Goal: Transaction & Acquisition: Purchase product/service

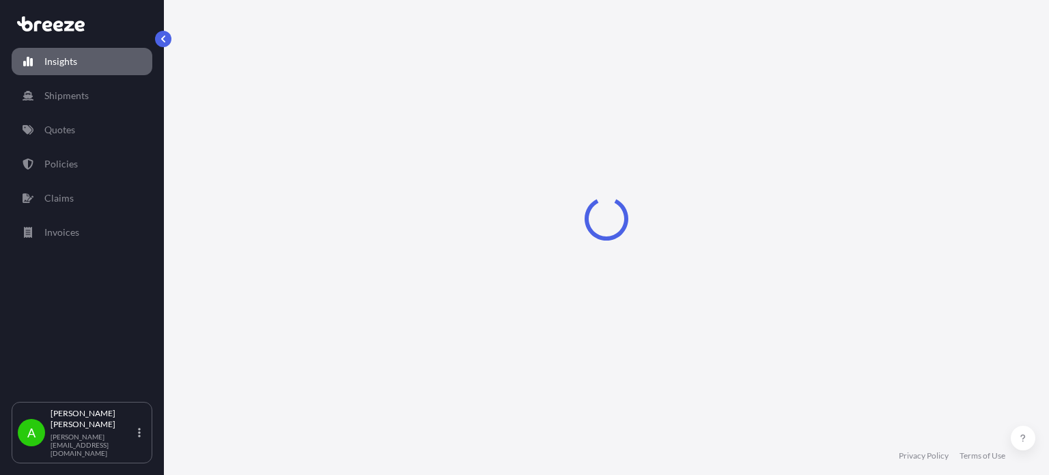
select select "2025"
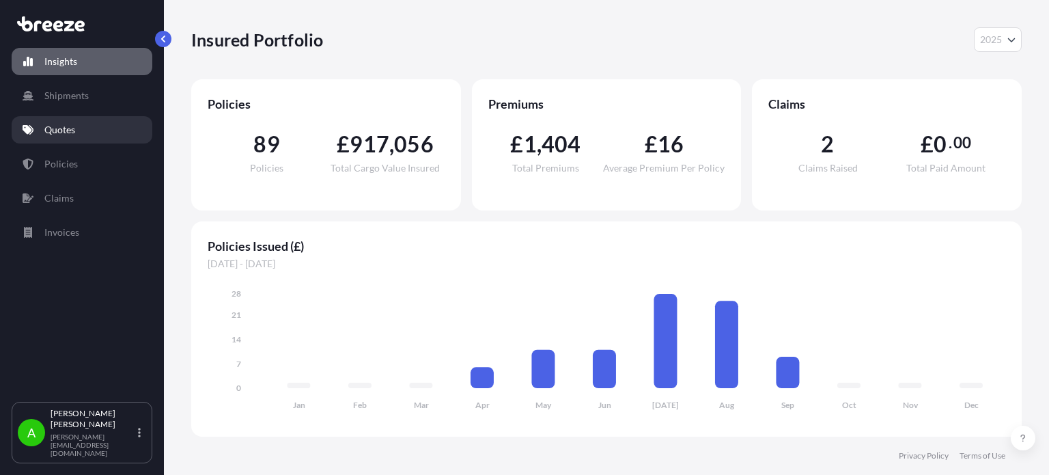
click at [90, 122] on link "Quotes" at bounding box center [82, 129] width 141 height 27
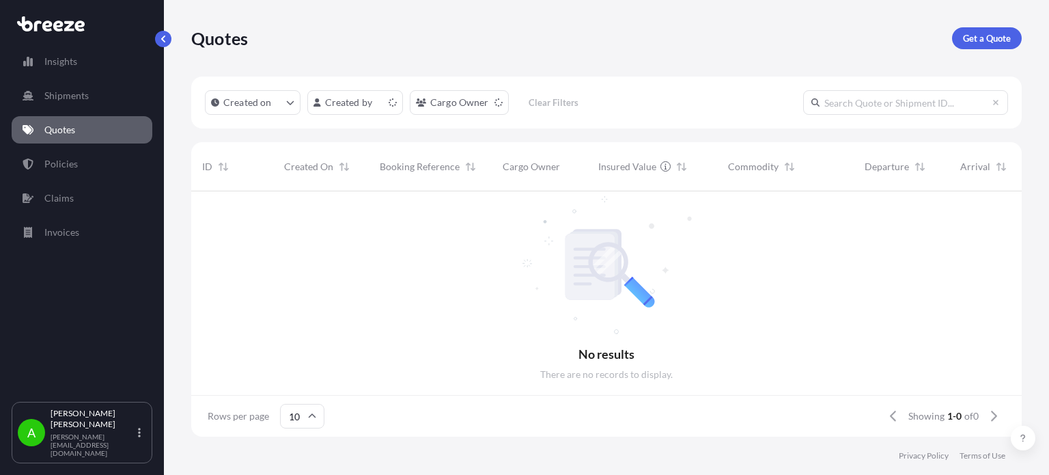
scroll to position [11, 11]
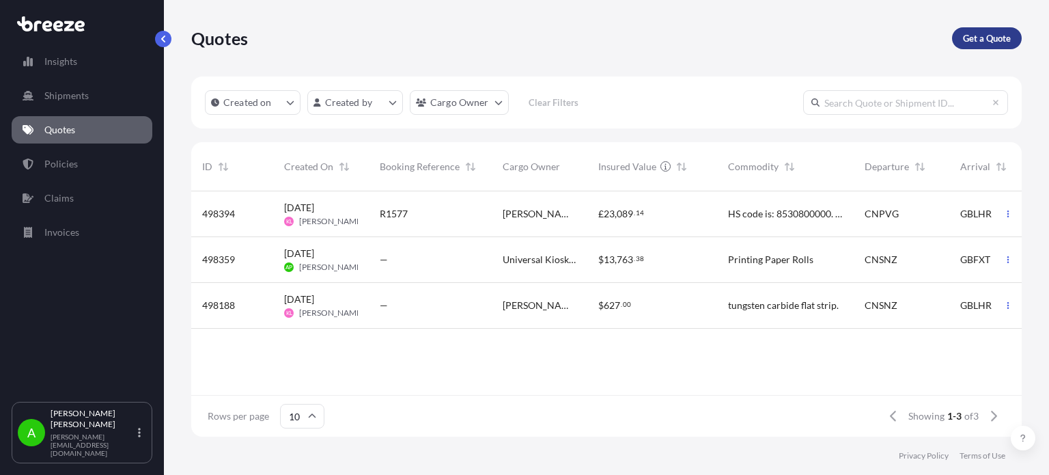
click at [990, 38] on p "Get a Quote" at bounding box center [987, 38] width 48 height 14
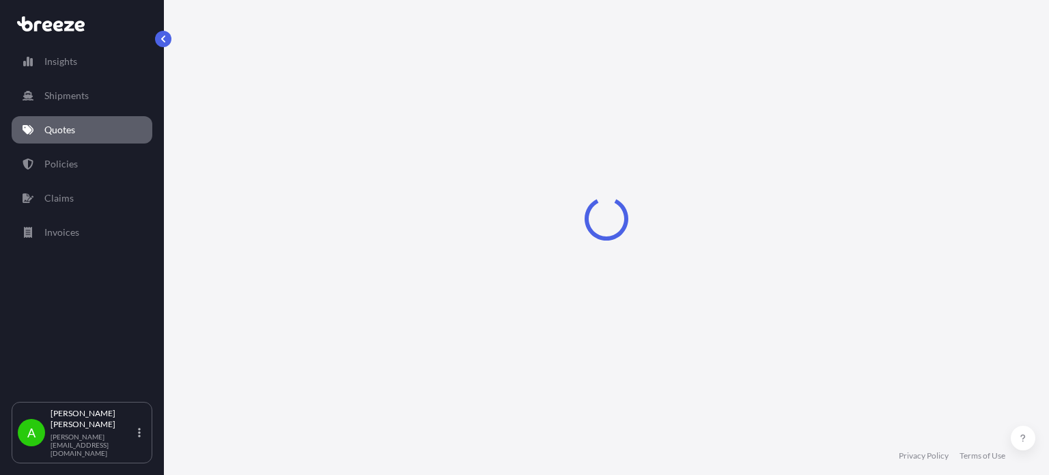
scroll to position [22, 0]
select select "Sea"
select select "1"
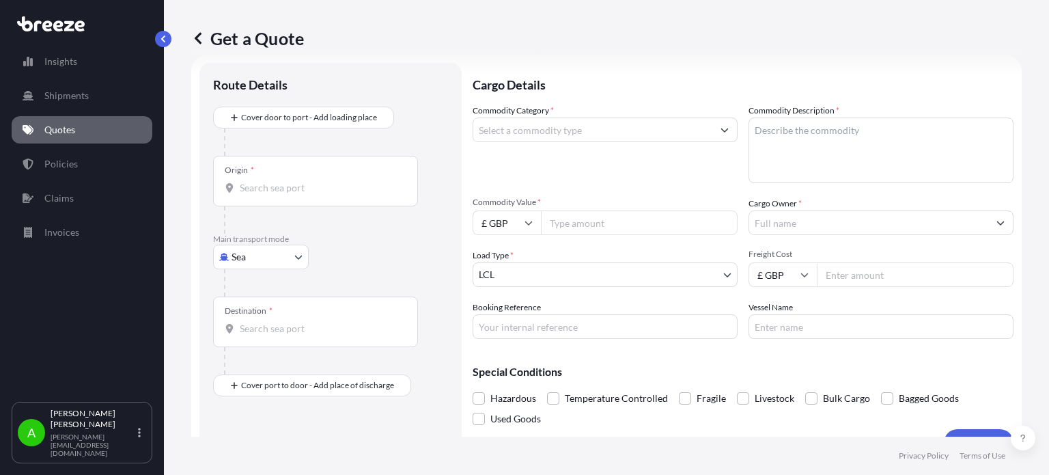
click at [656, 132] on input "Commodity Category *" at bounding box center [592, 129] width 239 height 25
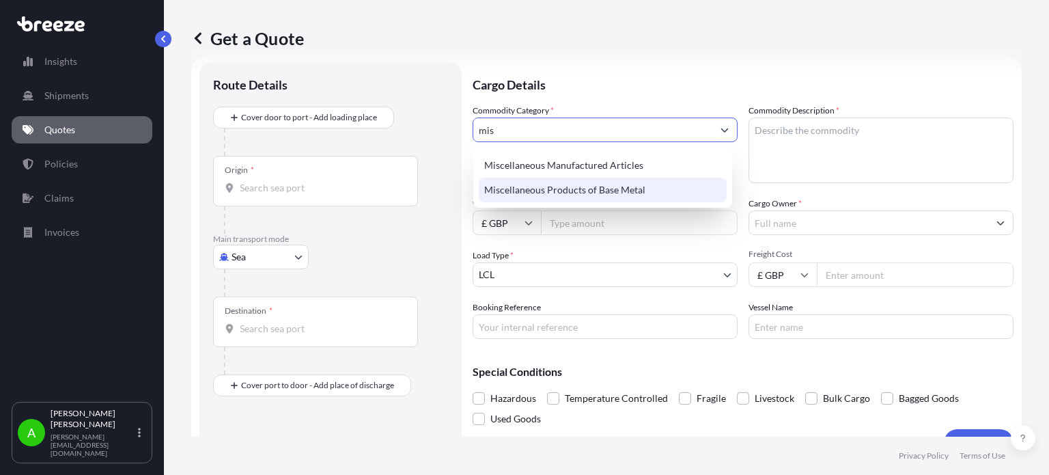
click at [626, 186] on div "Miscellaneous Products of Base Metal" at bounding box center [603, 190] width 248 height 25
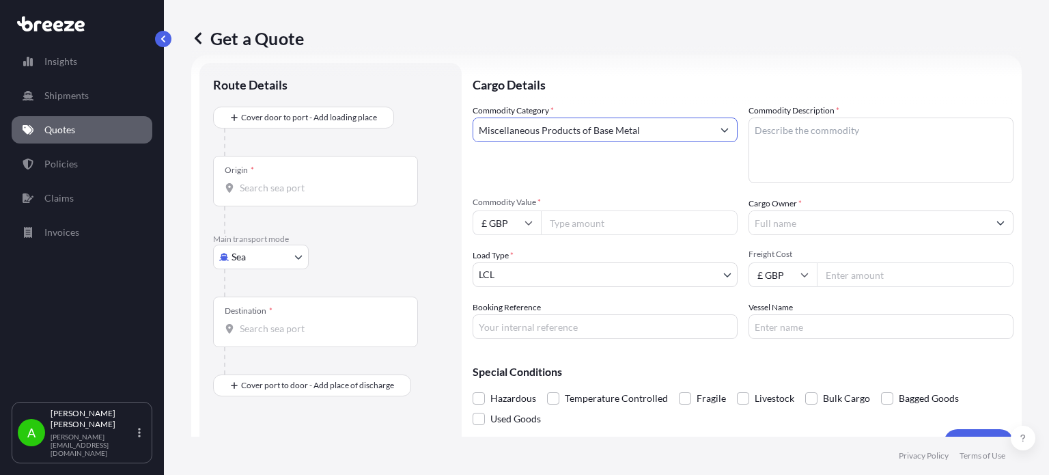
type input "Miscellaneous Products of Base Metal"
click at [814, 136] on textarea "Commodity Description *" at bounding box center [881, 150] width 265 height 66
type textarea "Metal Parts"
click at [519, 164] on div "Commodity Category * Miscellaneous Products of Base Metal" at bounding box center [605, 143] width 265 height 79
click at [589, 215] on input "Commodity Value *" at bounding box center [639, 222] width 197 height 25
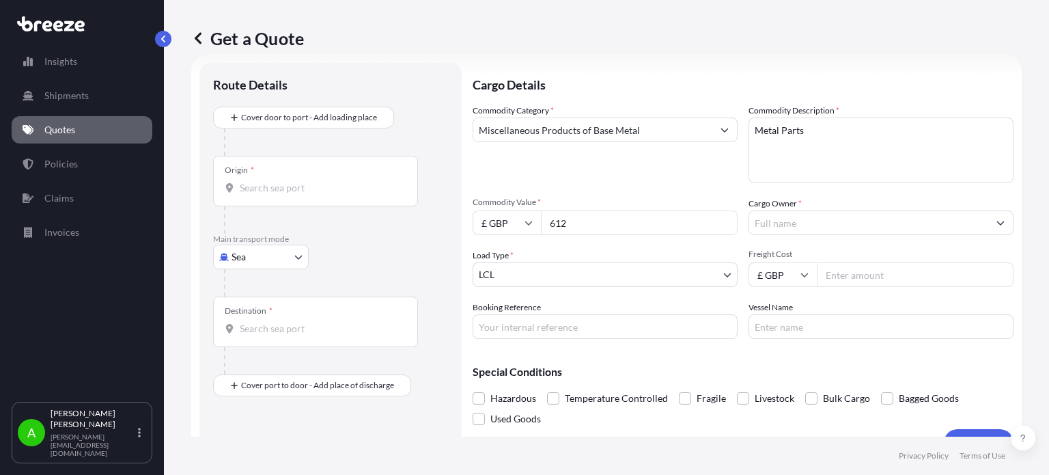
type input "612"
click at [510, 221] on input "£ GBP" at bounding box center [507, 222] width 68 height 25
click at [504, 318] on div "$ USD" at bounding box center [506, 318] width 57 height 26
type input "$ USD"
click at [555, 165] on div "Commodity Category * Miscellaneous Products of Base Metal" at bounding box center [605, 143] width 265 height 79
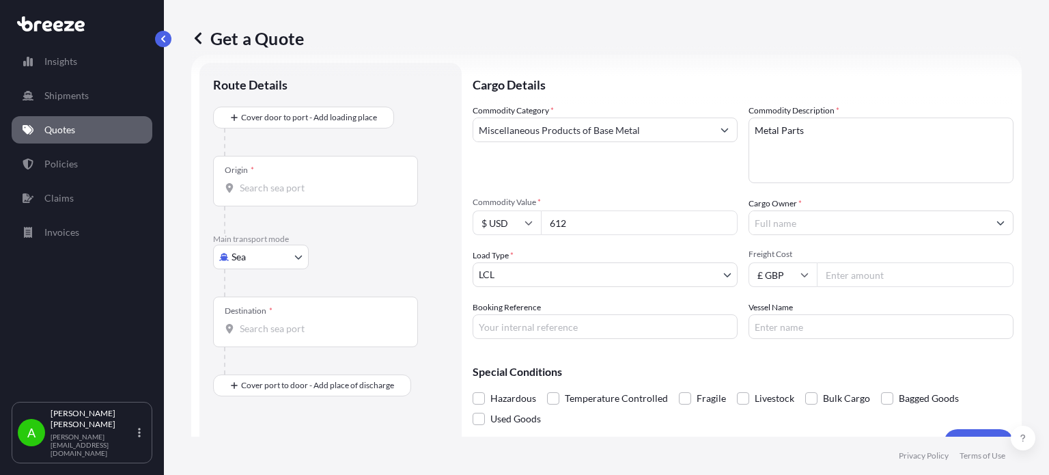
click at [839, 268] on input "Freight Cost" at bounding box center [915, 274] width 197 height 25
type input "212.09"
click at [675, 173] on div "Commodity Category * Miscellaneous Products of Base Metal" at bounding box center [605, 143] width 265 height 79
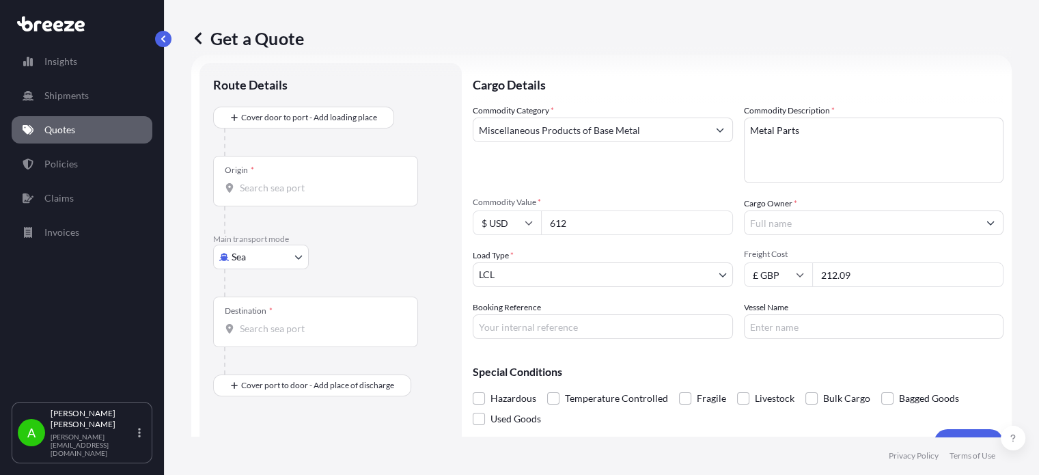
drag, startPoint x: 770, startPoint y: 219, endPoint x: 817, endPoint y: 215, distance: 47.2
click at [770, 219] on input "Cargo Owner *" at bounding box center [861, 222] width 234 height 25
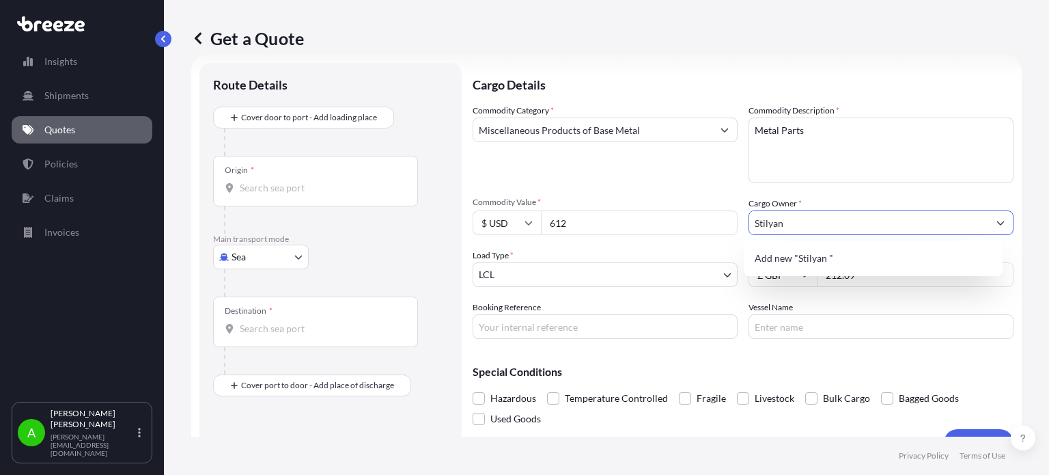
click at [631, 175] on div "Commodity Category * Miscellaneous Products of Base Metal" at bounding box center [605, 143] width 265 height 79
click at [839, 212] on input "Stilyan" at bounding box center [868, 222] width 239 height 25
type input "[PERSON_NAME]"
click at [608, 172] on div "Commodity Category * Miscellaneous Products of Base Metal" at bounding box center [605, 143] width 265 height 79
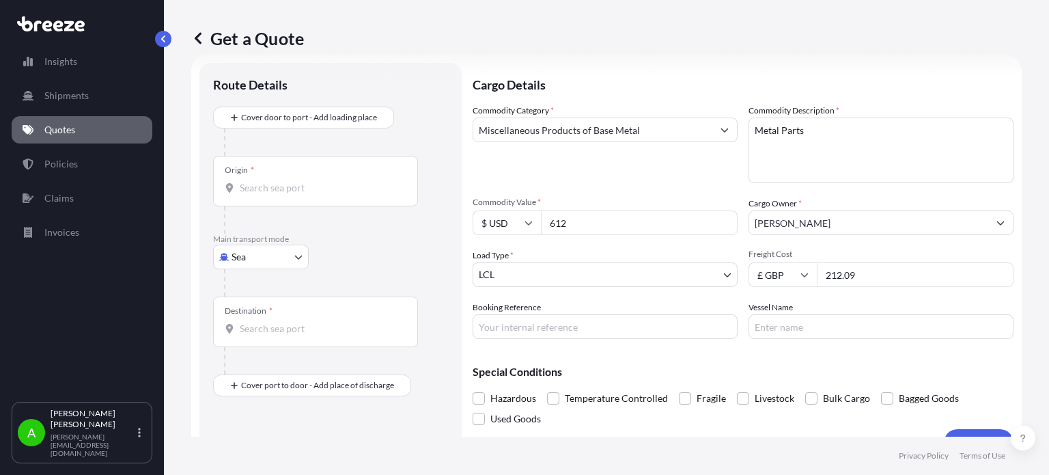
click at [652, 275] on body "1 option available. 0 options available. 1 option available. 0 options availabl…" at bounding box center [524, 237] width 1049 height 475
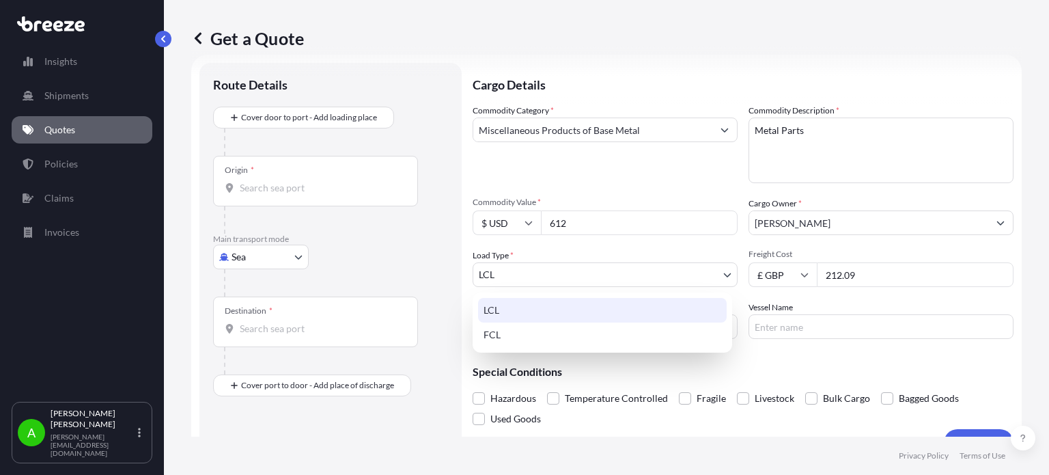
click at [552, 305] on div "LCL" at bounding box center [602, 310] width 249 height 25
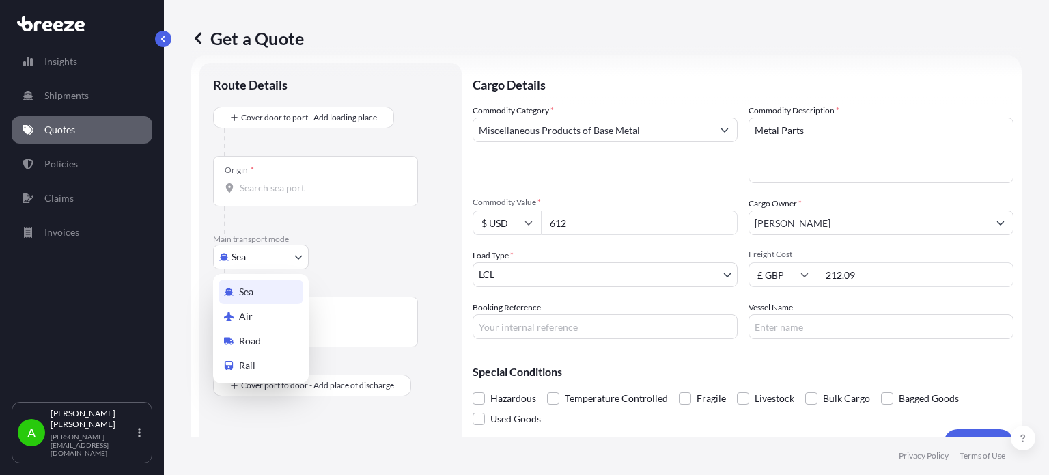
click at [296, 256] on body "0 options available. 1 option available. 0 options available. 1 option availabl…" at bounding box center [524, 237] width 1049 height 475
click at [250, 321] on span "Air" at bounding box center [246, 316] width 14 height 14
select select "Air"
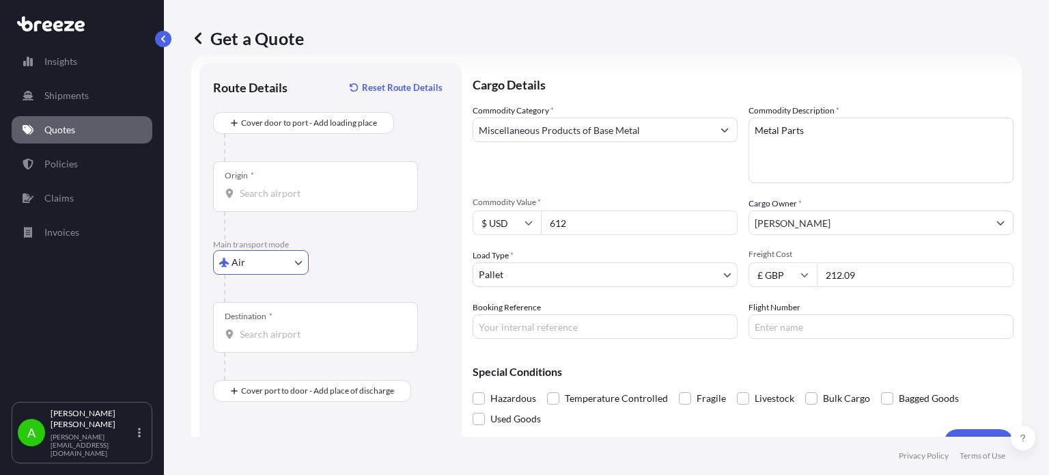
click at [552, 281] on body "Insights Shipments Quotes Policies Claims Invoices A Alex Potamianos a.potamian…" at bounding box center [524, 237] width 1049 height 475
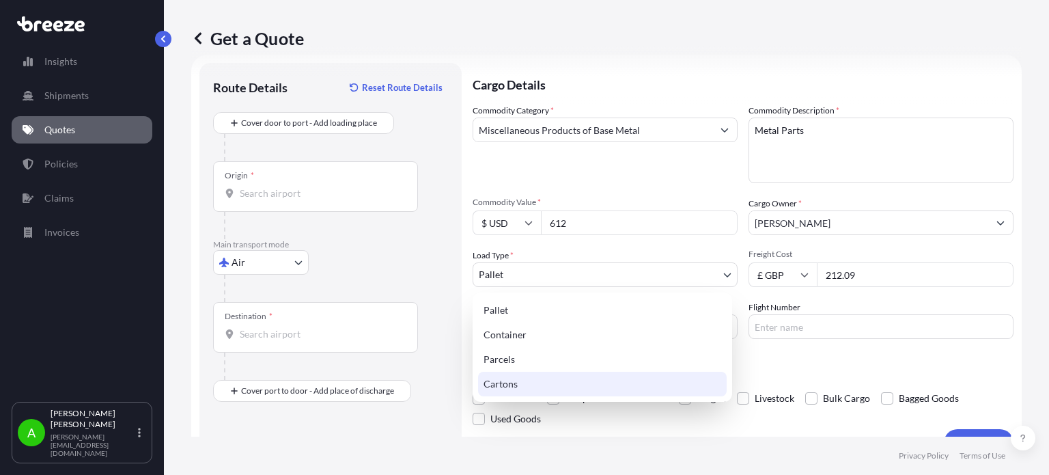
click at [522, 382] on div "Cartons" at bounding box center [602, 384] width 249 height 25
select select "4"
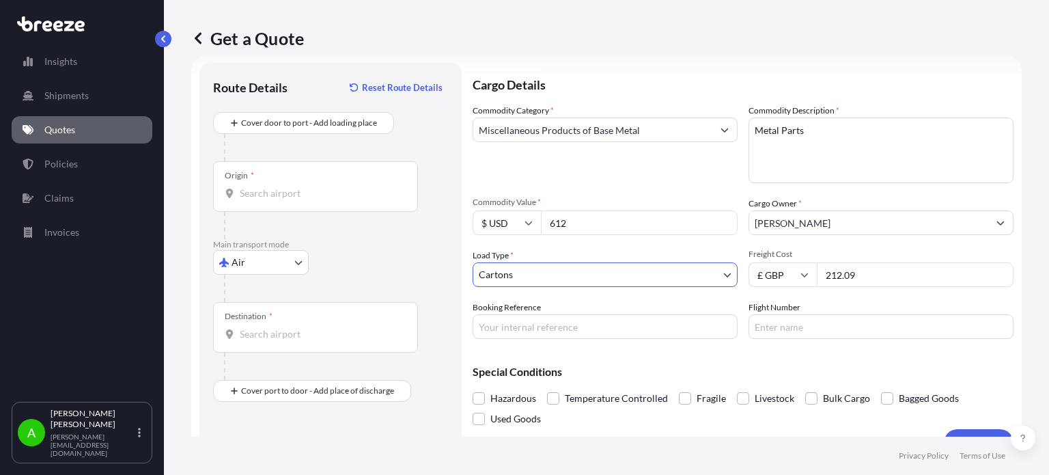
click at [577, 245] on div "Commodity Category * Miscellaneous Products of Base Metal Commodity Description…" at bounding box center [743, 221] width 541 height 235
click at [274, 197] on input "Origin *" at bounding box center [320, 193] width 161 height 14
type input "CNSNZ - Shenzhen, China"
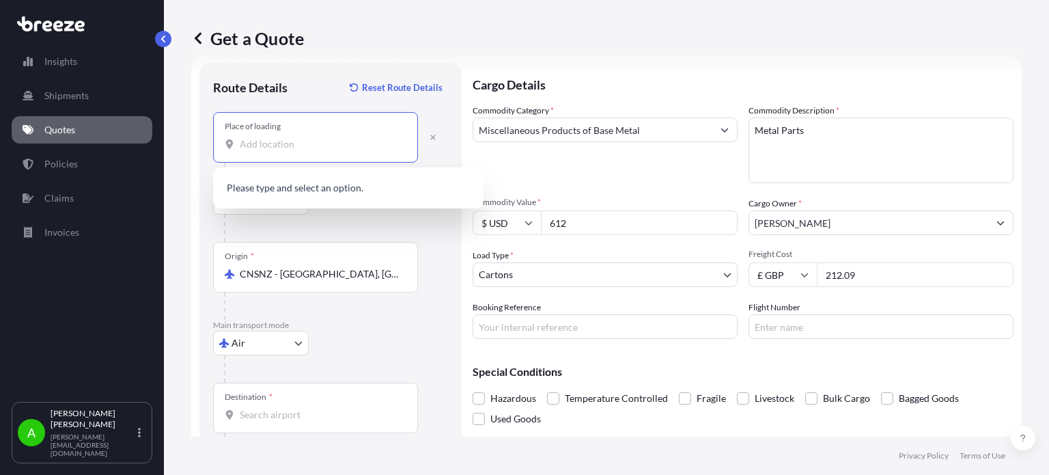
click at [295, 150] on input "Place of loading" at bounding box center [320, 144] width 161 height 14
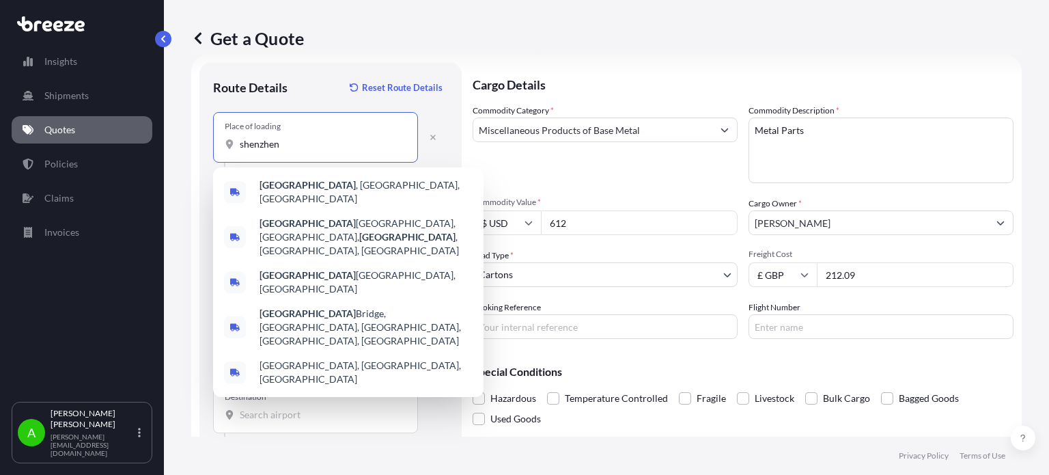
click at [302, 91] on div "Route Details Reset Route Details" at bounding box center [330, 94] width 235 height 36
click at [311, 147] on input "shenzhen" at bounding box center [320, 144] width 161 height 14
click at [337, 191] on span "Shenzhen , Guangdong Province, China" at bounding box center [366, 191] width 213 height 27
type input "Shenzhen, Guangdong Province, China"
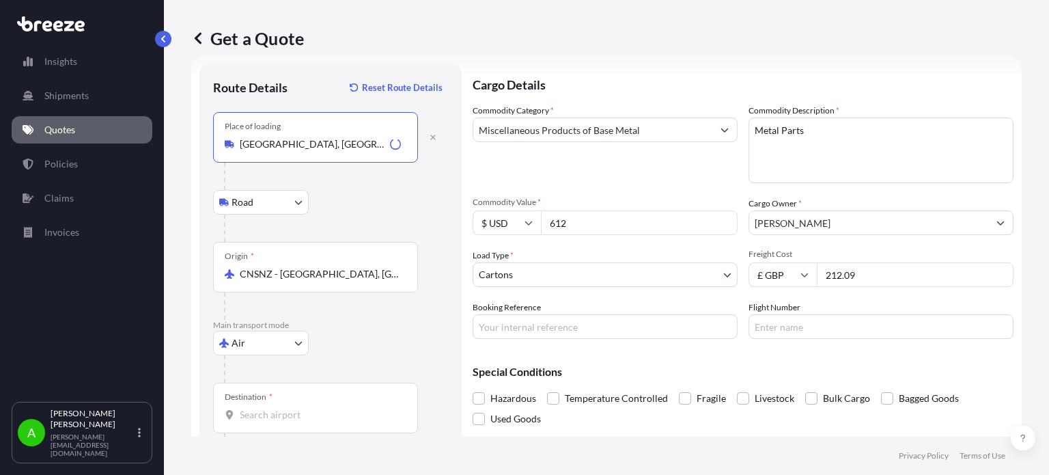
click at [293, 102] on div "Route Details Reset Route Details" at bounding box center [330, 94] width 235 height 36
click at [292, 417] on input "Destination *" at bounding box center [320, 415] width 161 height 14
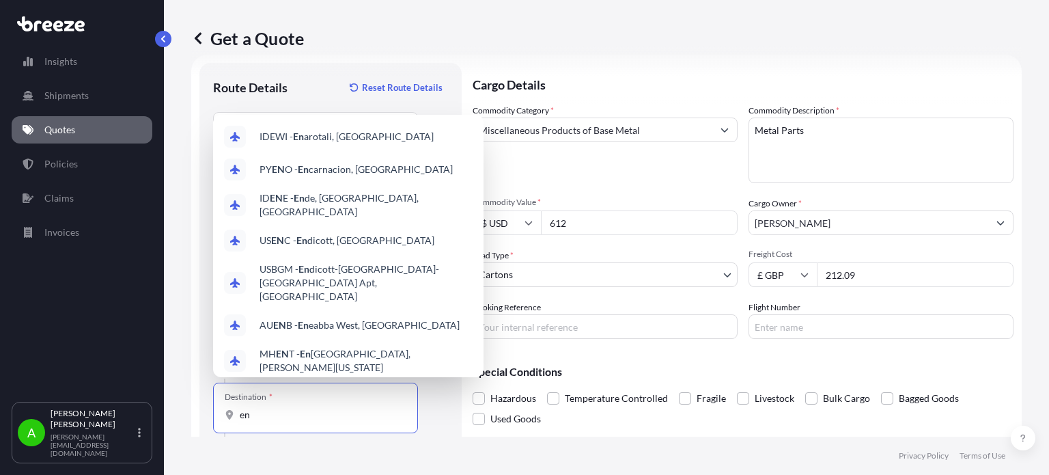
type input "e"
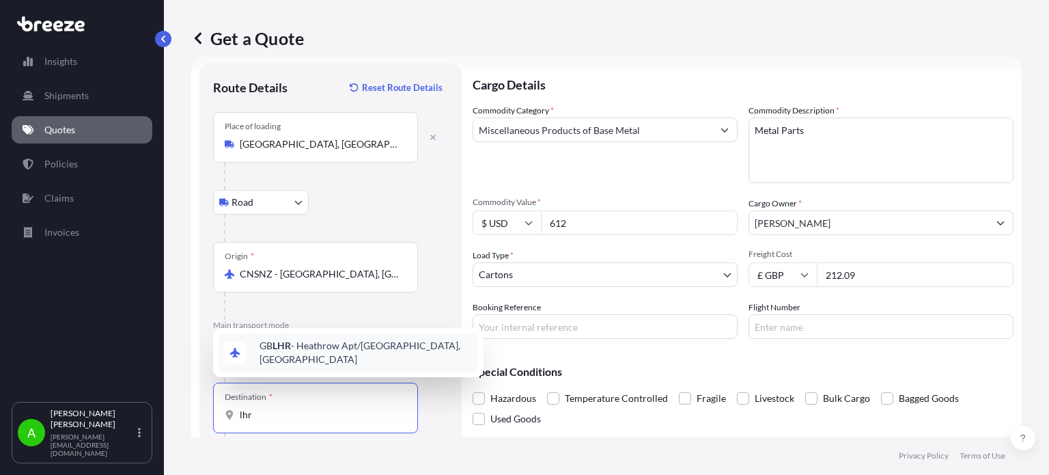
click at [315, 359] on span "GB LHR - Heathrow Apt/London, United Kingdom" at bounding box center [366, 352] width 213 height 27
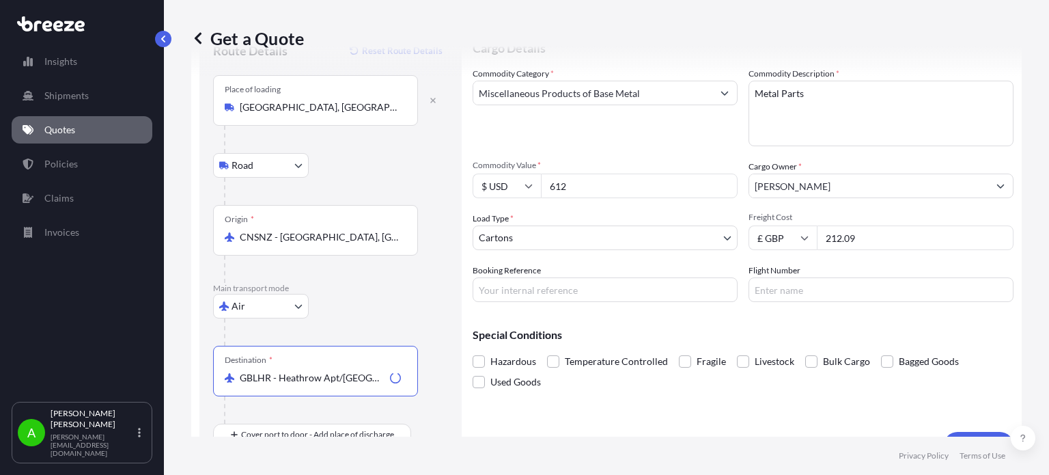
scroll to position [88, 0]
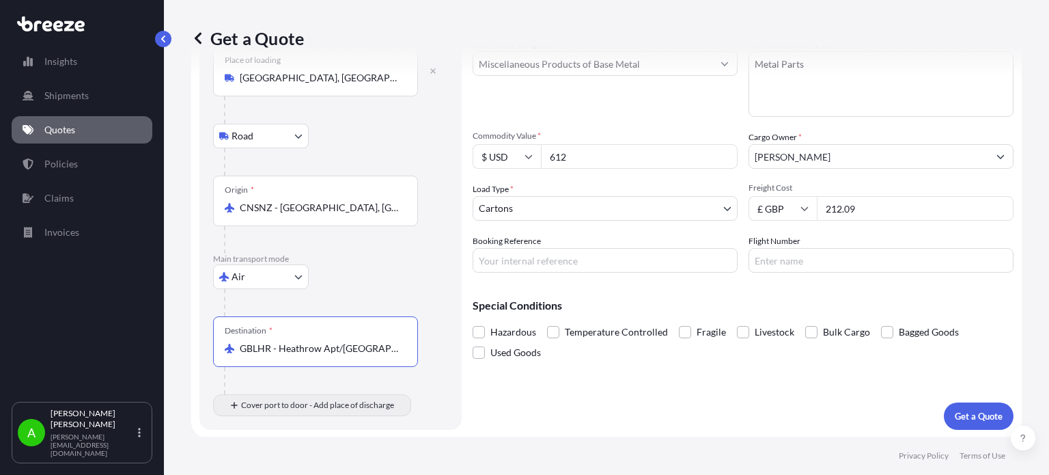
type input "GBLHR - Heathrow Apt/London, United Kingdom"
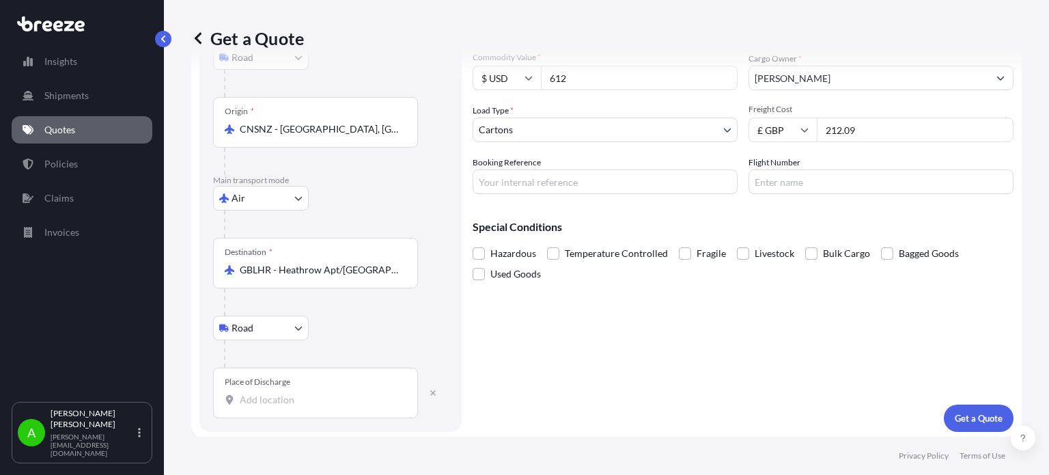
scroll to position [169, 0]
click at [257, 401] on input "Place of Discharge" at bounding box center [320, 398] width 161 height 14
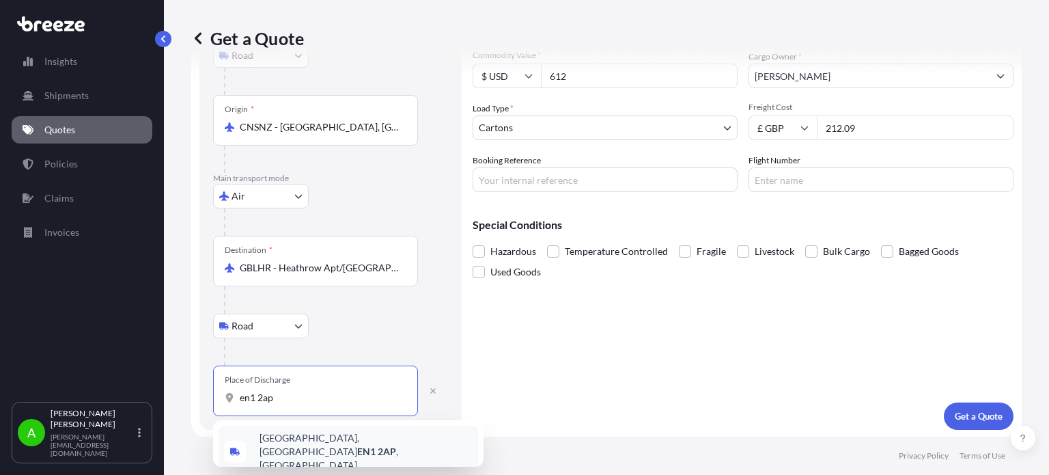
click at [318, 439] on span "Lyndhurst Gardens, Enfield EN1 2AP , UK" at bounding box center [366, 451] width 213 height 41
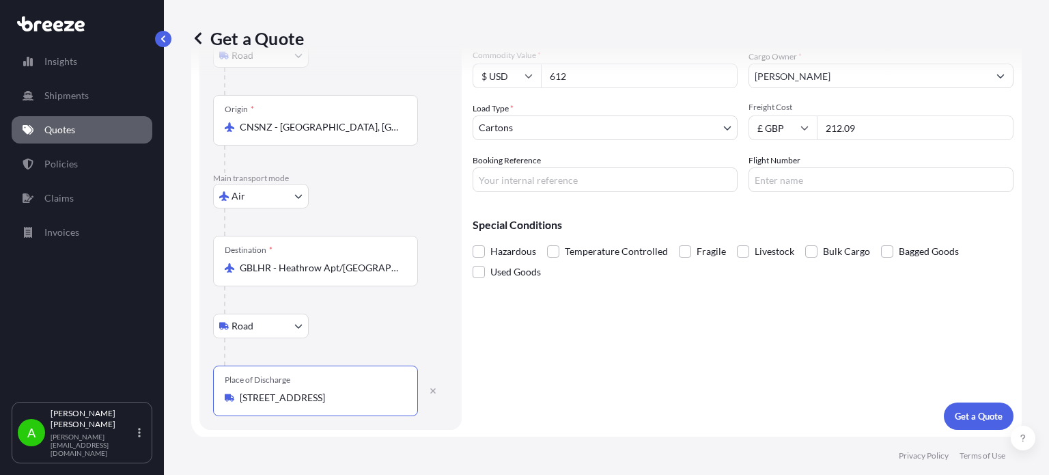
type input "Lyndhurst Gardens, Enfield EN1 2AP, UK"
click at [568, 383] on div "Cargo Details Commodity Category * Miscellaneous Products of Base Metal Commodi…" at bounding box center [743, 173] width 541 height 514
click at [499, 178] on input "Booking Reference" at bounding box center [605, 179] width 265 height 25
paste input "PRU-95208"
type input "PRU-95208"
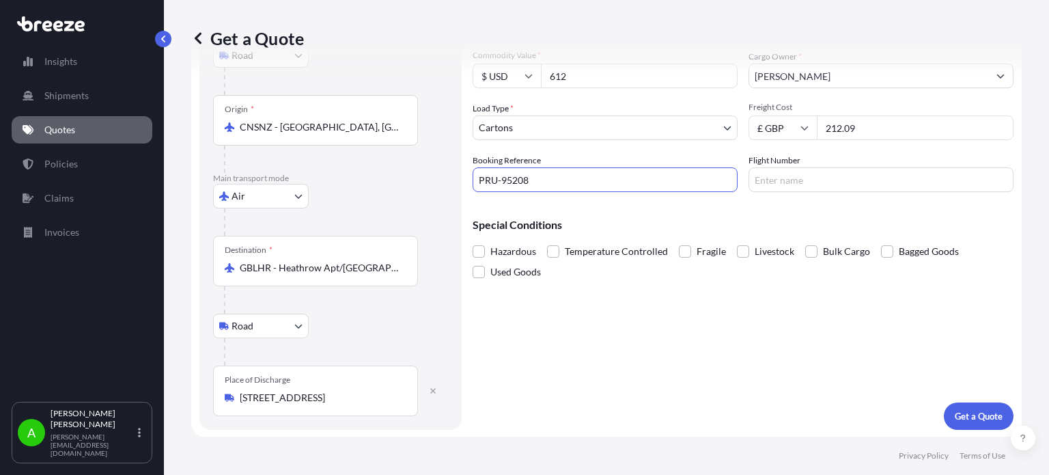
click at [608, 309] on div "Cargo Details Commodity Category * Miscellaneous Products of Base Metal Commodi…" at bounding box center [743, 173] width 541 height 514
click at [955, 409] on p "Get a Quote" at bounding box center [979, 416] width 48 height 14
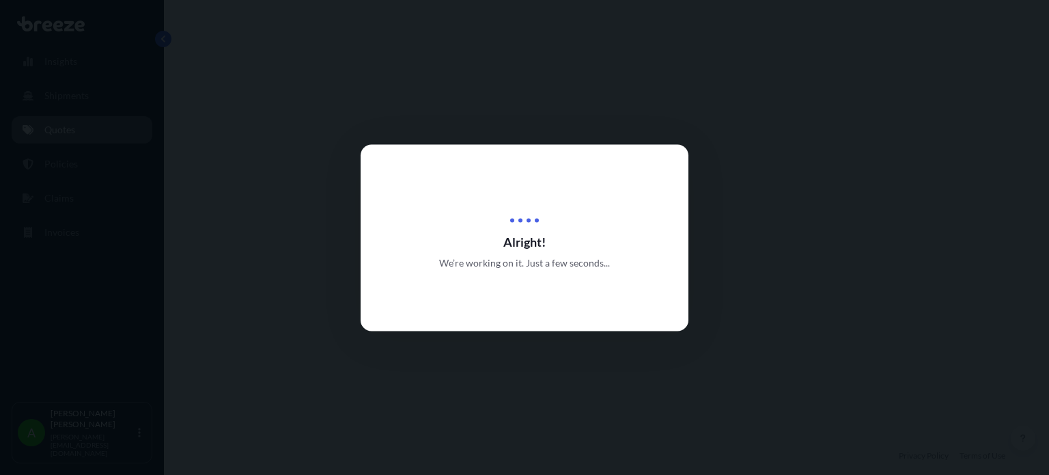
select select "Road"
select select "Air"
select select "Road"
select select "4"
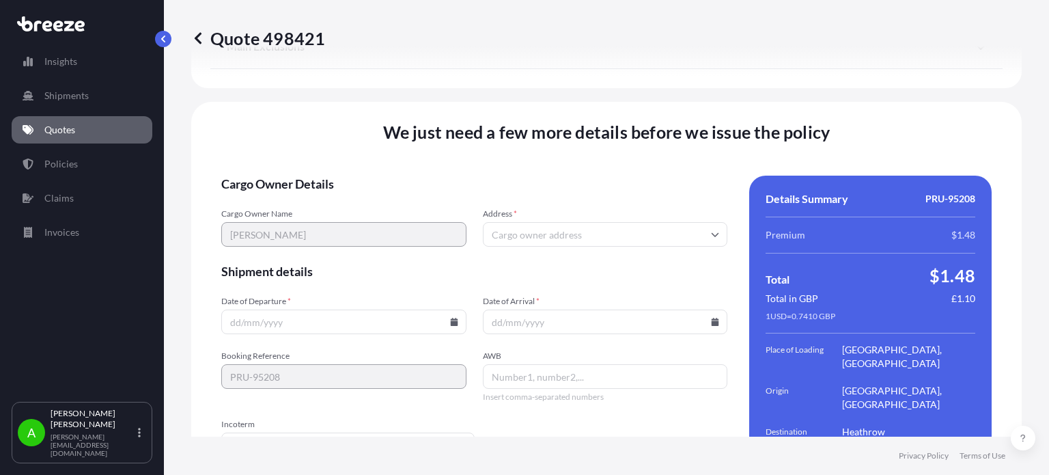
scroll to position [1944, 0]
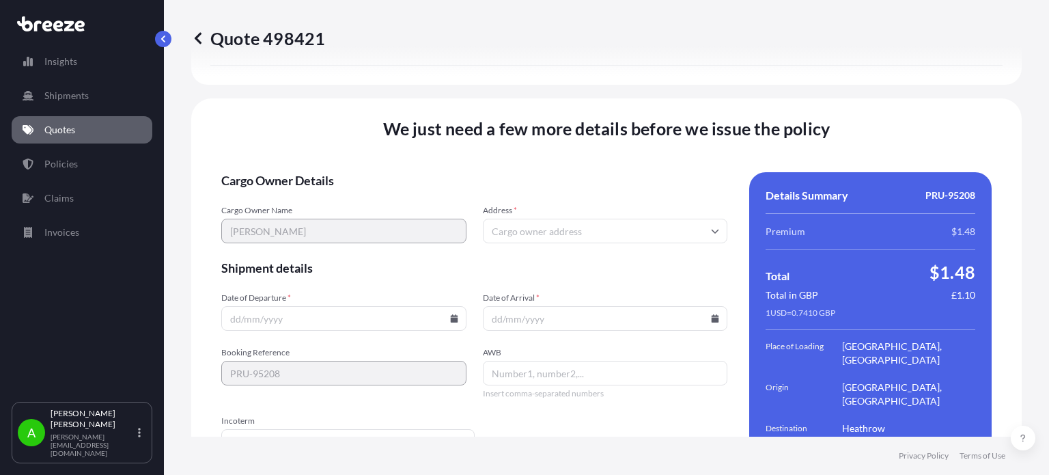
click at [608, 219] on input "Address *" at bounding box center [605, 231] width 245 height 25
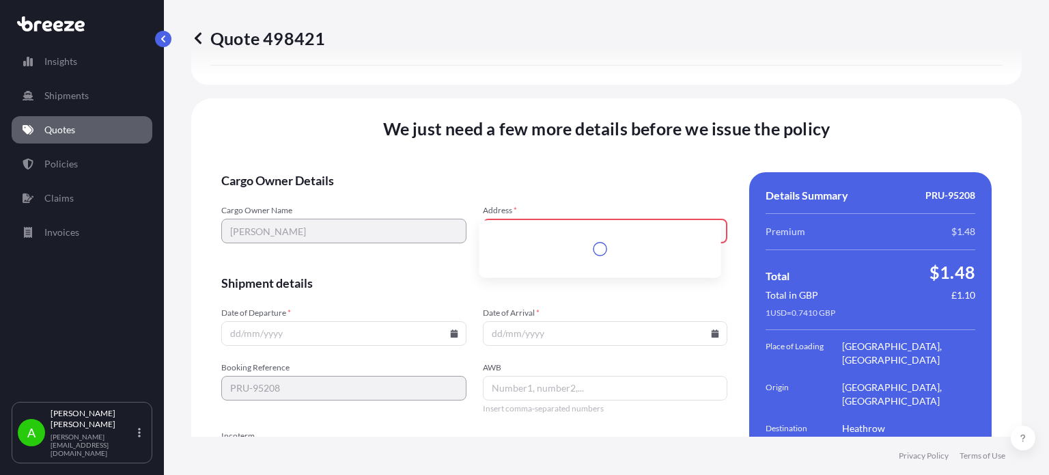
scroll to position [1945, 0]
click at [592, 238] on li "Lyndhurst Gardens, Enfield EN1 2AP, UK" at bounding box center [600, 238] width 231 height 26
type input "Lyndhurst Gardens, Enfield EN1 2AP, UK"
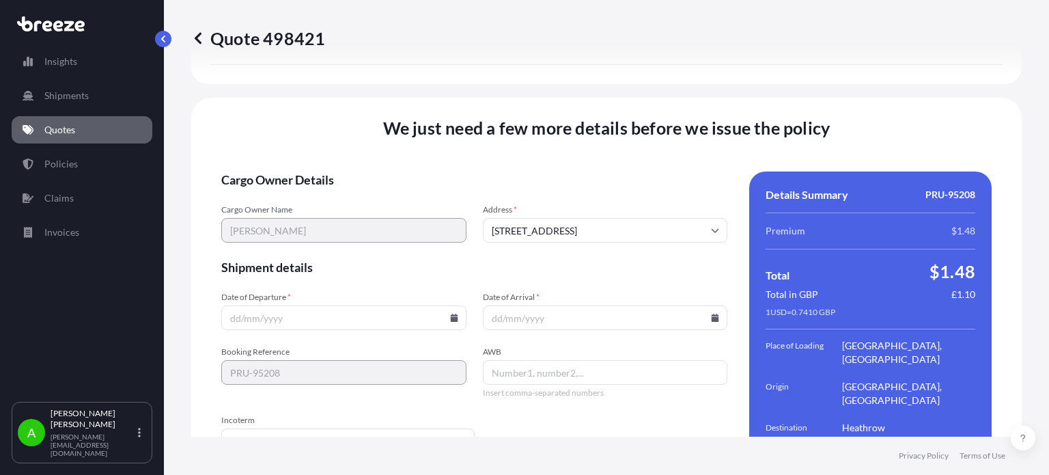
scroll to position [1944, 0]
click at [450, 314] on icon at bounding box center [454, 318] width 8 height 8
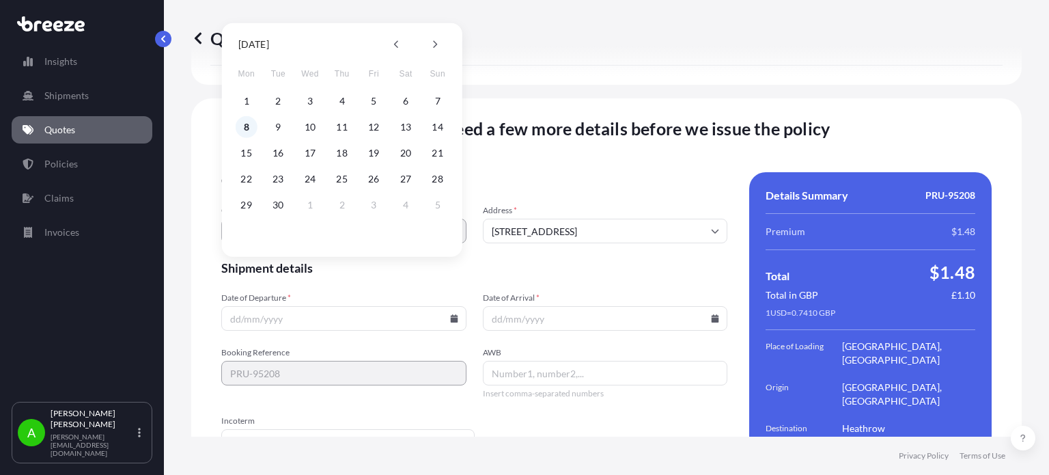
click at [245, 129] on button "8" at bounding box center [247, 127] width 22 height 22
type input "[DATE]"
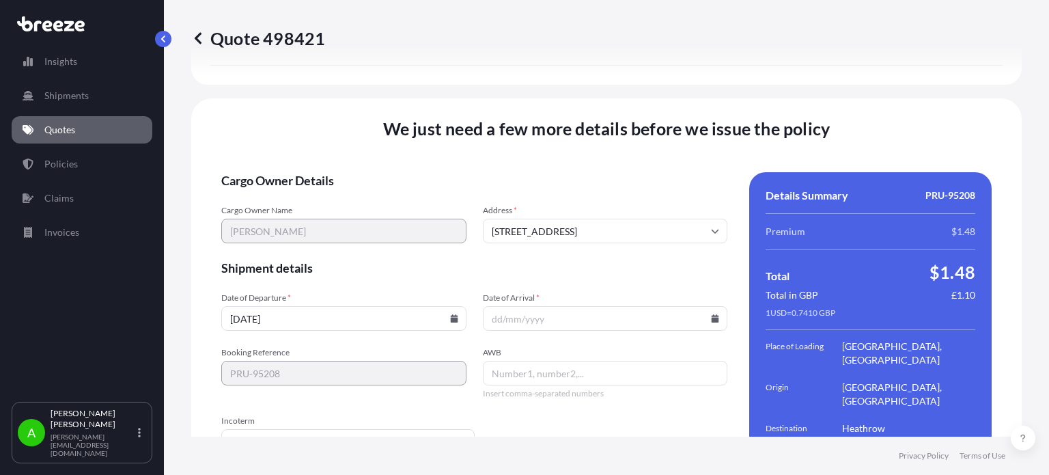
click at [420, 260] on span "Shipment details" at bounding box center [474, 268] width 506 height 16
click at [543, 306] on input "Date of Arrival *" at bounding box center [605, 318] width 245 height 25
click at [700, 306] on input "Date of Arrival *" at bounding box center [605, 318] width 245 height 25
click at [711, 314] on icon at bounding box center [715, 318] width 8 height 8
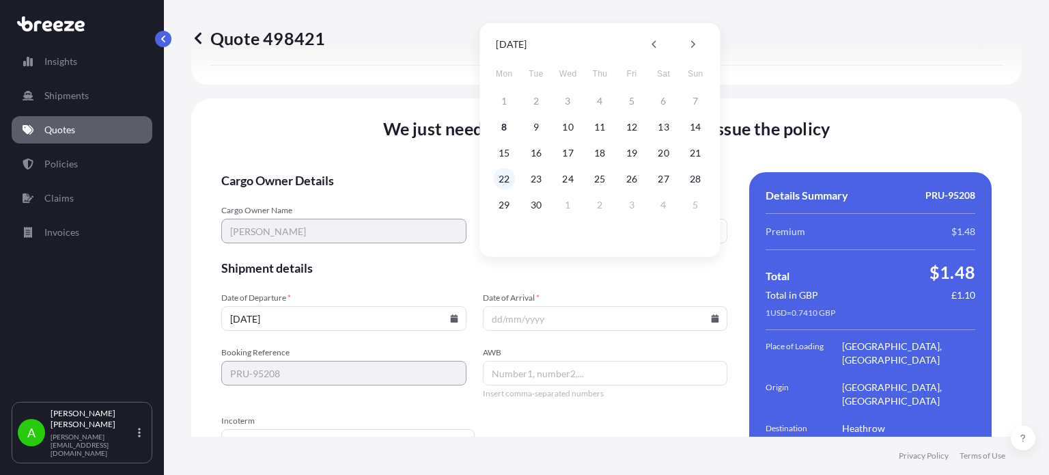
click at [507, 180] on button "22" at bounding box center [504, 179] width 22 height 22
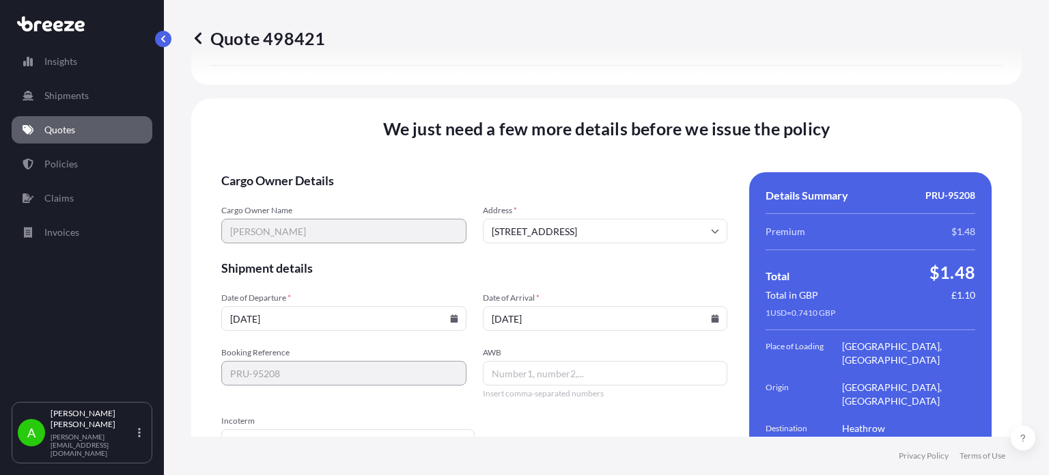
type input "[DATE]"
click at [561, 374] on form "Cargo Owner Details Cargo Owner Name Stilyan Bakardzhiev Address * Lyndhurst Ga…" at bounding box center [474, 359] width 506 height 375
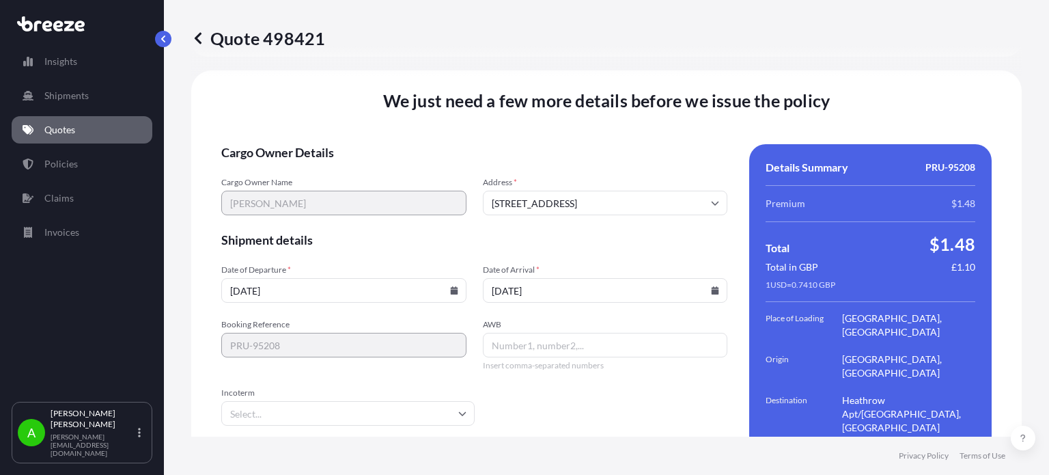
scroll to position [1989, 0]
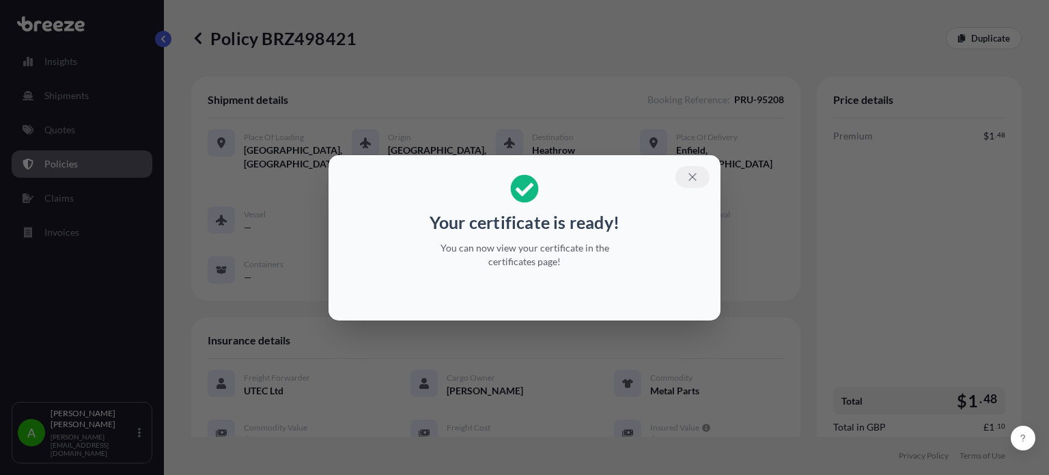
click at [699, 173] on button "button" at bounding box center [692, 177] width 34 height 22
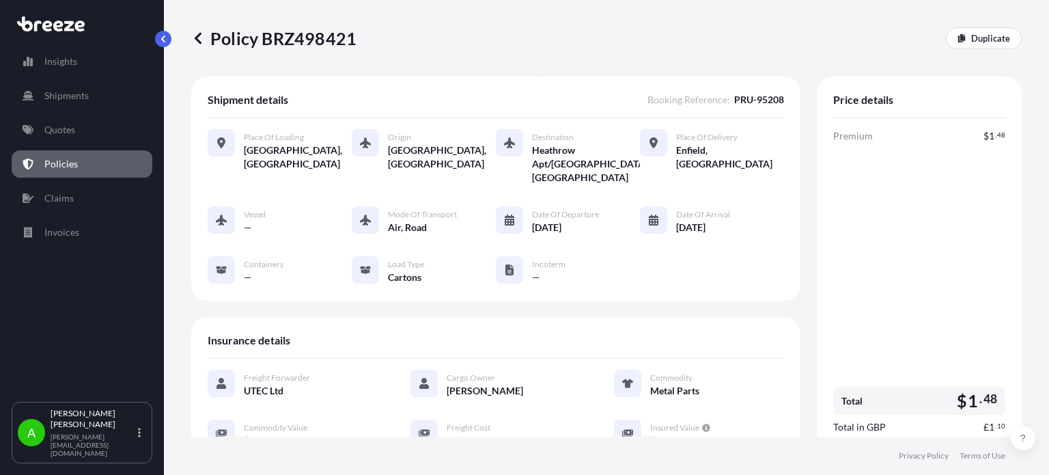
click at [102, 163] on link "Policies" at bounding box center [82, 163] width 141 height 27
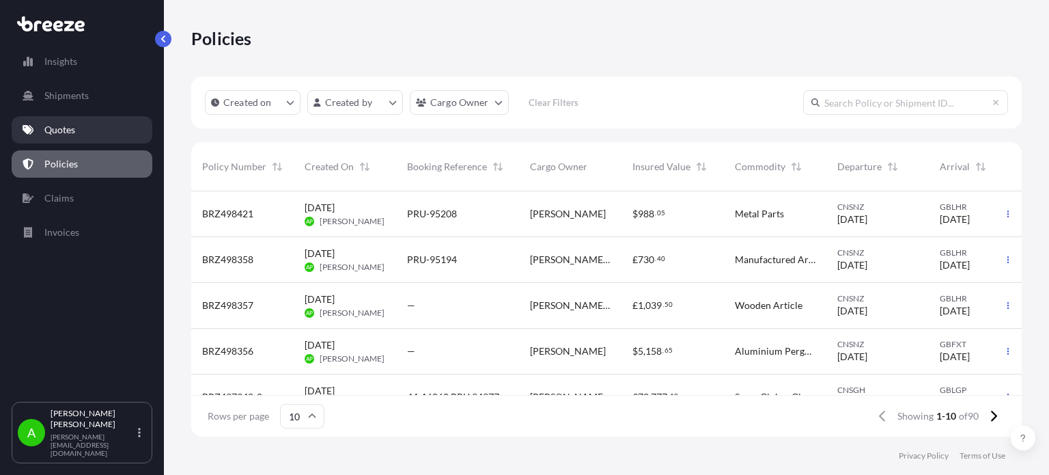
click at [89, 135] on link "Quotes" at bounding box center [82, 129] width 141 height 27
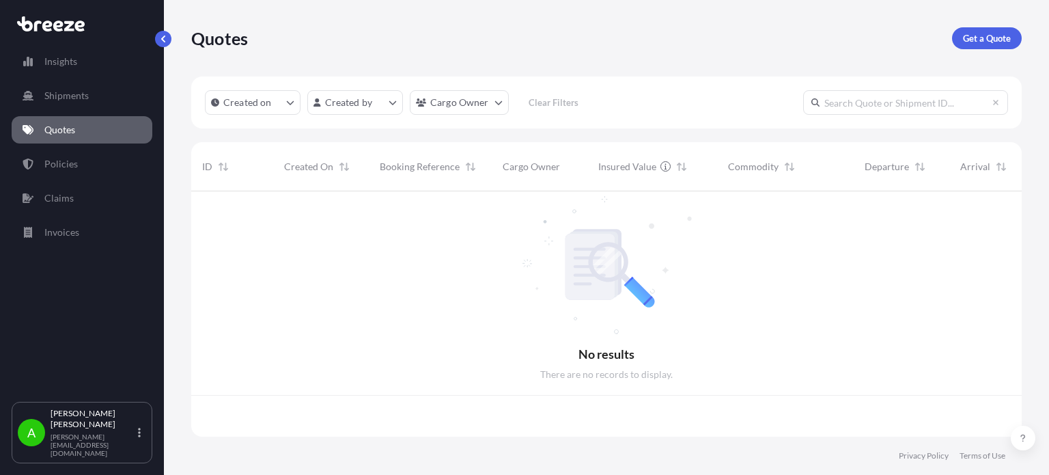
scroll to position [242, 820]
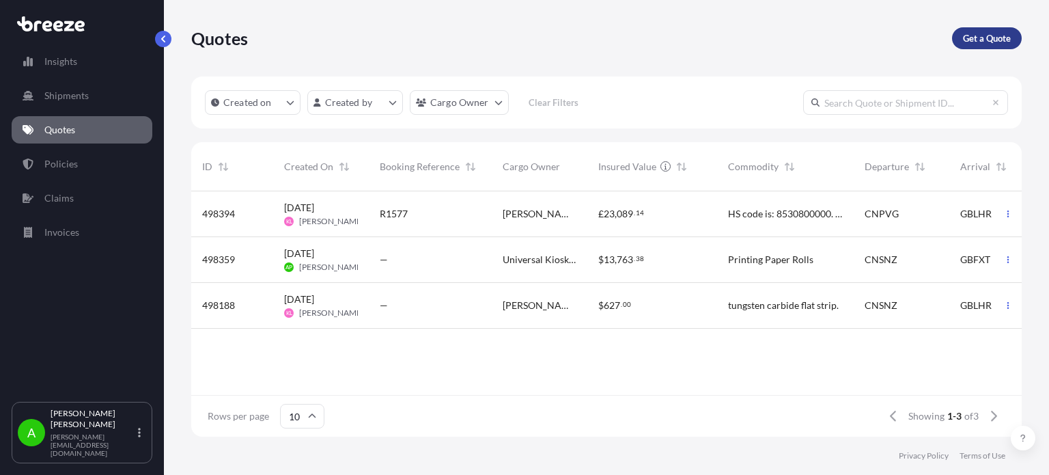
click at [975, 51] on div "Quotes Get a Quote" at bounding box center [606, 38] width 830 height 76
click at [978, 42] on p "Get a Quote" at bounding box center [987, 38] width 48 height 14
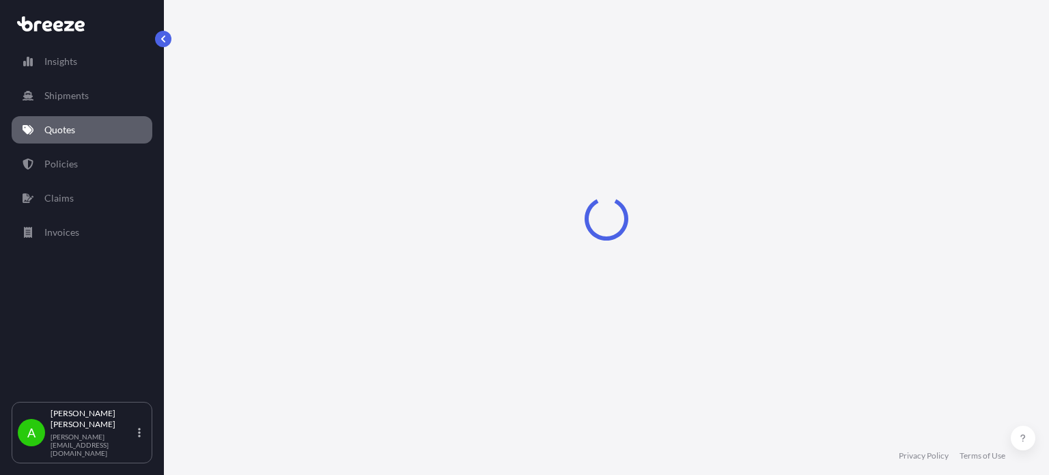
scroll to position [22, 0]
select select "Sea"
select select "1"
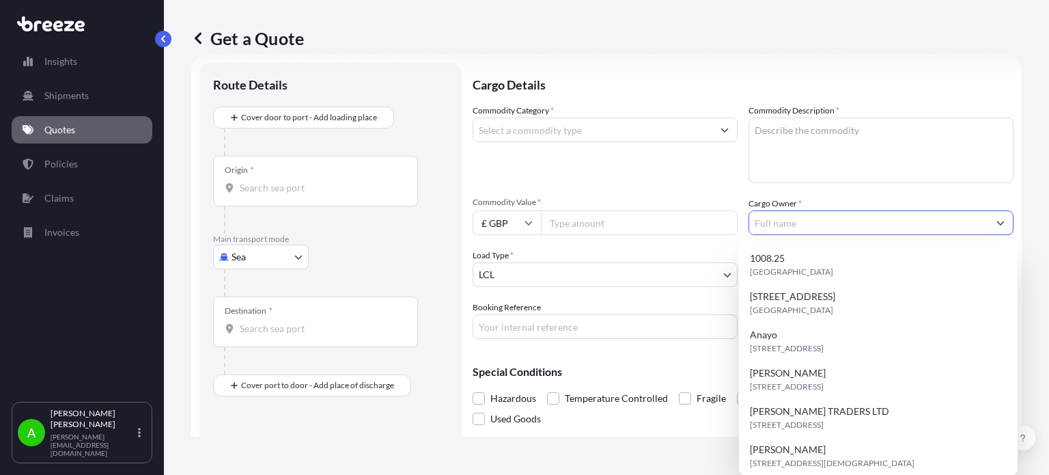
click at [781, 220] on input "Cargo Owner *" at bounding box center [868, 222] width 239 height 25
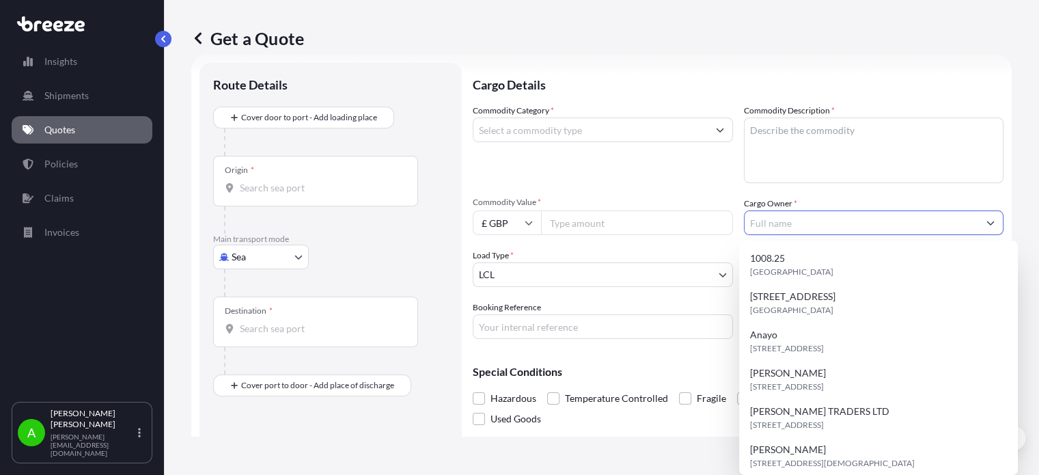
paste input "Yesirat [PERSON_NAME]"
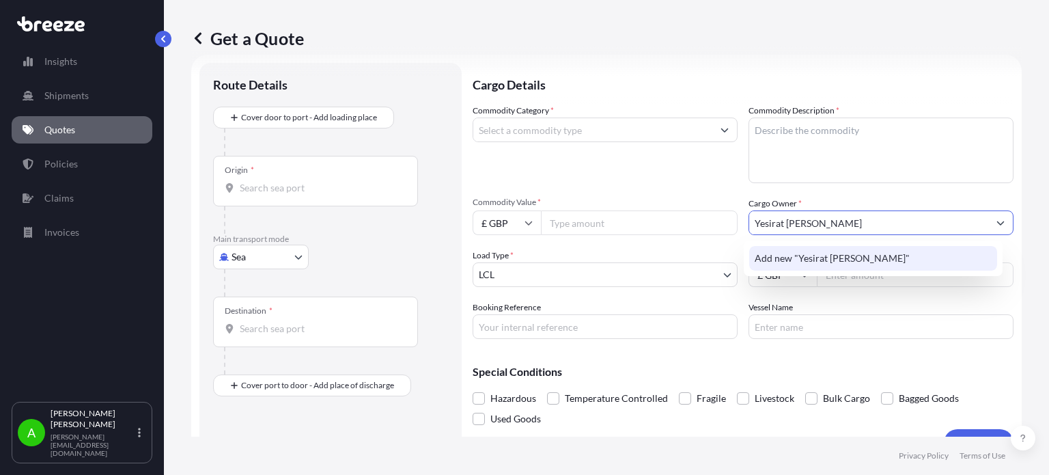
click at [874, 261] on span "Add new "Yesirat Adenike Amusa"" at bounding box center [832, 258] width 155 height 14
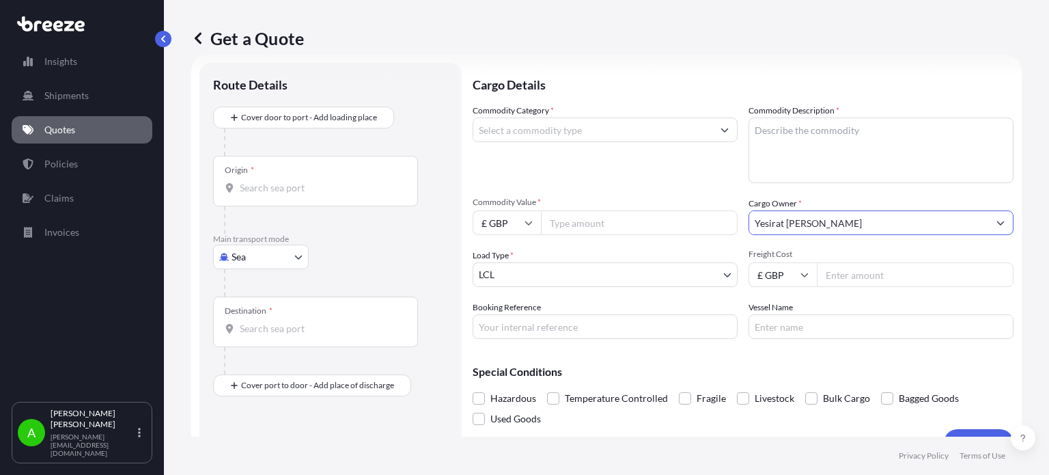
type input "Yesirat [PERSON_NAME]"
click at [649, 184] on div "Commodity Category * Commodity Description * Commodity Value * £ GBP Cargo Owne…" at bounding box center [743, 221] width 541 height 235
click at [542, 136] on input "Commodity Category *" at bounding box center [592, 129] width 239 height 25
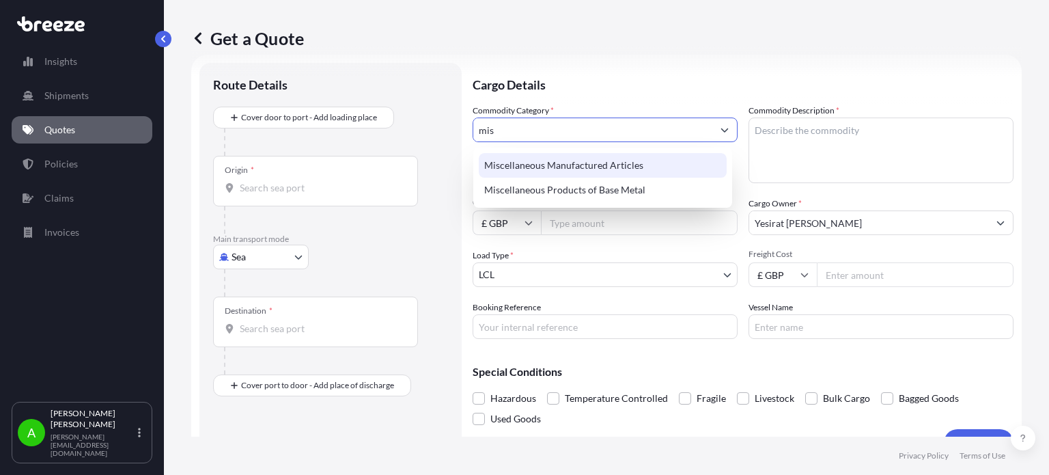
click at [543, 166] on div "Miscellaneous Manufactured Articles" at bounding box center [603, 165] width 248 height 25
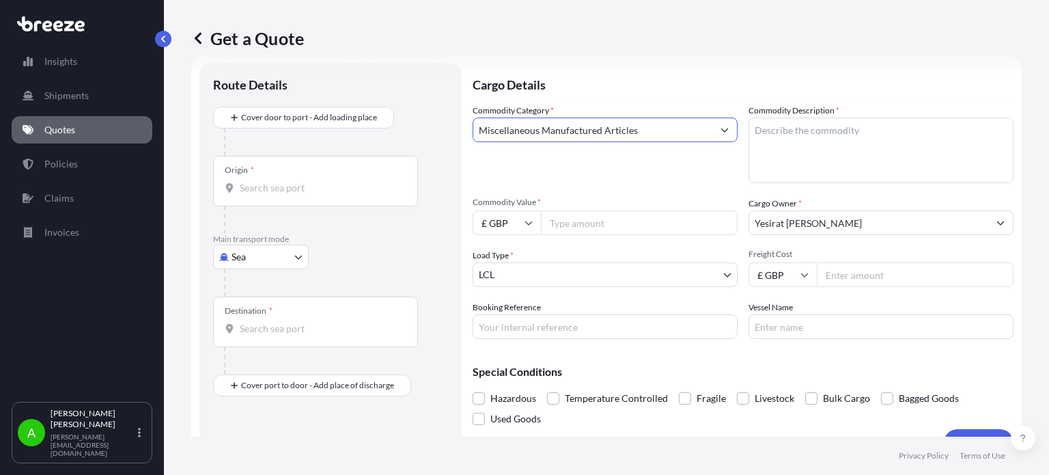
type input "Miscellaneous Manufactured Articles"
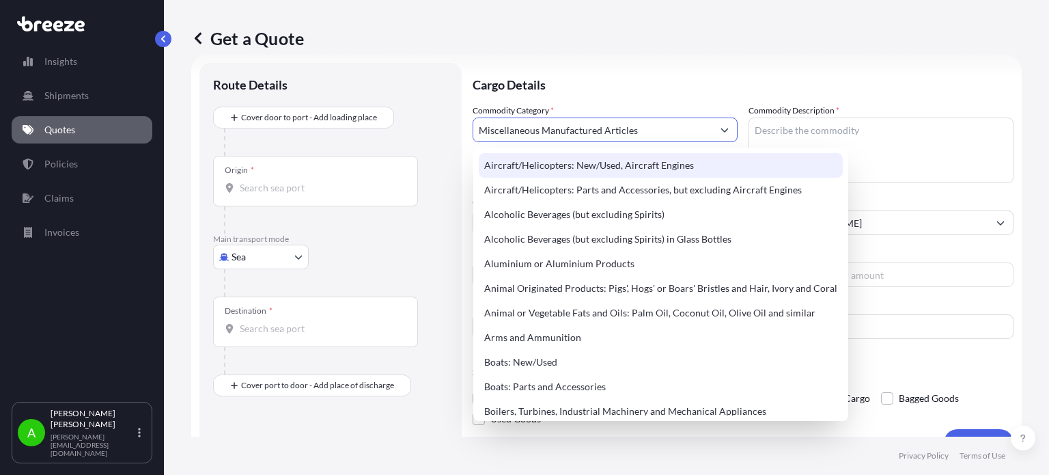
click at [789, 134] on textarea "Commodity Description *" at bounding box center [881, 150] width 265 height 66
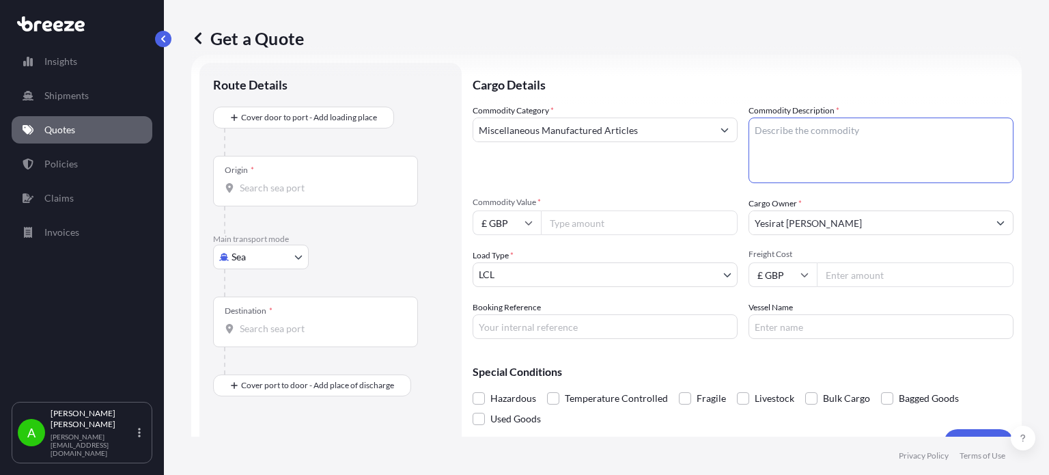
paste textarea "Water bottles, clothing and packaging materials"
click at [811, 128] on textarea "Water bottles, clothing and packaging materials" at bounding box center [881, 150] width 265 height 66
click at [802, 144] on textarea "Water bottles, clothing and packaging materials" at bounding box center [881, 150] width 265 height 66
type textarea "Water bottles, clothing, packaging materials"
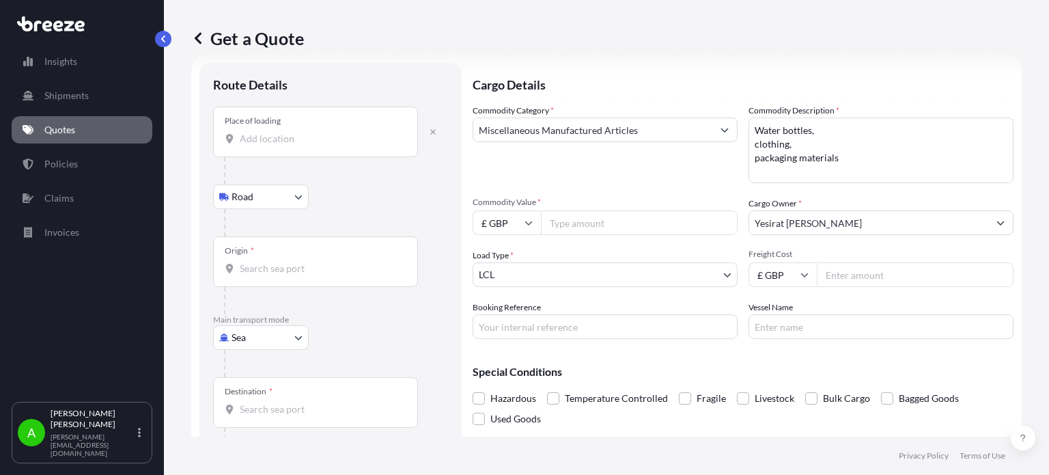
click at [269, 141] on input "Place of loading" at bounding box center [320, 139] width 161 height 14
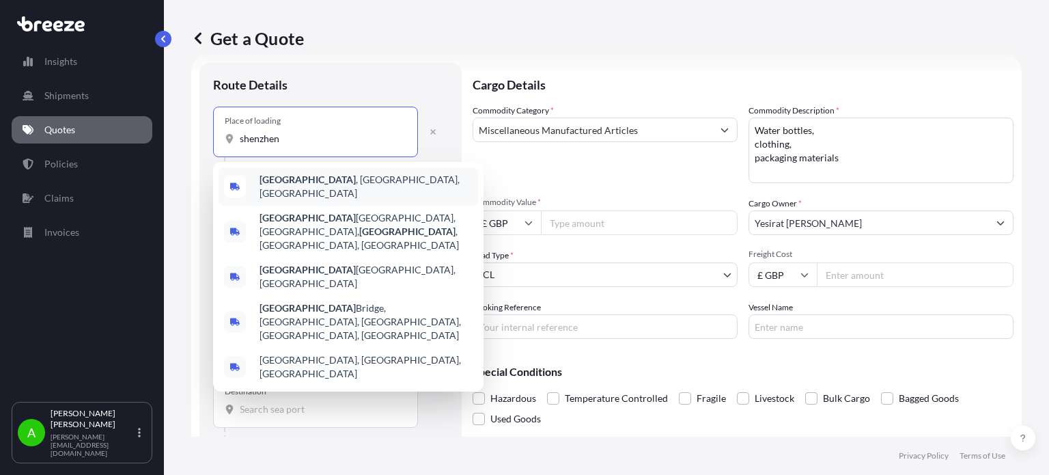
click at [310, 188] on span "Shenzhen , Guangdong Province, China" at bounding box center [366, 186] width 213 height 27
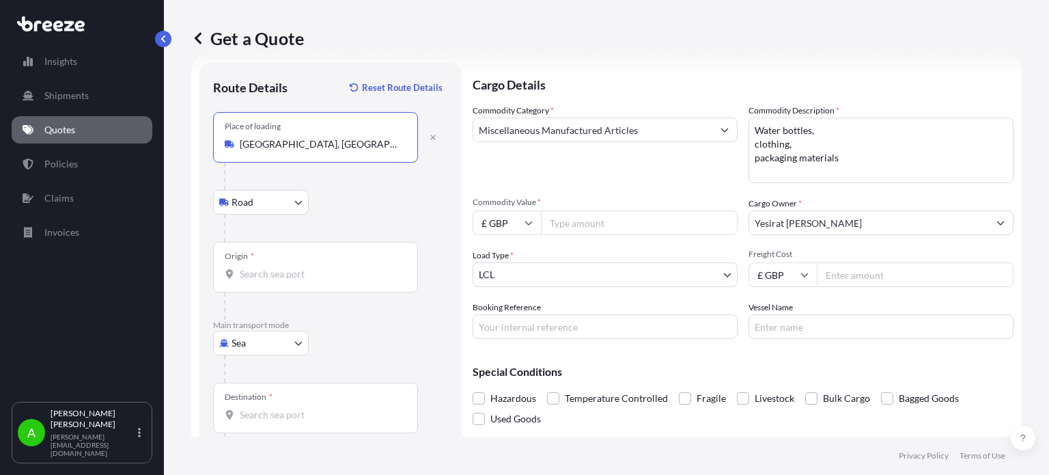
type input "Shenzhen, Guangdong Province, China"
drag, startPoint x: 412, startPoint y: 188, endPoint x: 281, endPoint y: 188, distance: 131.1
click at [410, 190] on div "Place of loading Shenzhen, Guangdong Province, China Road Road Rail" at bounding box center [330, 177] width 235 height 130
click at [265, 201] on body "0 options available. 5 options available. Insights Shipments Quotes Policies Cl…" at bounding box center [524, 237] width 1049 height 475
click at [266, 340] on body "0 options available. 5 options available. Insights Shipments Quotes Policies Cl…" at bounding box center [524, 237] width 1049 height 475
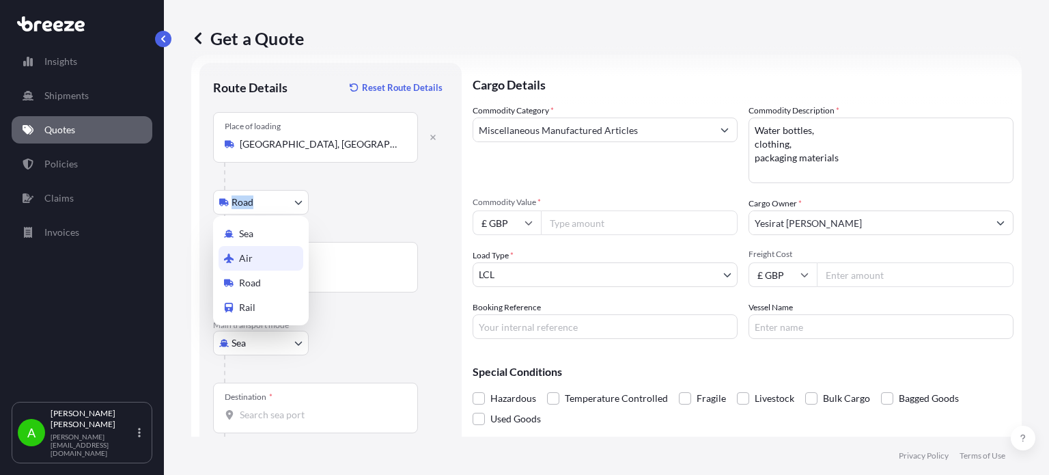
click at [265, 259] on div "Air" at bounding box center [261, 258] width 85 height 25
select select "Air"
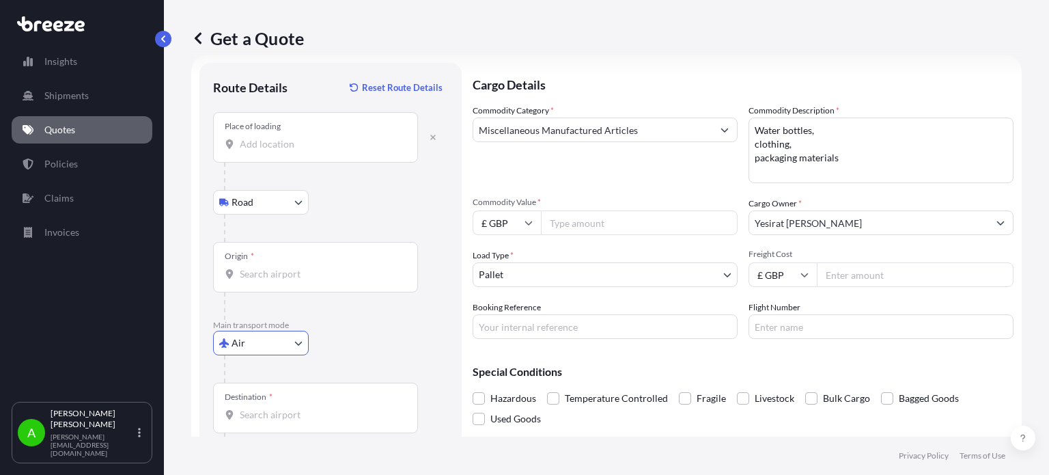
click at [370, 208] on div "Road Road Rail" at bounding box center [330, 202] width 235 height 25
click at [316, 148] on input "Place of loading" at bounding box center [320, 144] width 161 height 14
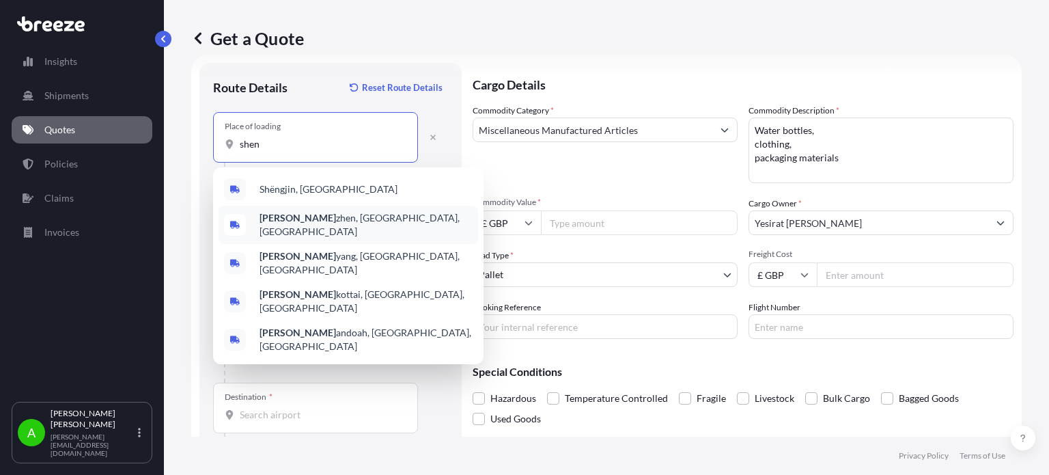
click at [328, 229] on div "Shen zhen, Guangdong Province, China" at bounding box center [349, 225] width 260 height 38
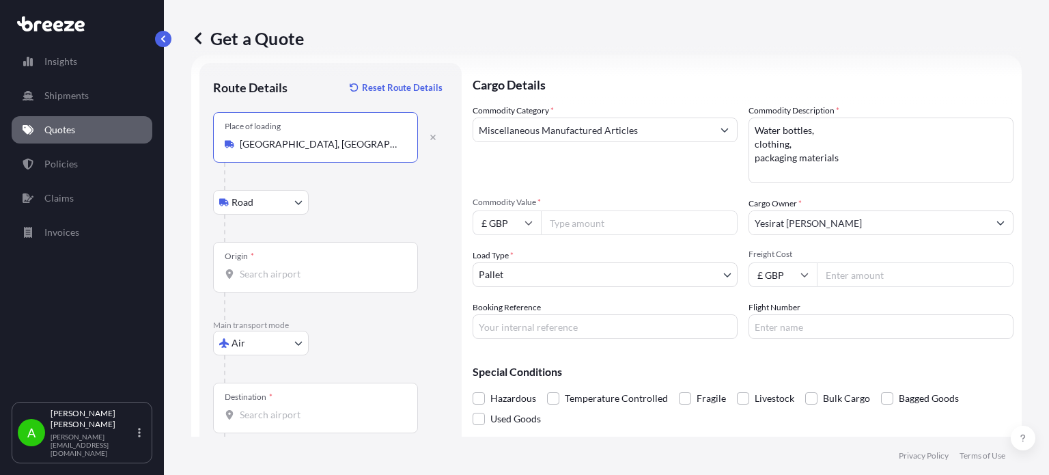
type input "Shenzhen, Guangdong Province, China"
click at [379, 205] on div "Road Road Rail" at bounding box center [330, 202] width 235 height 25
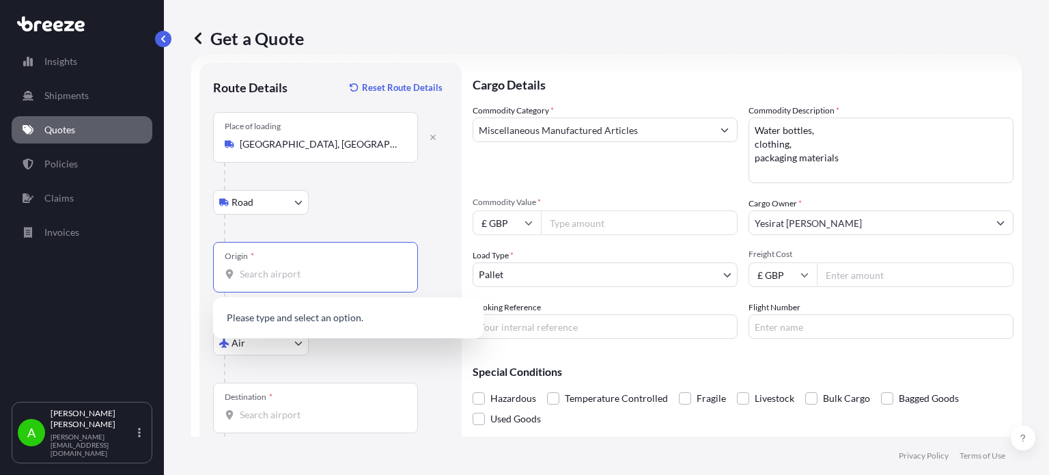
click at [274, 277] on input "Origin *" at bounding box center [320, 274] width 161 height 14
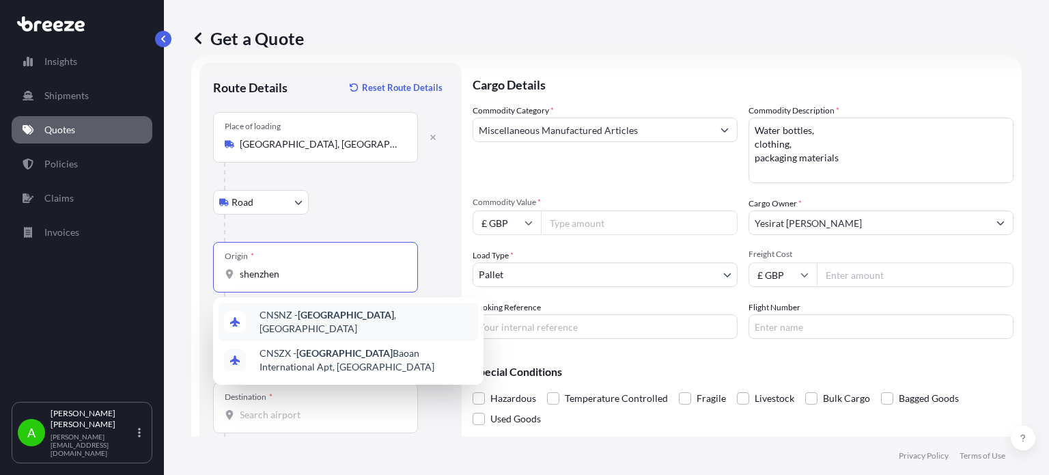
click at [346, 317] on span "CNSNZ - Shenzhen , China" at bounding box center [366, 321] width 213 height 27
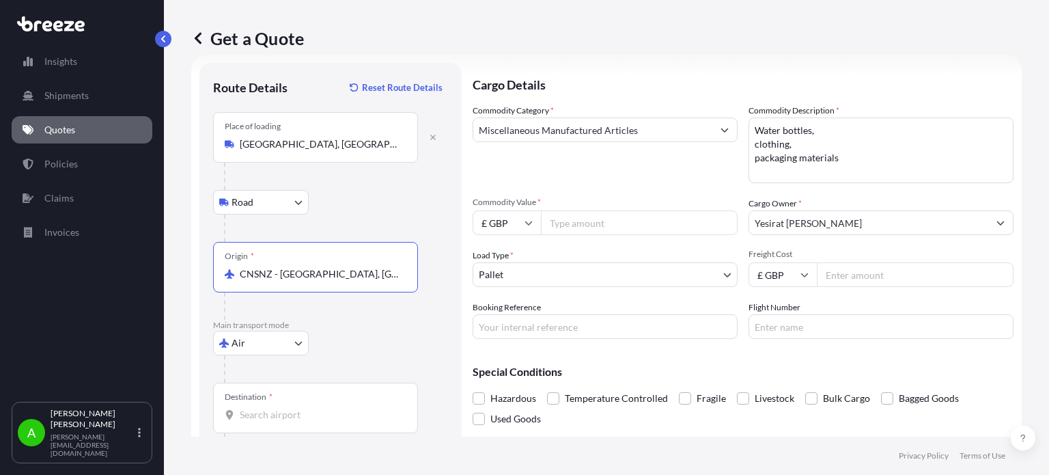
type input "CNSNZ - Shenzhen, China"
click at [356, 227] on div at bounding box center [336, 227] width 224 height 27
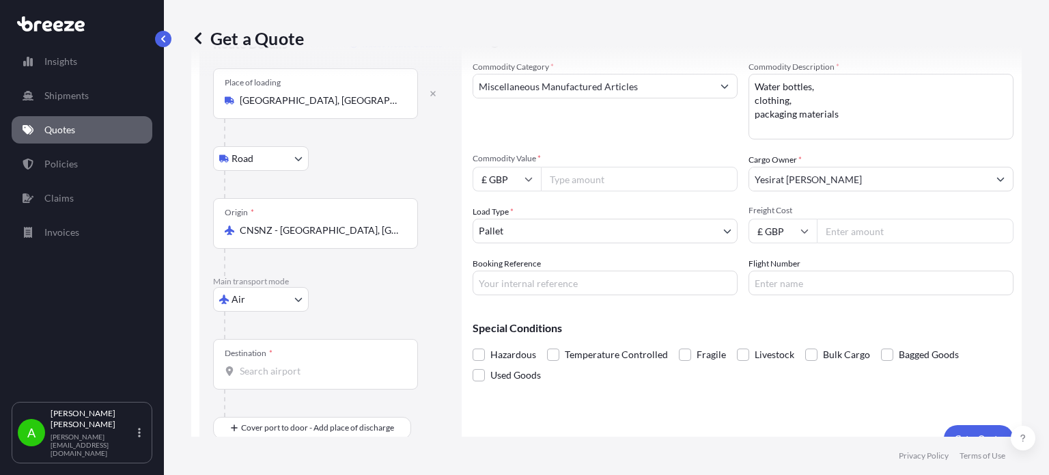
scroll to position [88, 0]
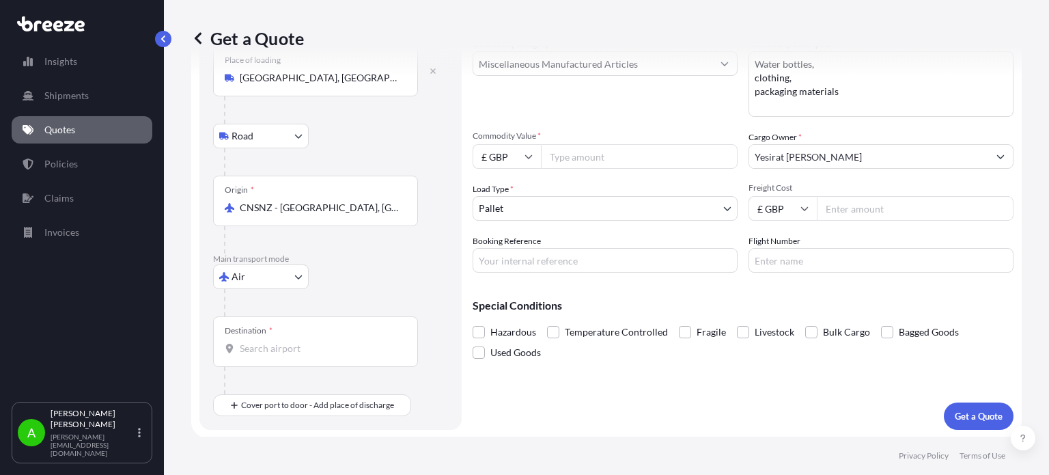
click at [600, 154] on input "Commodity Value *" at bounding box center [639, 156] width 197 height 25
type input "650"
click at [682, 442] on footer "Privacy Policy Terms of Use" at bounding box center [606, 455] width 885 height 38
click at [838, 210] on input "Freight Cost" at bounding box center [915, 208] width 197 height 25
type input "221"
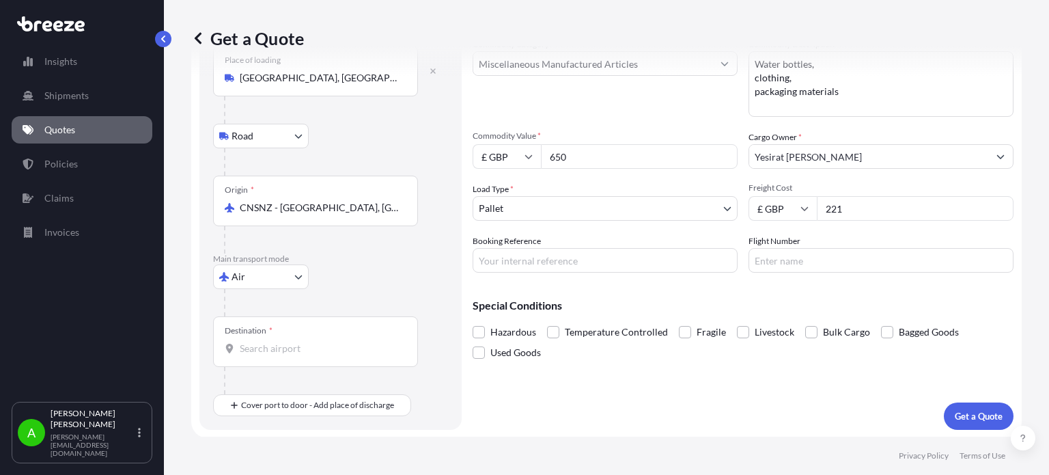
click at [714, 417] on div "Cargo Details Commodity Category * Miscellaneous Manufactured Articles Commodit…" at bounding box center [743, 213] width 541 height 433
click at [691, 206] on body "Insights Shipments Quotes Policies Claims Invoices A Alex Potamianos a.potamian…" at bounding box center [524, 237] width 1049 height 475
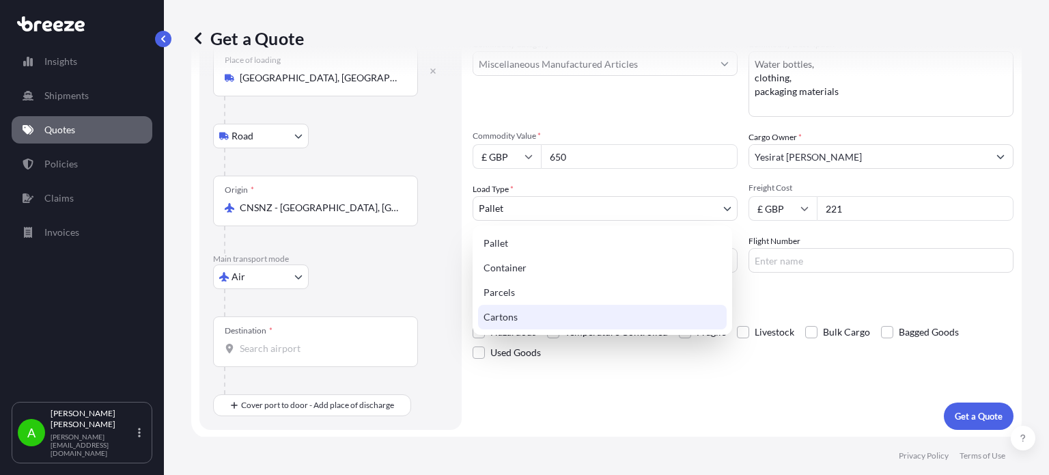
click at [546, 330] on div "Pallet Container Parcels Cartons" at bounding box center [603, 279] width 260 height 109
click at [542, 321] on div "Cartons" at bounding box center [602, 317] width 249 height 25
select select "4"
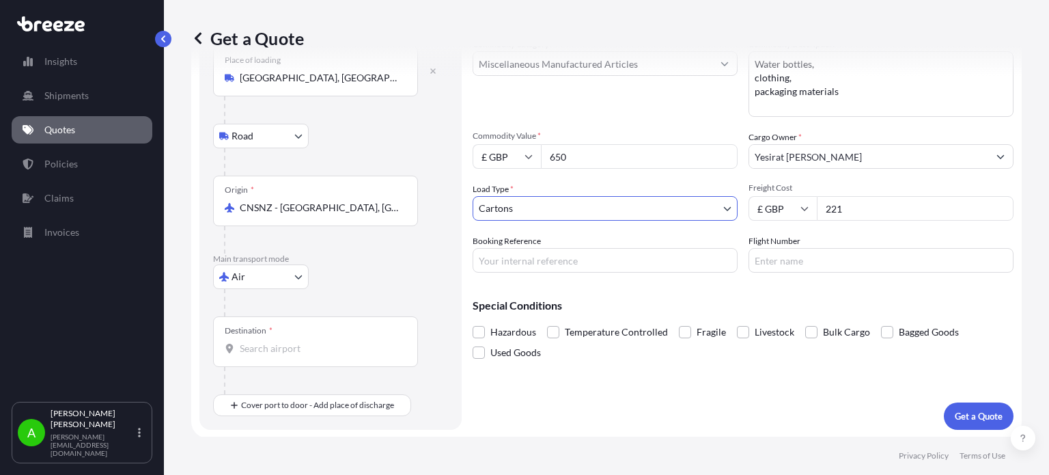
click at [647, 410] on div "Cargo Details Commodity Category * Miscellaneous Manufactured Articles Commodit…" at bounding box center [743, 213] width 541 height 433
click at [268, 354] on input "Destination *" at bounding box center [320, 348] width 161 height 14
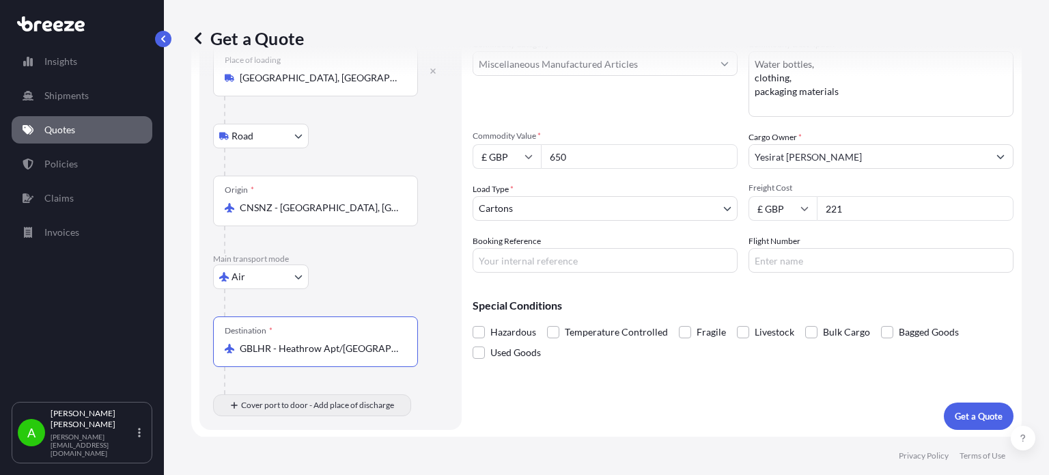
type input "GBLHR - Heathrow Apt/London, United Kingdom"
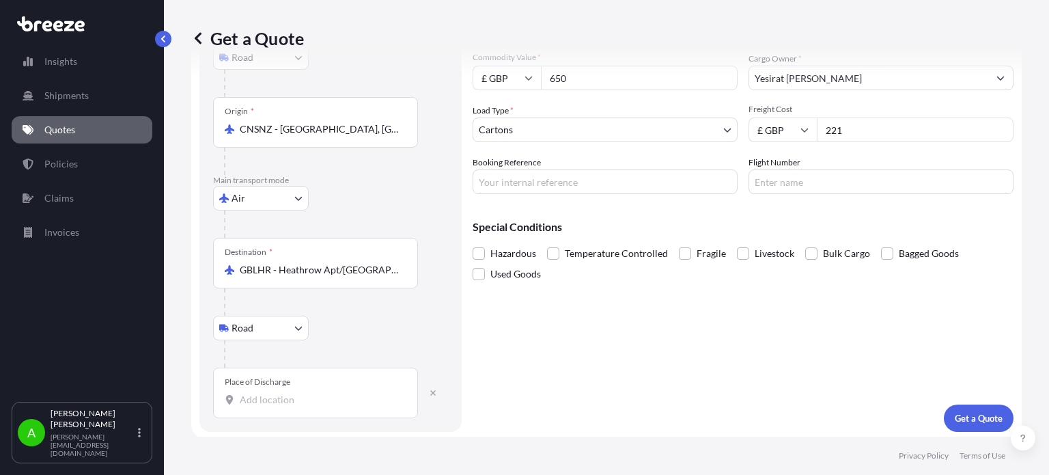
scroll to position [169, 0]
click at [255, 404] on div "Place of Discharge" at bounding box center [315, 390] width 205 height 51
click at [255, 404] on input "Place of Discharge" at bounding box center [320, 398] width 161 height 14
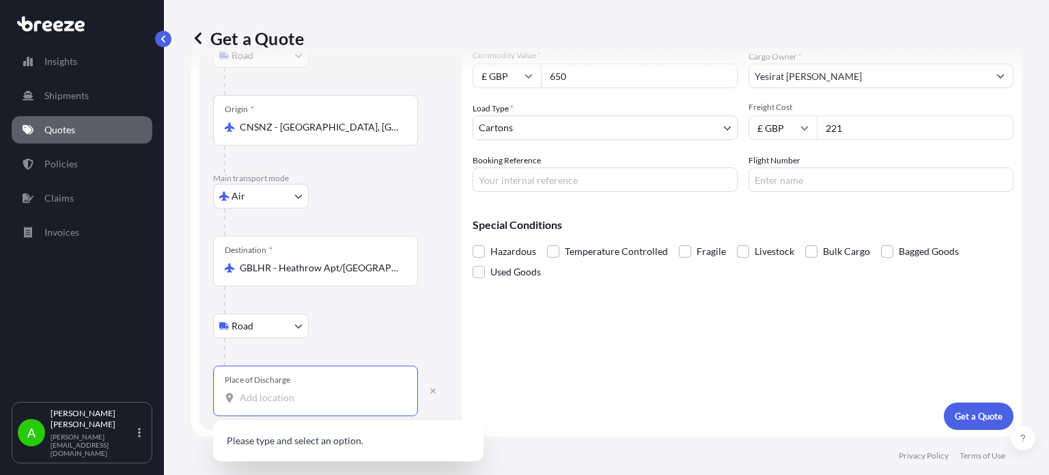
paste input "111 selsey road Birmingham B17 8JP"
type input "111 selsey road Birmingham B17 8JP"
click at [491, 376] on div "Cargo Details Commodity Category * Miscellaneous Manufactured Articles Commodit…" at bounding box center [743, 173] width 541 height 514
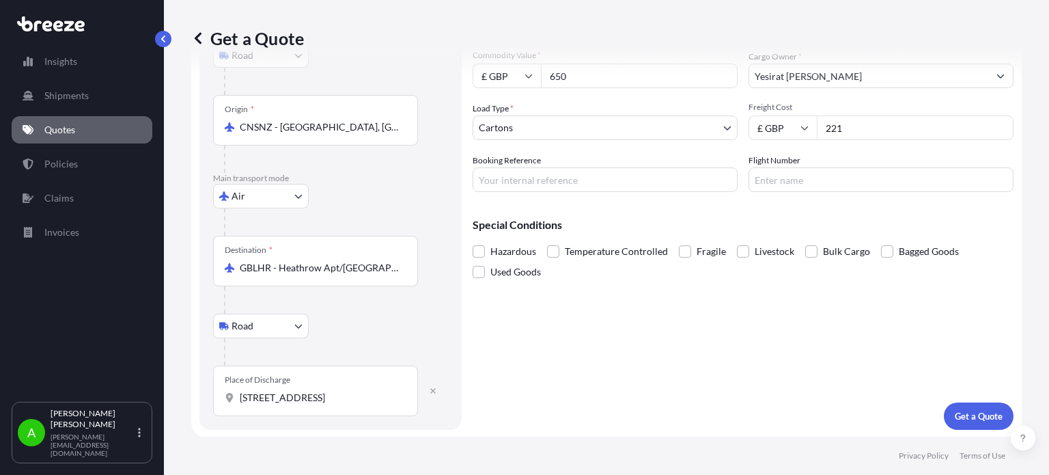
click at [498, 179] on input "Booking Reference" at bounding box center [605, 179] width 265 height 25
paste input "PRU-95196"
type input "PRU-95196"
click at [571, 341] on div "Cargo Details Commodity Category * Miscellaneous Manufactured Articles Commodit…" at bounding box center [743, 173] width 541 height 514
click at [977, 416] on p "Get a Quote" at bounding box center [979, 416] width 48 height 14
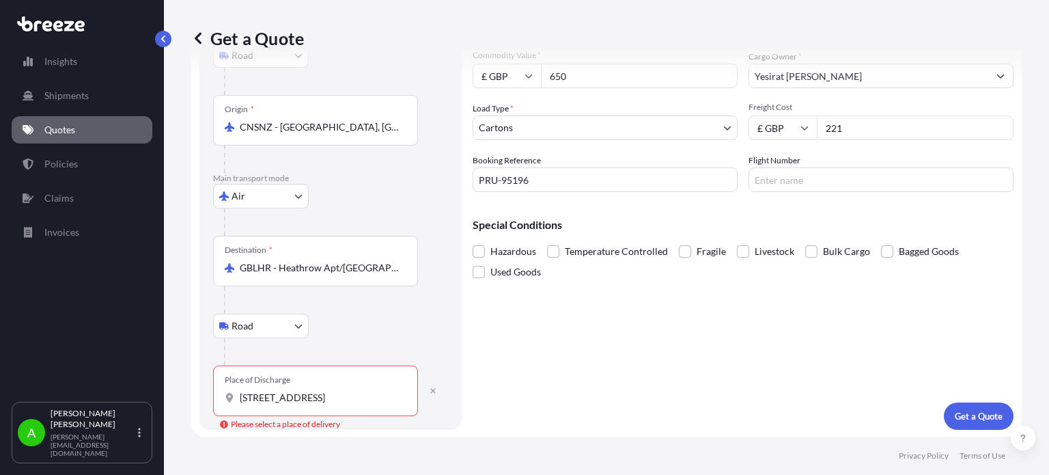
click at [259, 395] on input "111 selsey road Birmingham B17 8JP" at bounding box center [320, 398] width 161 height 14
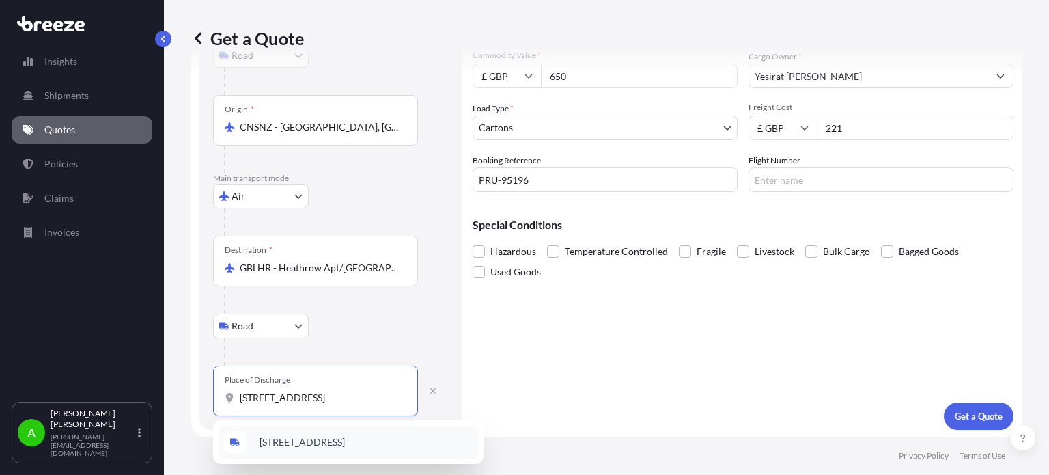
click at [369, 393] on input "111 selsey road Birmingham B17 8JP" at bounding box center [320, 398] width 161 height 14
click at [306, 400] on input "111 selsey road Birmingham B17 8JP" at bounding box center [320, 398] width 161 height 14
click at [376, 350] on div at bounding box center [336, 351] width 224 height 27
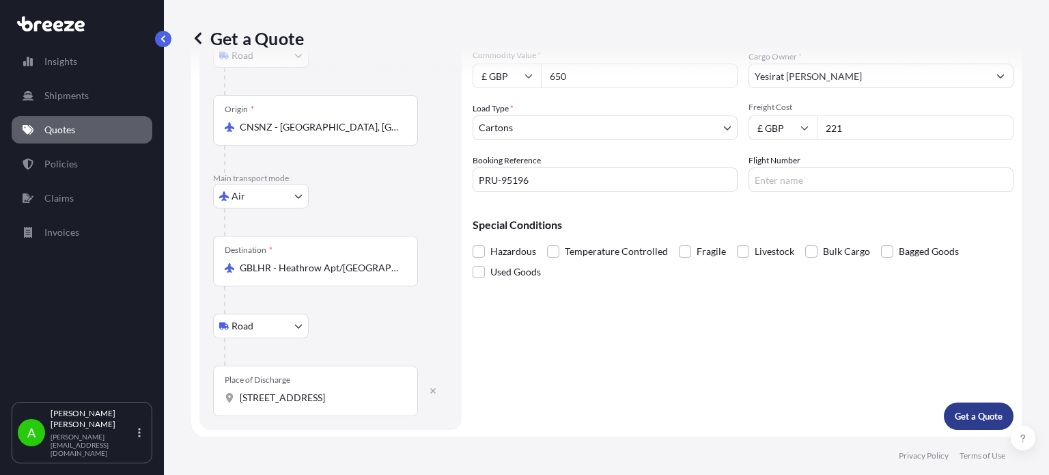
click at [955, 420] on p "Get a Quote" at bounding box center [979, 416] width 48 height 14
click at [262, 395] on input "111 selsey road Birmingham B17 8JP" at bounding box center [320, 398] width 161 height 14
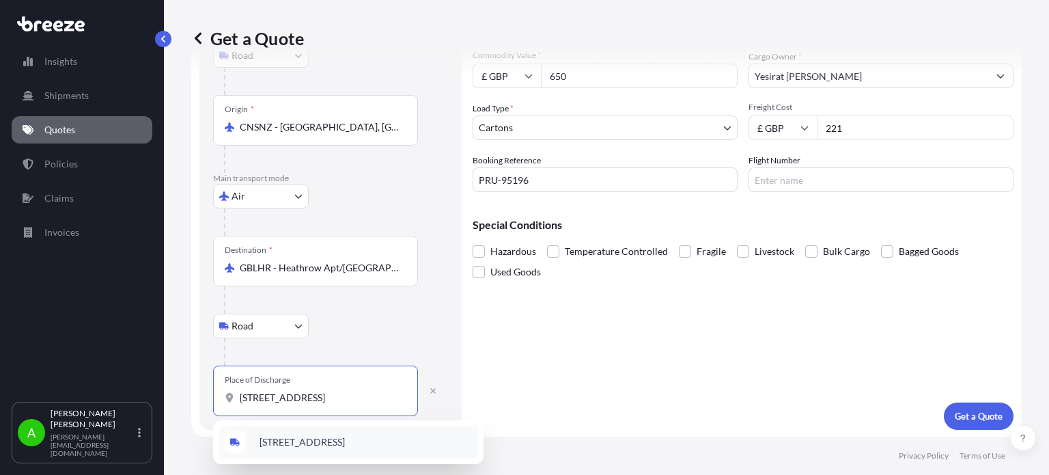
click at [309, 442] on span "111 Selsey Road, Birmingham B17 8HY, UK" at bounding box center [302, 442] width 85 height 14
type input "111 Selsey Road, Birmingham B17 8HY, UK"
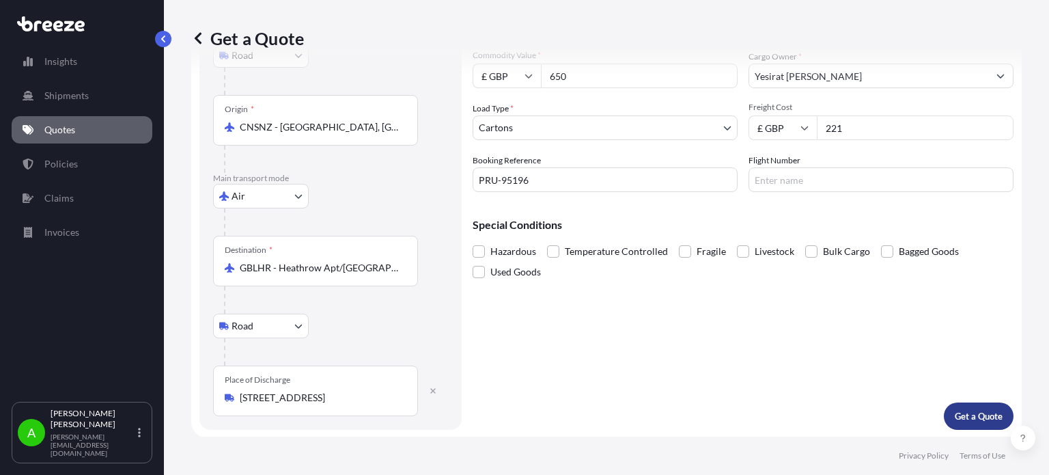
click at [967, 418] on p "Get a Quote" at bounding box center [979, 416] width 48 height 14
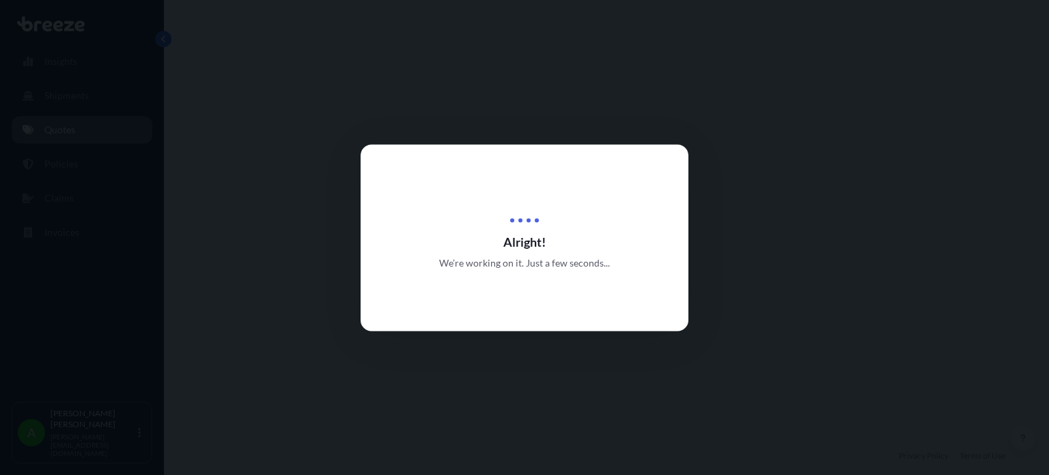
select select "Road"
select select "Air"
select select "Road"
select select "4"
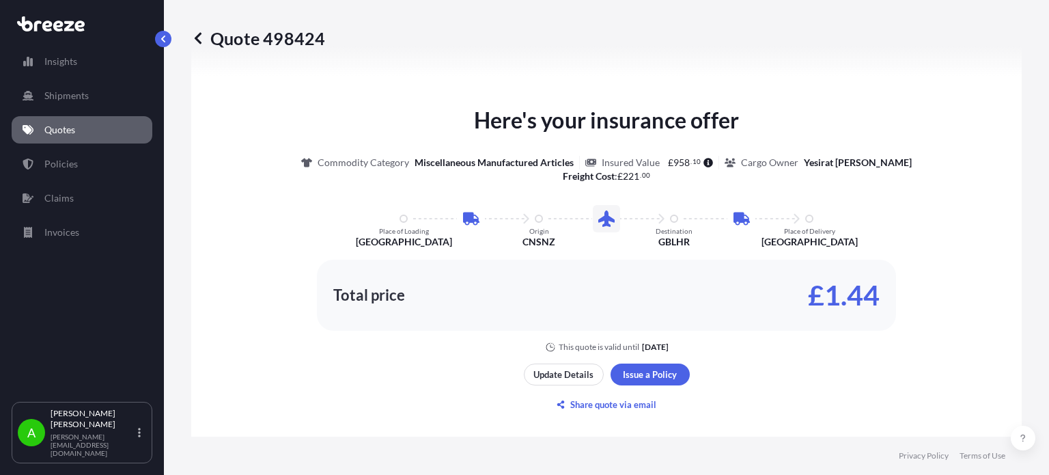
scroll to position [886, 0]
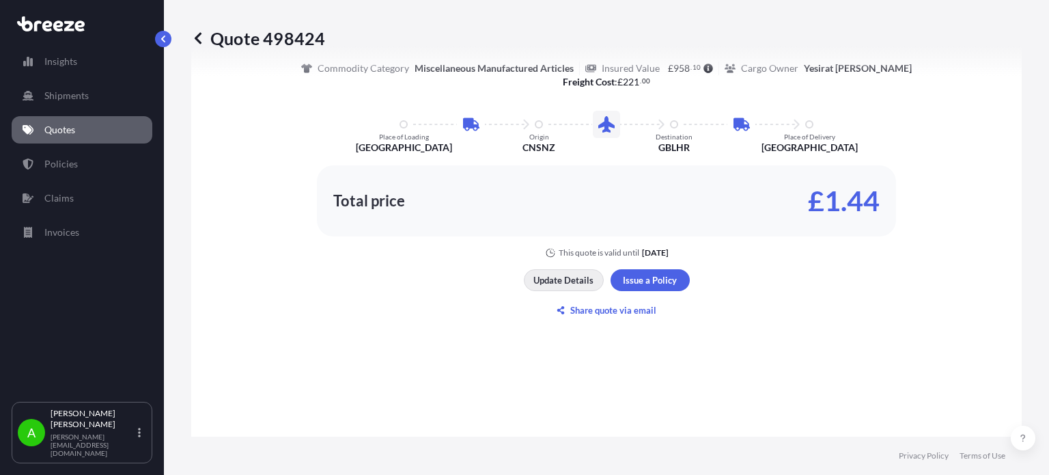
click at [573, 285] on button "Update Details" at bounding box center [564, 280] width 80 height 22
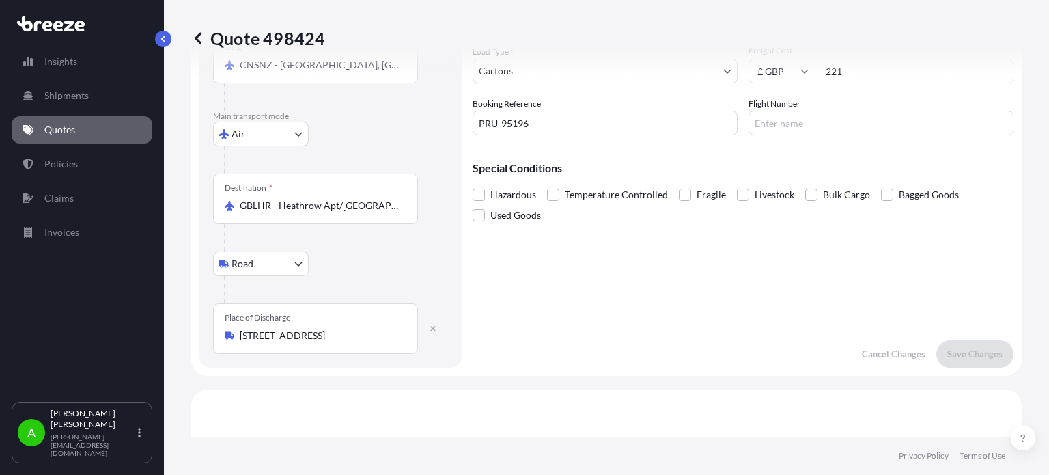
scroll to position [227, 0]
click at [366, 335] on input "111 Selsey Rd, Birmingham B17, UK" at bounding box center [320, 334] width 161 height 14
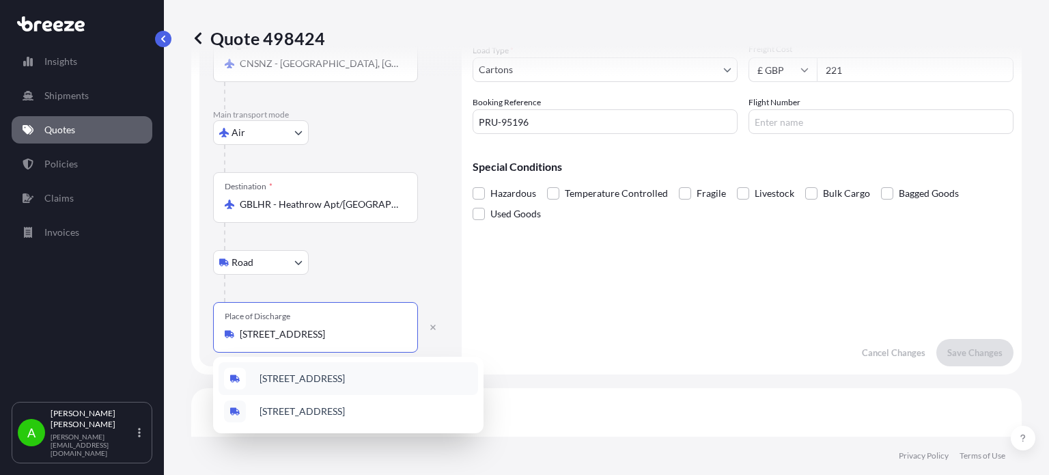
click at [390, 339] on input "111 Selsey Rd, Birmingham B17, UK" at bounding box center [320, 334] width 161 height 14
click at [345, 379] on span "111 Selsey Rd, Birmingham B17 8HY, UK" at bounding box center [302, 379] width 85 height 14
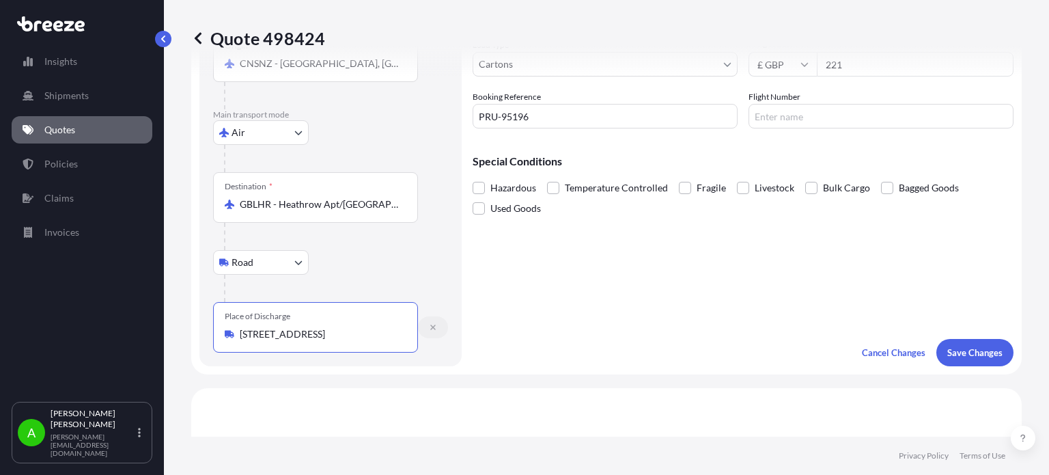
scroll to position [0, 8]
drag, startPoint x: 374, startPoint y: 327, endPoint x: 440, endPoint y: 335, distance: 66.7
click at [440, 335] on div "Place of Discharge 111 Selsey Rd, Birmingham B17 8HY, UK" at bounding box center [330, 327] width 235 height 51
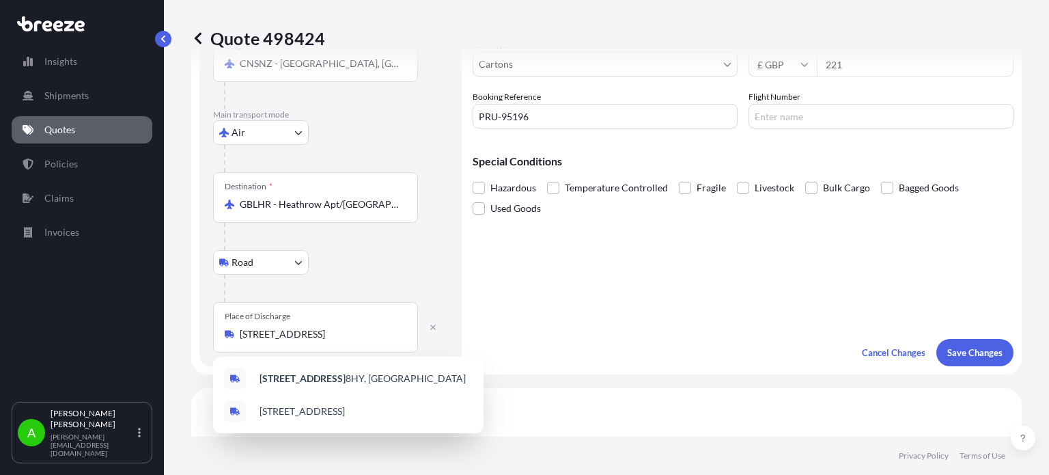
click at [413, 265] on div "Road Road Rail" at bounding box center [330, 262] width 235 height 25
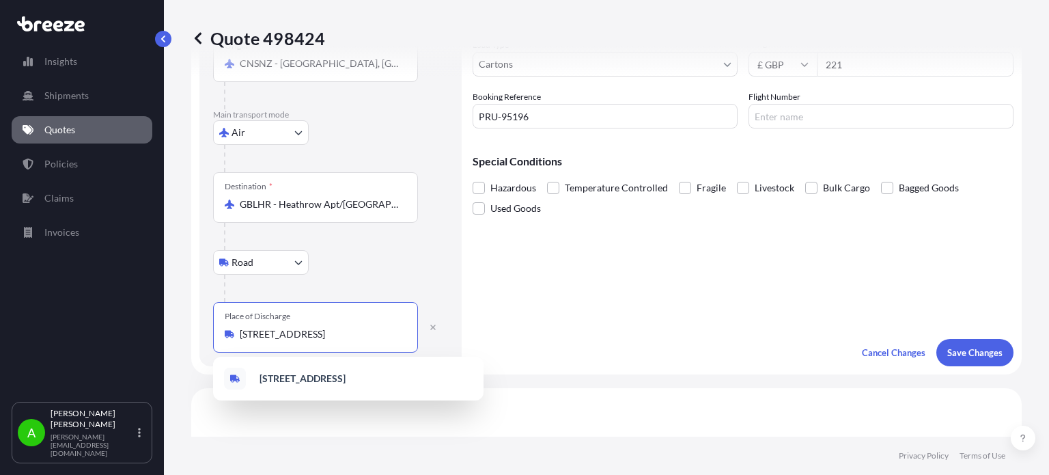
click at [331, 331] on input "111 Selsey Rd, Birmingham B17 8HY, UK" at bounding box center [320, 334] width 161 height 14
drag, startPoint x: 240, startPoint y: 332, endPoint x: 510, endPoint y: 338, distance: 269.8
click at [511, 338] on form "Route Details Reset Route Details Place of loading Shenzhen, Guangdong Province…" at bounding box center [606, 109] width 830 height 530
paste input "PRU-95196"
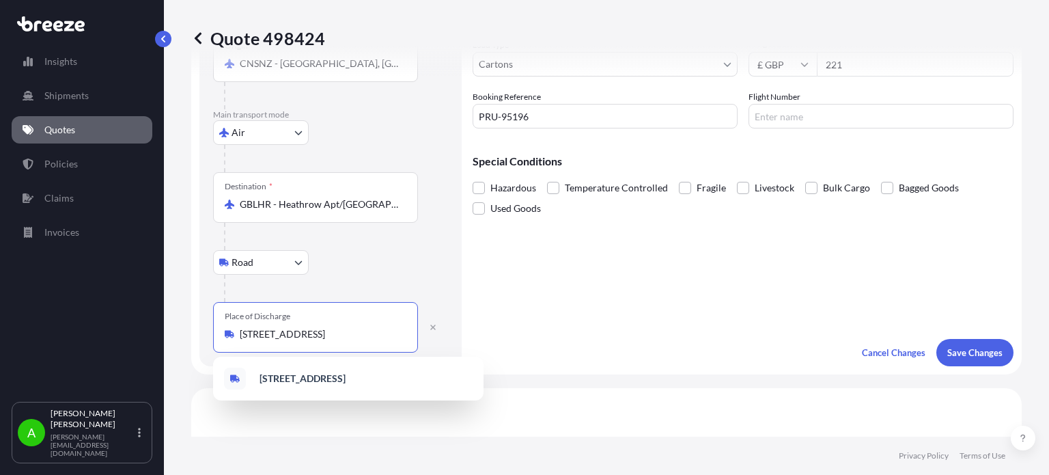
drag, startPoint x: 241, startPoint y: 331, endPoint x: 510, endPoint y: 331, distance: 269.1
click at [510, 331] on form "Route Details Reset Route Details Place of loading Shenzhen, Guangdong Province…" at bounding box center [606, 109] width 830 height 530
click at [398, 384] on span "Selsey Road, Birmingham B17 8JP , UK" at bounding box center [366, 380] width 213 height 27
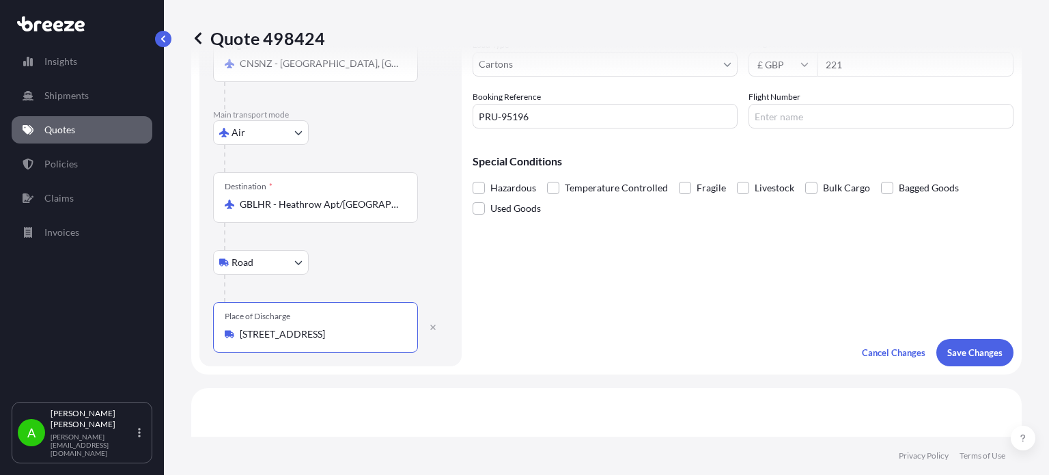
type input "Selsey Road, Birmingham B17 8JP, UK"
click at [391, 285] on div at bounding box center [336, 288] width 224 height 27
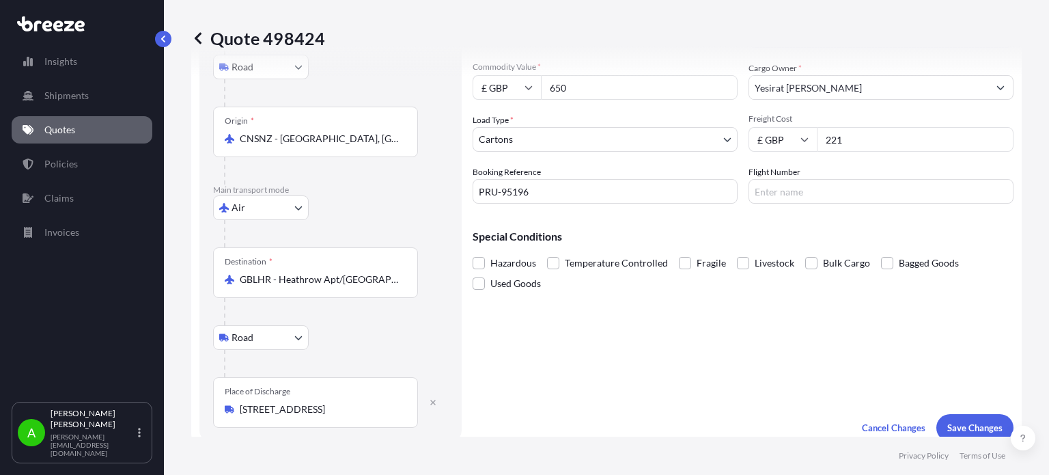
scroll to position [164, 0]
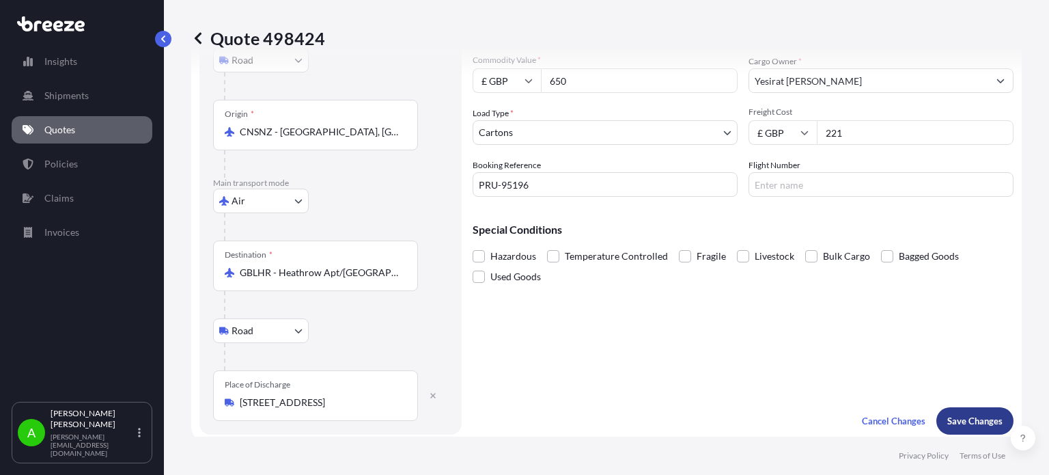
click at [962, 425] on p "Save Changes" at bounding box center [974, 421] width 55 height 14
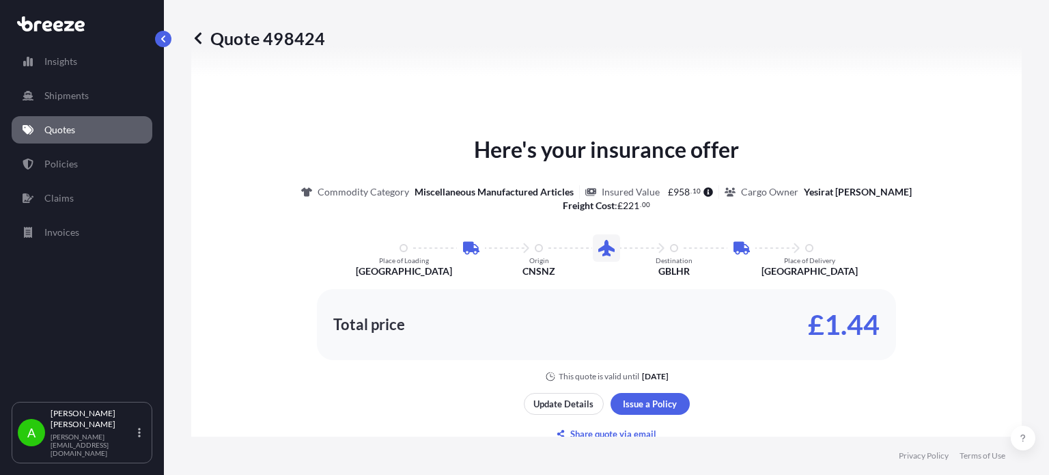
select select "Road"
select select "Air"
select select "Road"
select select "4"
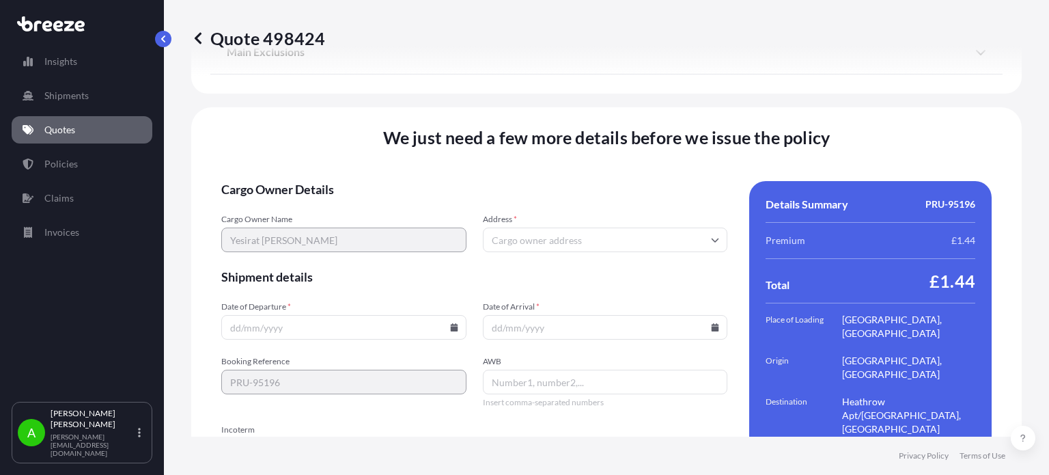
scroll to position [1930, 0]
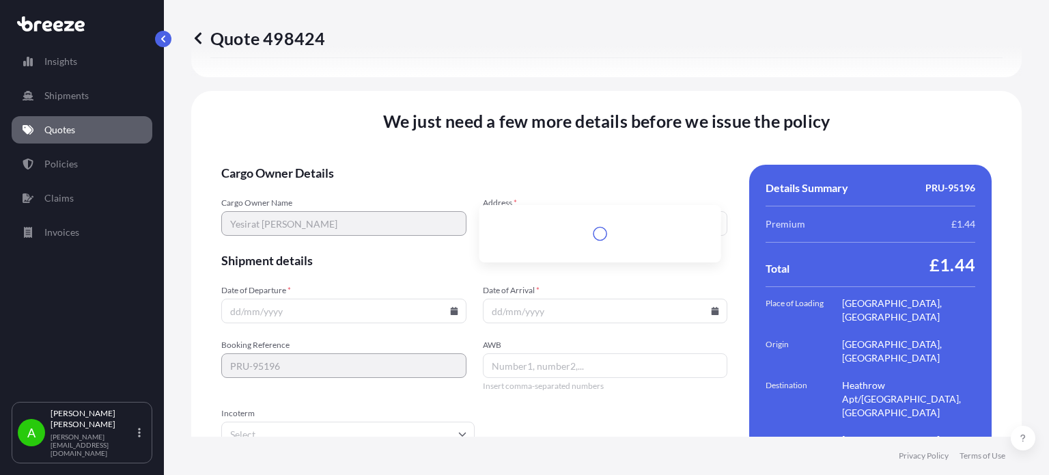
click at [535, 211] on input "Address *" at bounding box center [605, 223] width 245 height 25
paste input "PRU-95196"
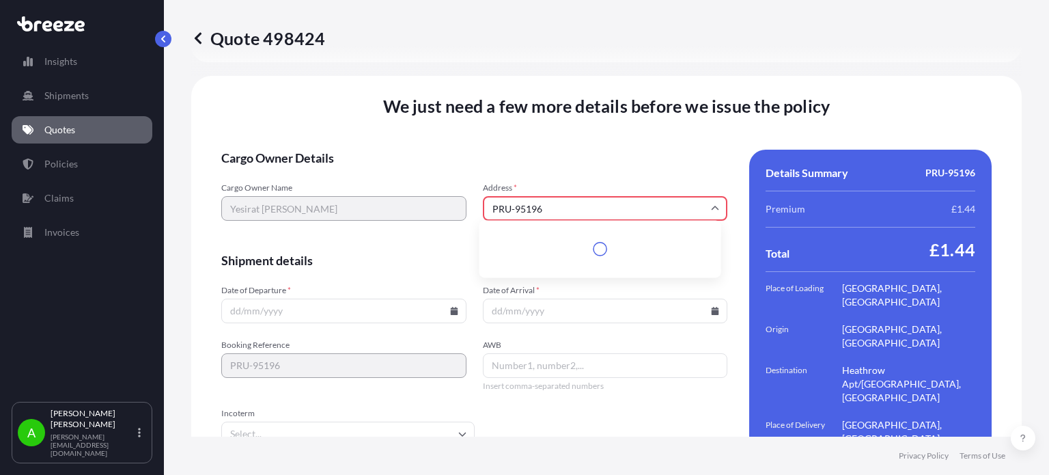
click at [400, 183] on div "Cargo Owner Name Yesirat Adenike Amusa Address * PRU-95196 Type to search and s…" at bounding box center [474, 208] width 506 height 53
click at [551, 236] on li "Selsey Road, Birmingham B17 8JP, UK" at bounding box center [600, 238] width 231 height 26
type input "Selsey Rd, Birmingham B17 8JP, UK"
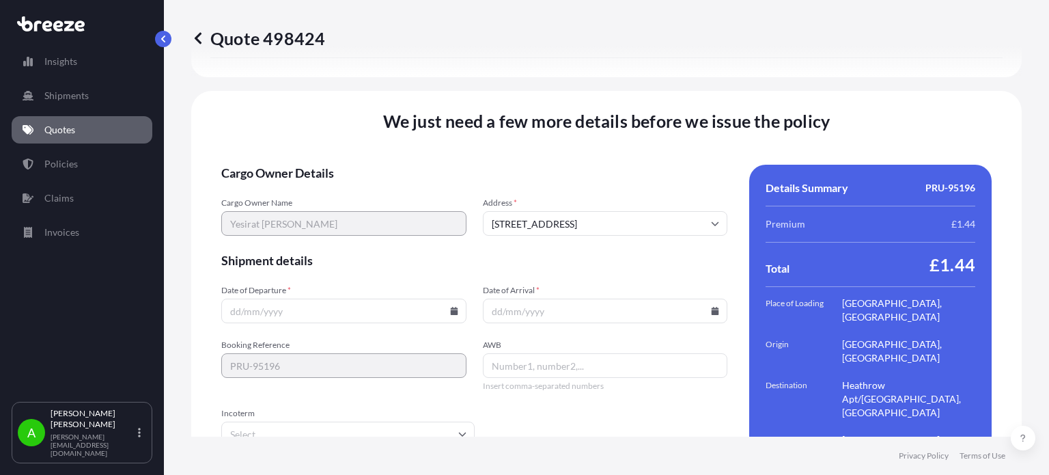
click at [530, 165] on form "Cargo Owner Details Cargo Owner Name Yesirat Adenike Amusa Address * Selsey Rd,…" at bounding box center [474, 341] width 506 height 353
click at [454, 298] on input "Date of Departure *" at bounding box center [343, 310] width 245 height 25
click at [445, 298] on input "Date of Departure *" at bounding box center [343, 310] width 245 height 25
click at [452, 307] on icon at bounding box center [454, 311] width 8 height 8
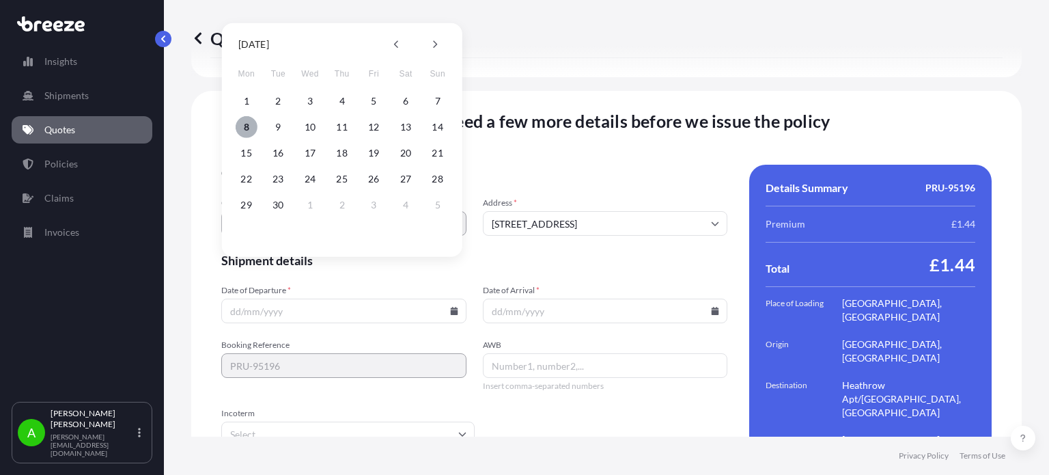
click at [244, 128] on button "8" at bounding box center [247, 127] width 22 height 22
type input "[DATE]"
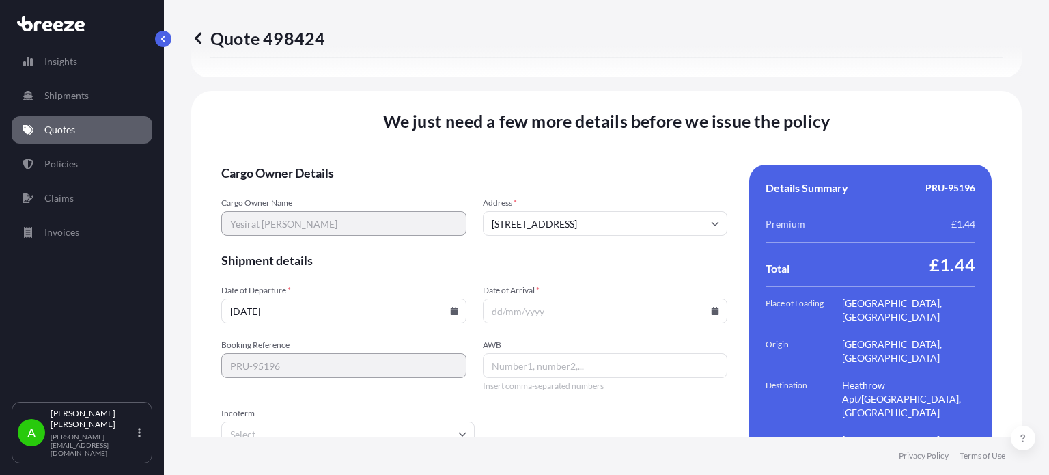
click at [537, 298] on input "Date of Arrival *" at bounding box center [605, 310] width 245 height 25
click at [713, 298] on input "Date of Arrival *" at bounding box center [605, 310] width 245 height 25
click at [712, 307] on icon at bounding box center [716, 311] width 8 height 8
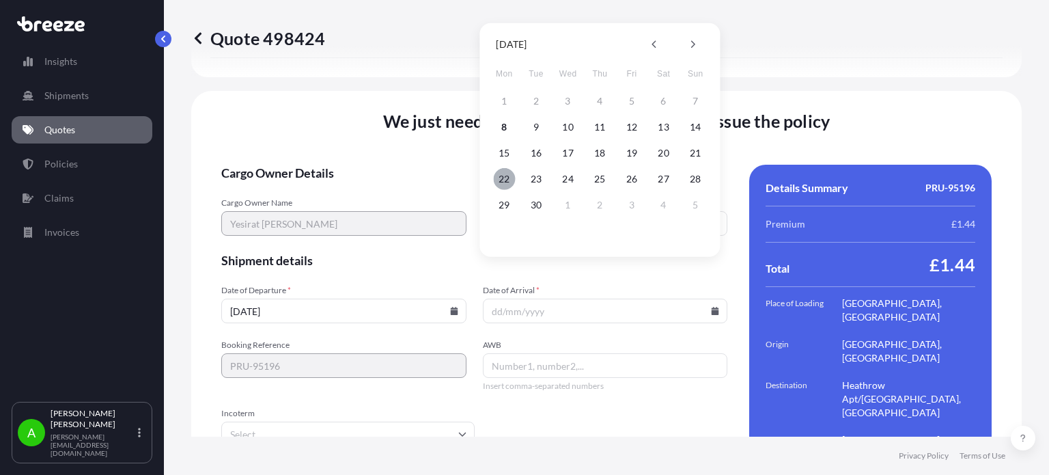
click at [506, 182] on button "22" at bounding box center [504, 179] width 22 height 22
type input "[DATE]"
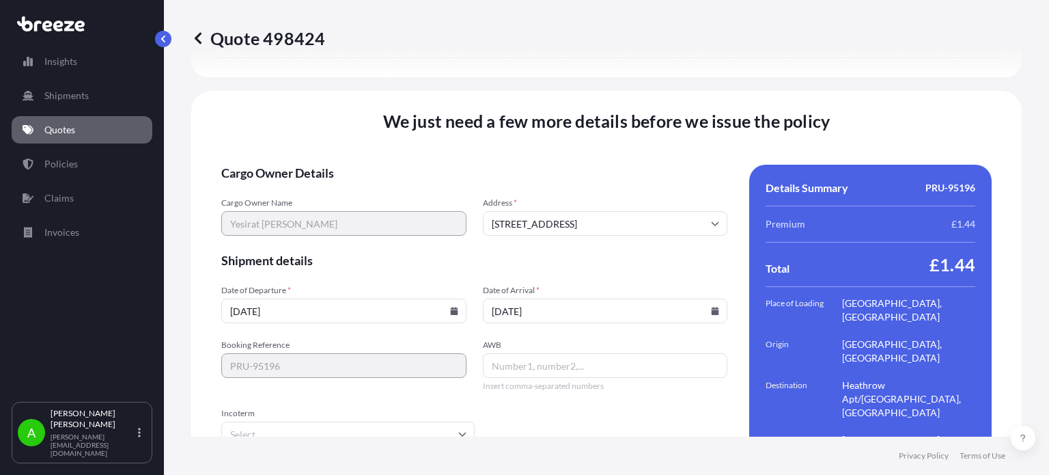
click at [505, 234] on form "Cargo Owner Details Cargo Owner Name Yesirat Adenike Amusa Address * Selsey Rd,…" at bounding box center [474, 341] width 506 height 353
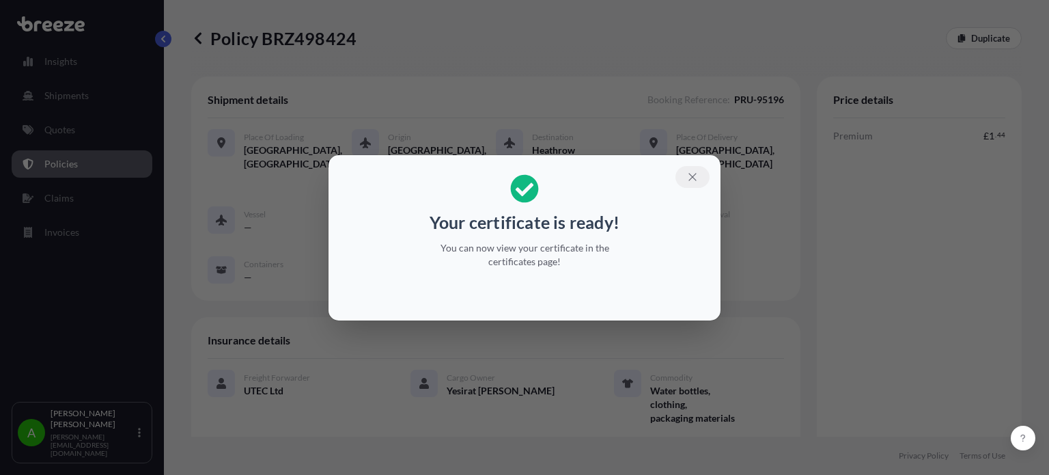
click at [693, 169] on button "button" at bounding box center [692, 177] width 34 height 22
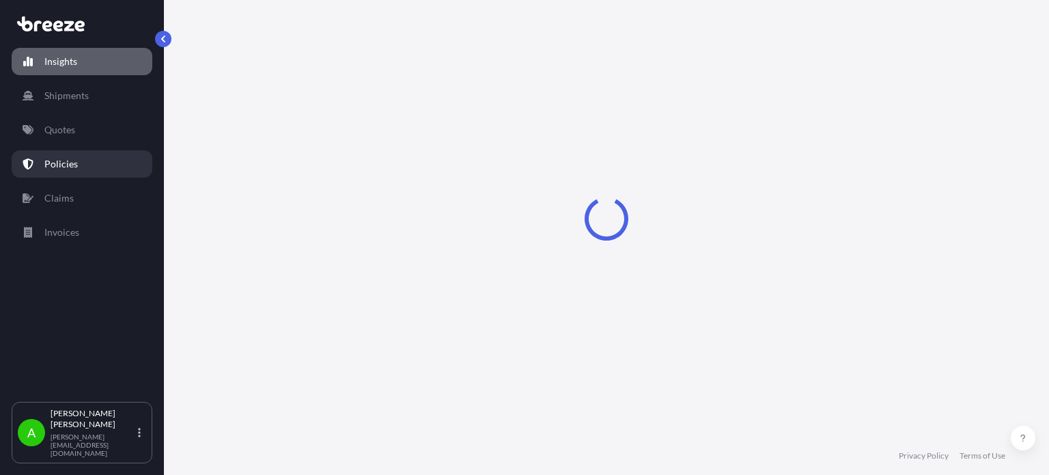
select select "2025"
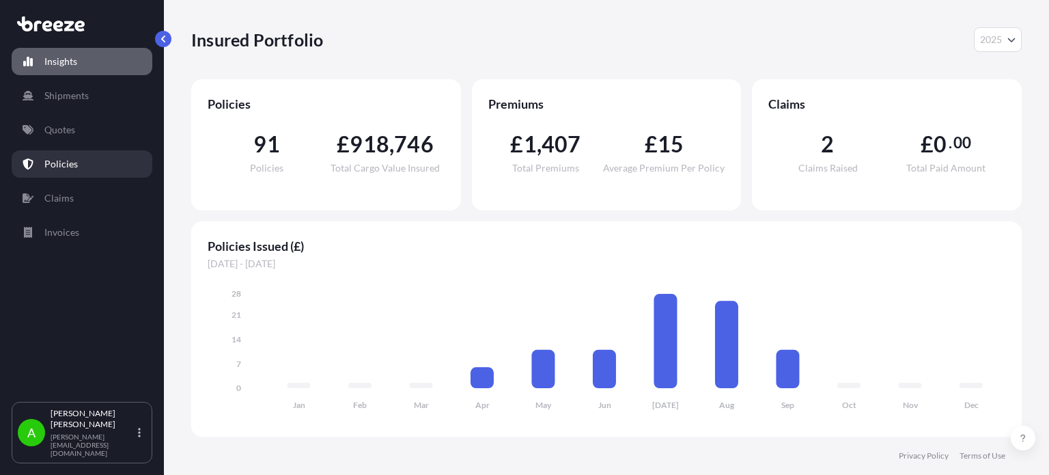
click at [117, 168] on link "Policies" at bounding box center [82, 163] width 141 height 27
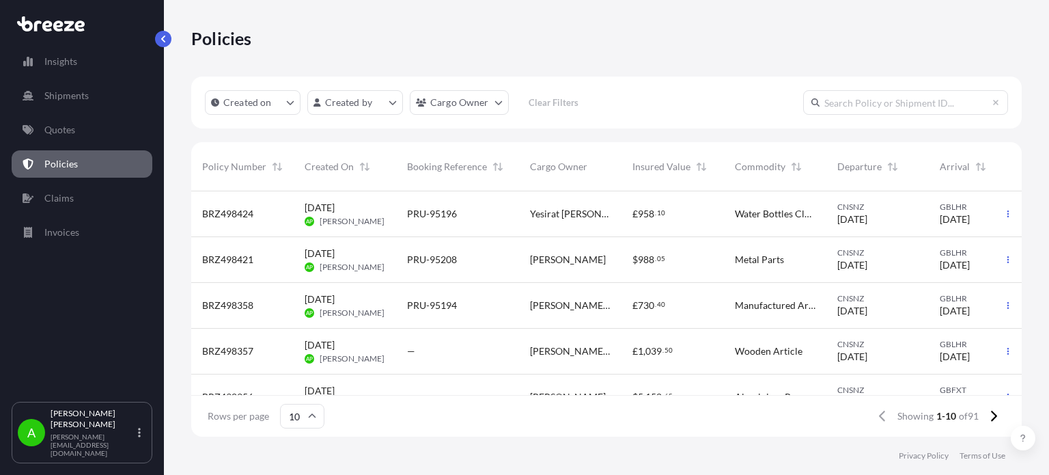
click at [102, 158] on link "Policies" at bounding box center [82, 163] width 141 height 27
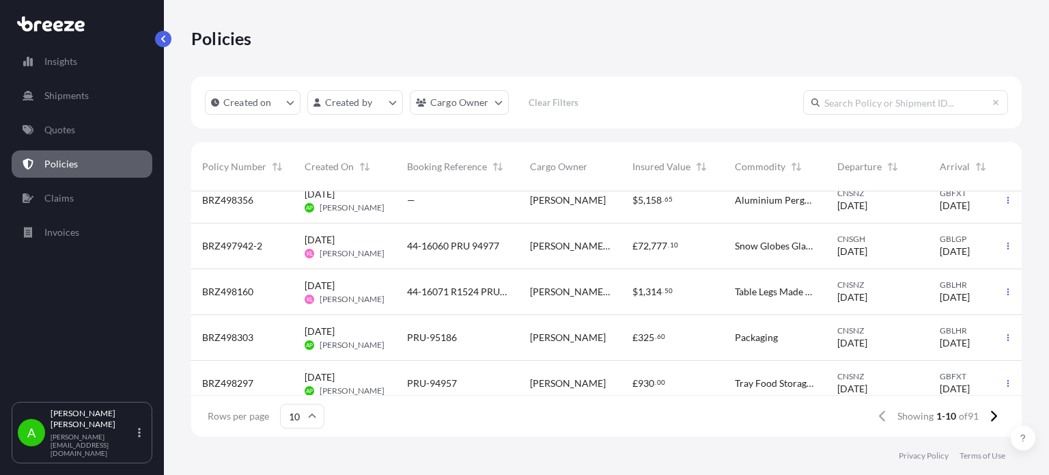
scroll to position [205, 0]
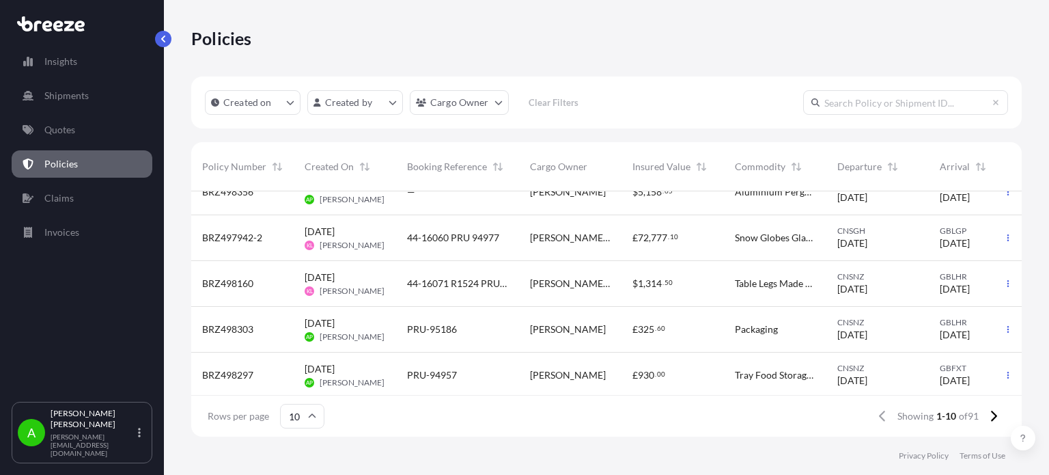
click at [396, 58] on div "Policies" at bounding box center [606, 38] width 830 height 76
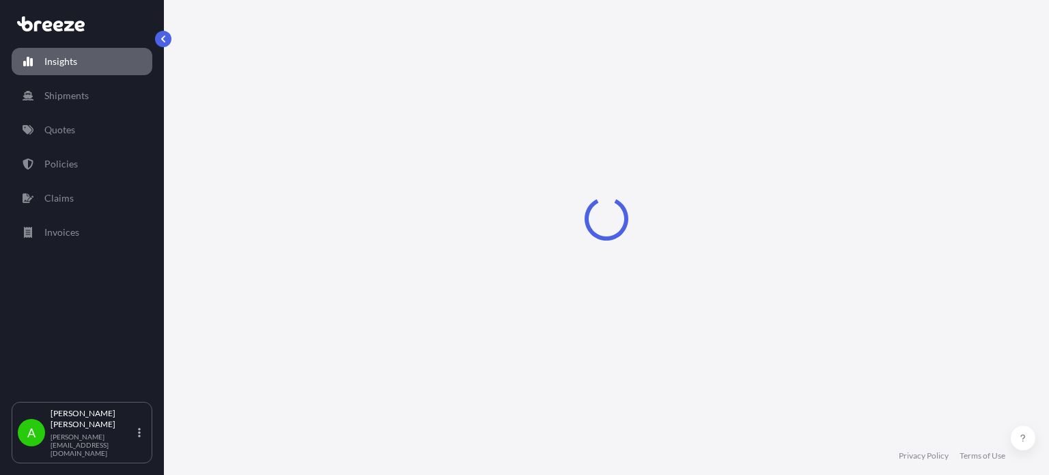
select select "2025"
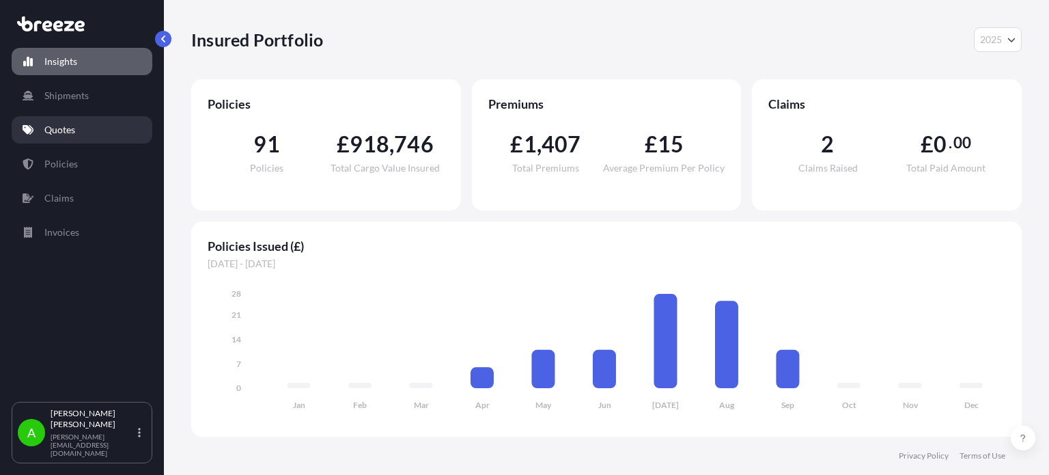
click at [98, 122] on link "Quotes" at bounding box center [82, 129] width 141 height 27
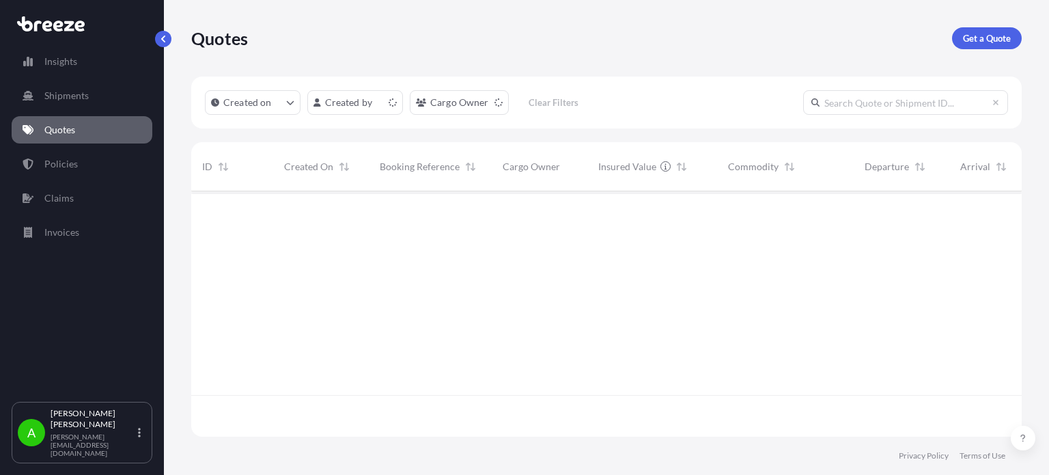
scroll to position [242, 820]
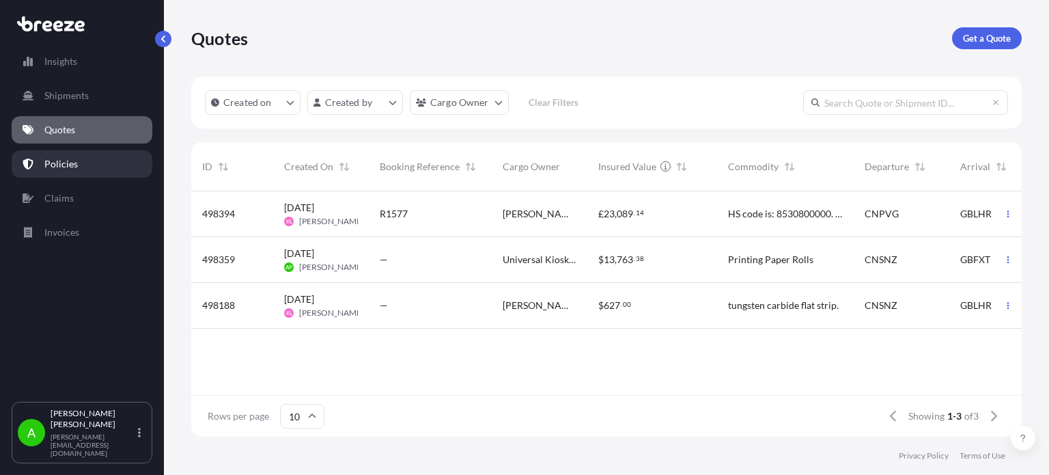
click at [85, 154] on link "Policies" at bounding box center [82, 163] width 141 height 27
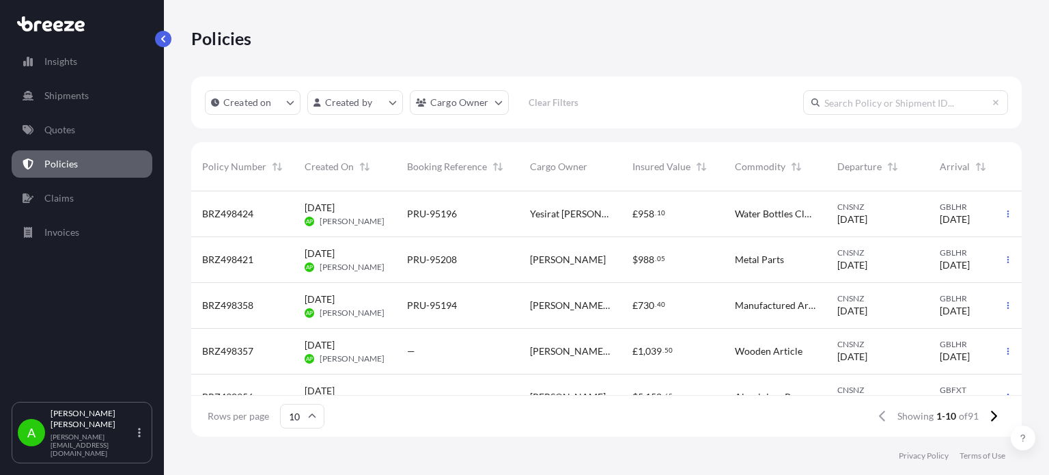
click at [561, 156] on div "Cargo Owner" at bounding box center [570, 167] width 81 height 38
click at [563, 174] on div "Cargo Owner" at bounding box center [570, 167] width 81 height 38
click at [565, 172] on span "Cargo Owner" at bounding box center [558, 167] width 57 height 14
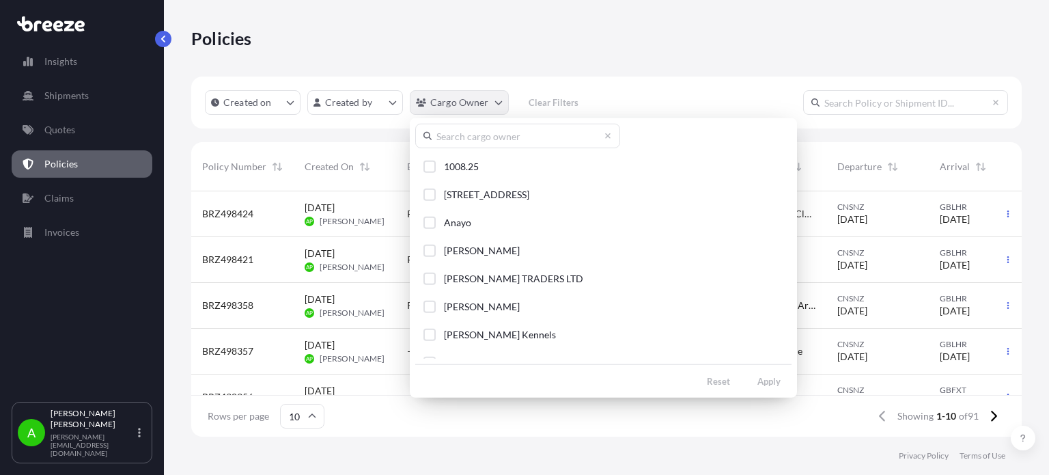
click at [495, 100] on html "Insights Shipments Quotes Policies Claims Invoices A Alex Potamianos a.potamian…" at bounding box center [524, 237] width 1049 height 475
click at [484, 143] on input "text" at bounding box center [517, 136] width 205 height 25
type input "wolves"
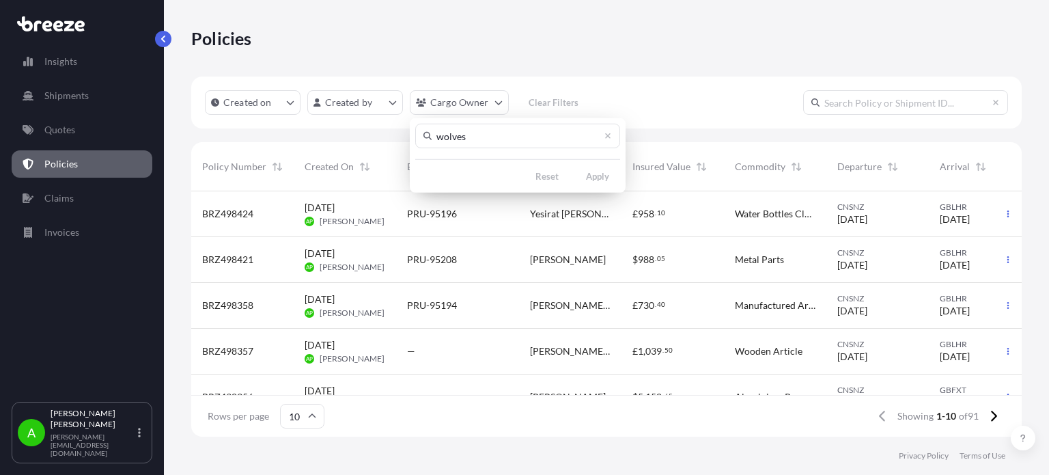
click at [595, 68] on html "Insights Shipments Quotes Policies Claims Invoices A Alex Potamianos a.potamian…" at bounding box center [524, 237] width 1049 height 475
click at [100, 154] on link "Policies" at bounding box center [82, 163] width 141 height 27
click at [450, 100] on html "Insights Shipments Quotes Policies Claims Invoices A Alex Potamianos a.potamian…" at bounding box center [524, 237] width 1049 height 475
drag, startPoint x: 500, startPoint y: 62, endPoint x: 415, endPoint y: 79, distance: 86.3
click at [500, 61] on html "Insights Shipments Quotes Policies Claims Invoices A Alex Potamianos a.potamian…" at bounding box center [524, 237] width 1049 height 475
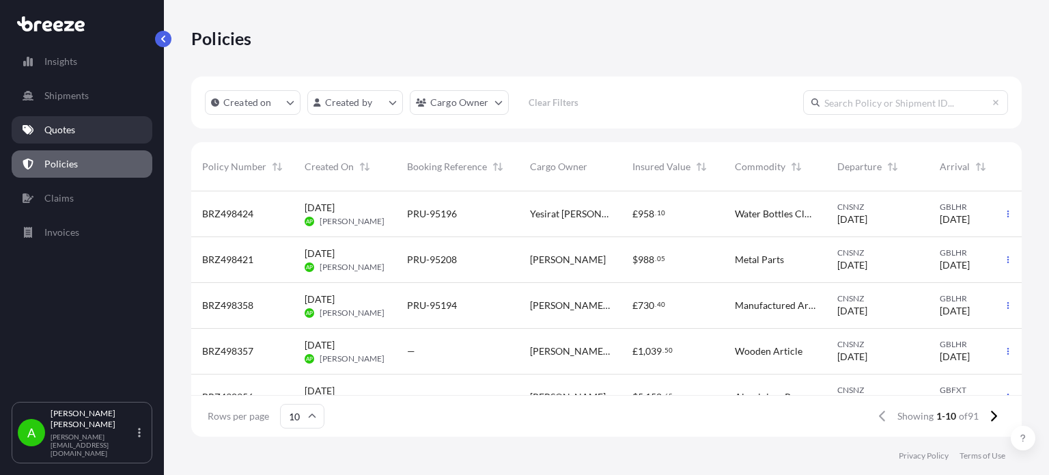
click at [104, 130] on link "Quotes" at bounding box center [82, 129] width 141 height 27
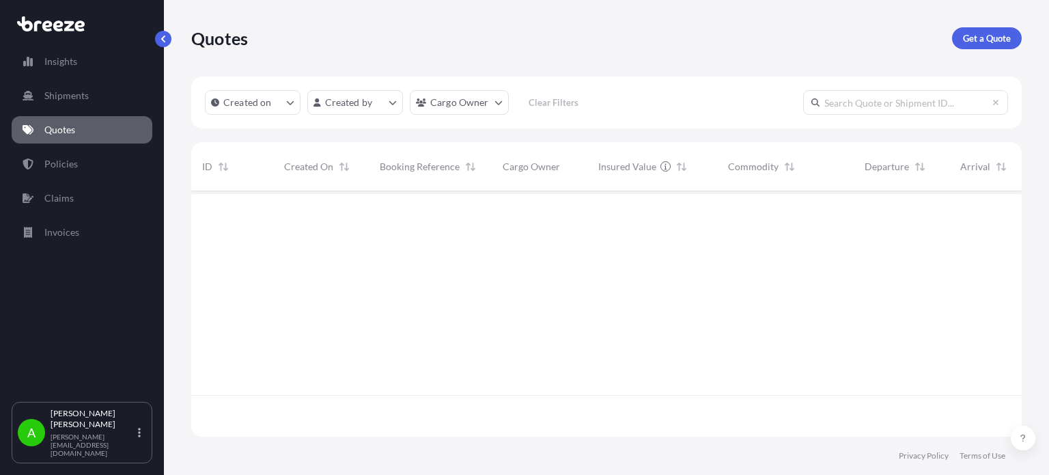
scroll to position [242, 820]
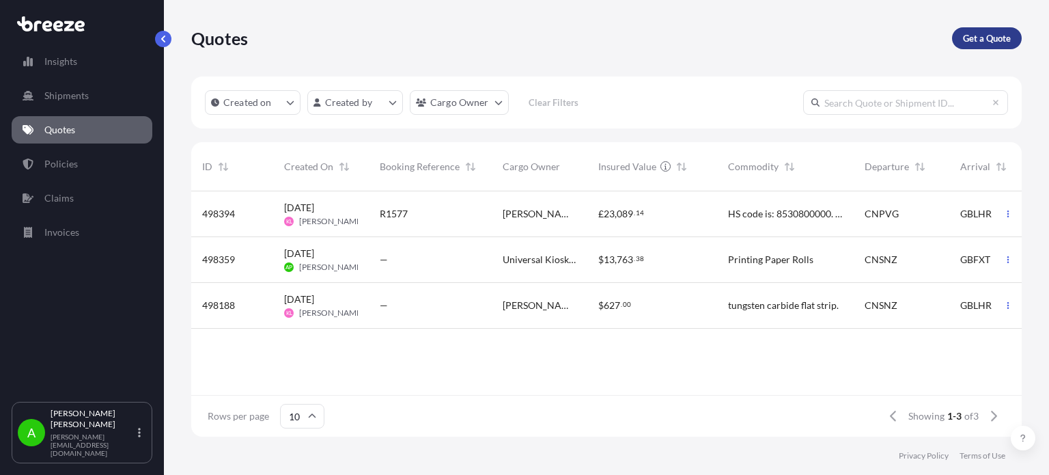
click at [988, 44] on p "Get a Quote" at bounding box center [987, 38] width 48 height 14
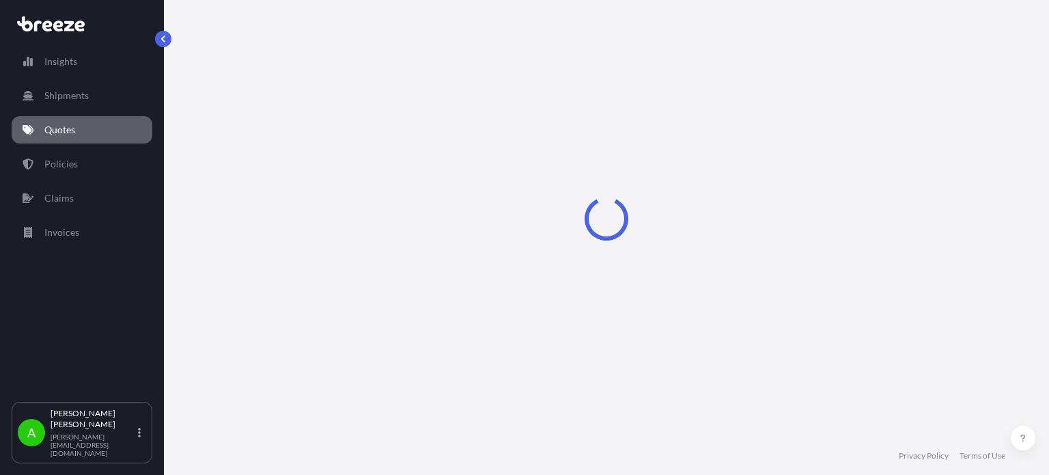
scroll to position [22, 0]
select select "Sea"
select select "1"
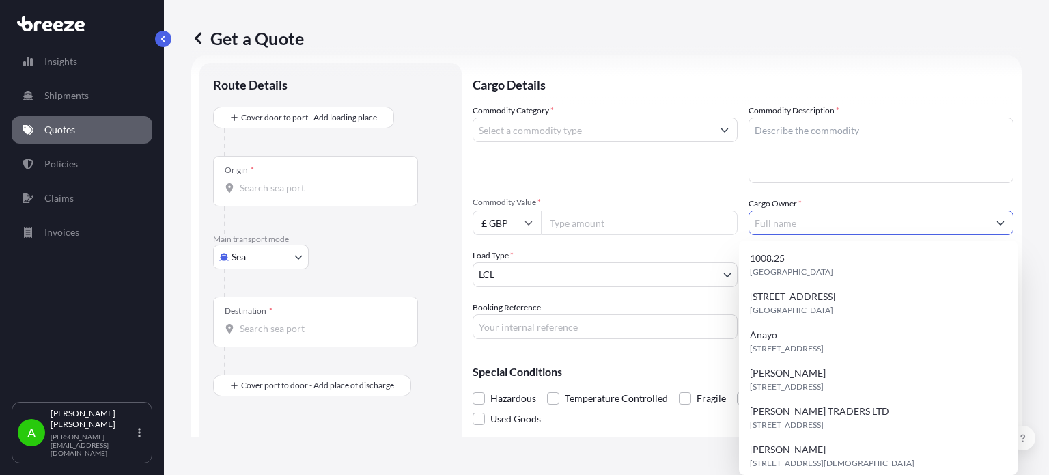
click at [777, 223] on input "Cargo Owner *" at bounding box center [868, 222] width 239 height 25
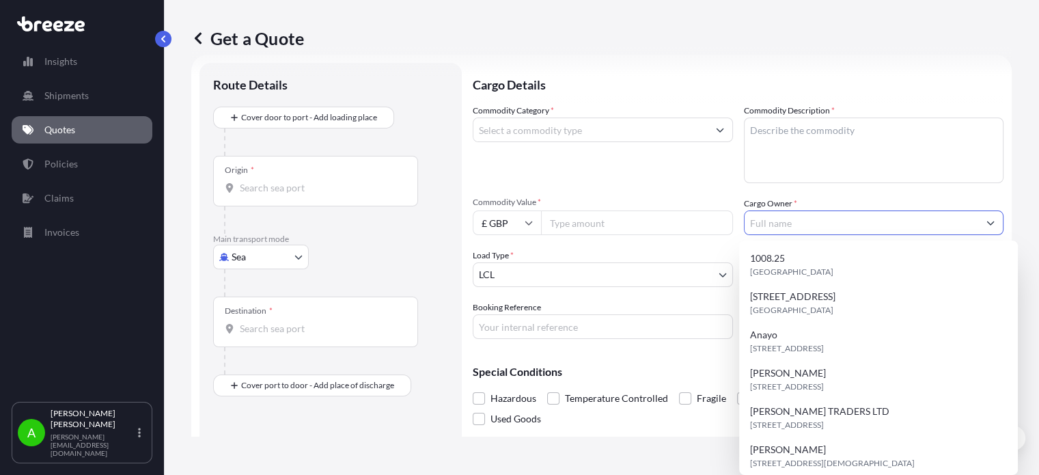
paste input "8 Blackpool place,, Leeds , LS12 5PF, United Kingdom"
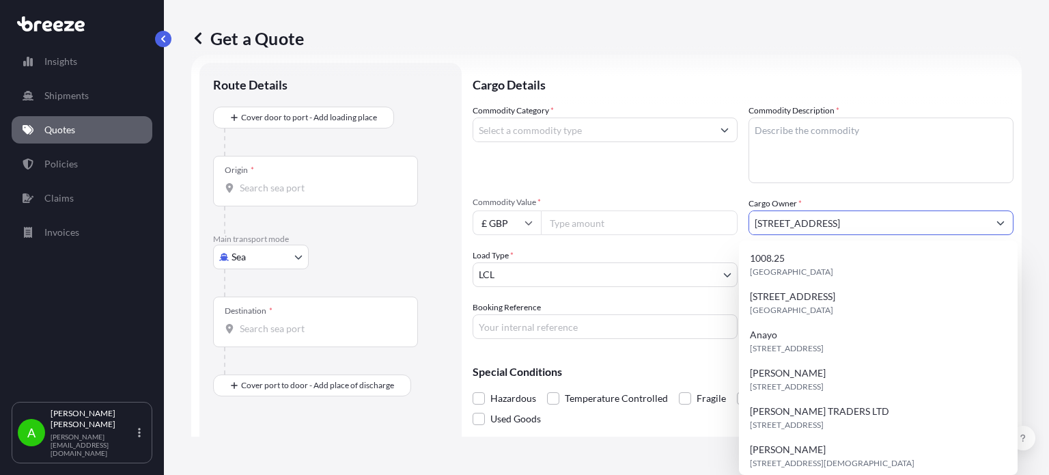
scroll to position [0, 0]
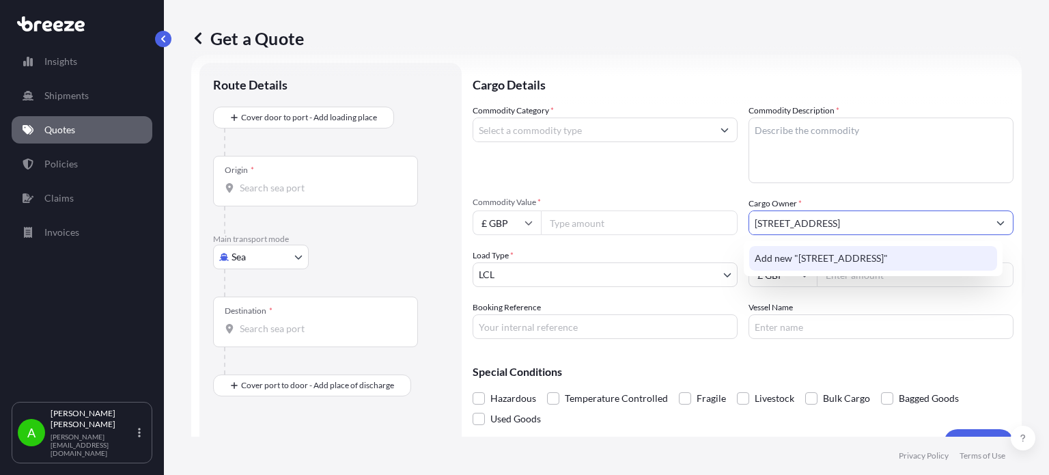
drag, startPoint x: 962, startPoint y: 232, endPoint x: 1048, endPoint y: 248, distance: 88.3
click at [1048, 248] on div "Get a Quote Route Details Cover door to port - Add loading place Place of loadi…" at bounding box center [606, 218] width 885 height 436
type input "8"
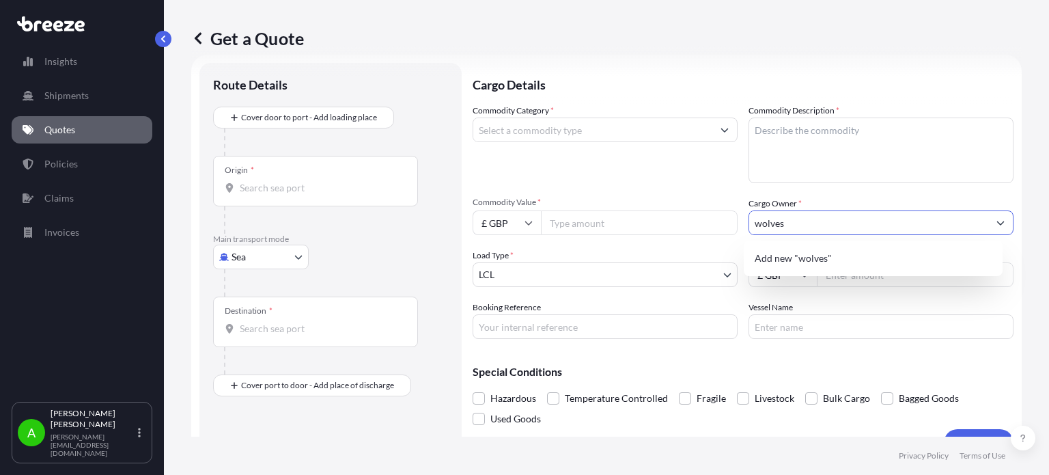
drag, startPoint x: 743, startPoint y: 212, endPoint x: 705, endPoint y: 210, distance: 38.3
click at [705, 210] on div "Commodity Category * Commodity Description * Commodity Value * £ GBP Cargo Owne…" at bounding box center [743, 221] width 541 height 235
type input "Wolves Media Ltd"
click at [590, 162] on div "Commodity Category *" at bounding box center [605, 143] width 265 height 79
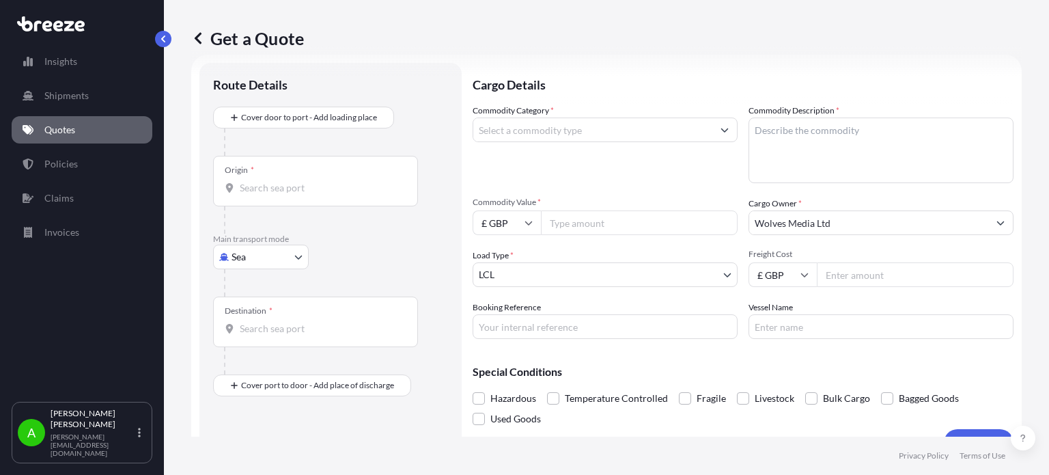
drag, startPoint x: 555, startPoint y: 221, endPoint x: 834, endPoint y: 221, distance: 279.3
click at [557, 221] on input "Commodity Value *" at bounding box center [639, 222] width 197 height 25
type input "550"
click at [635, 165] on div "Commodity Category *" at bounding box center [605, 143] width 265 height 79
click at [879, 284] on input "Freight Cost" at bounding box center [915, 274] width 197 height 25
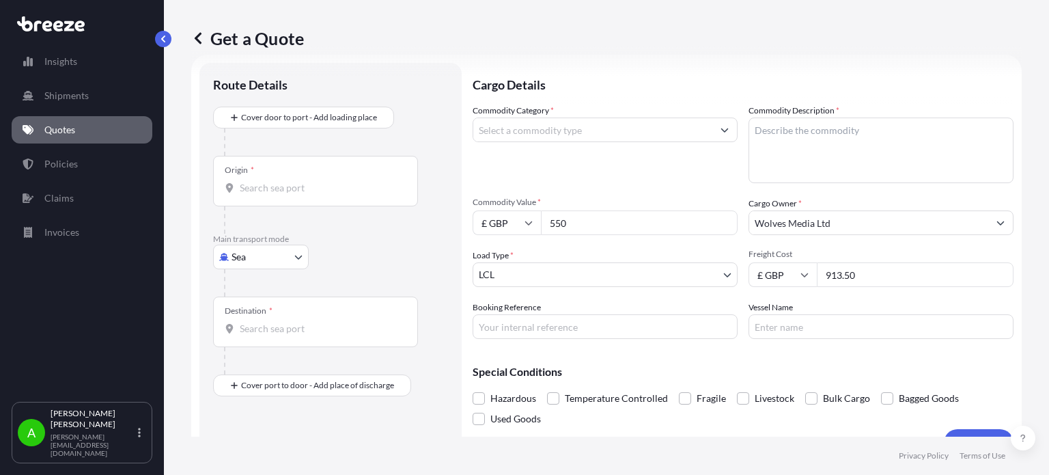
type input "913.50"
click at [610, 171] on div "Commodity Category *" at bounding box center [605, 143] width 265 height 79
click at [270, 184] on input "Origin *" at bounding box center [320, 188] width 161 height 14
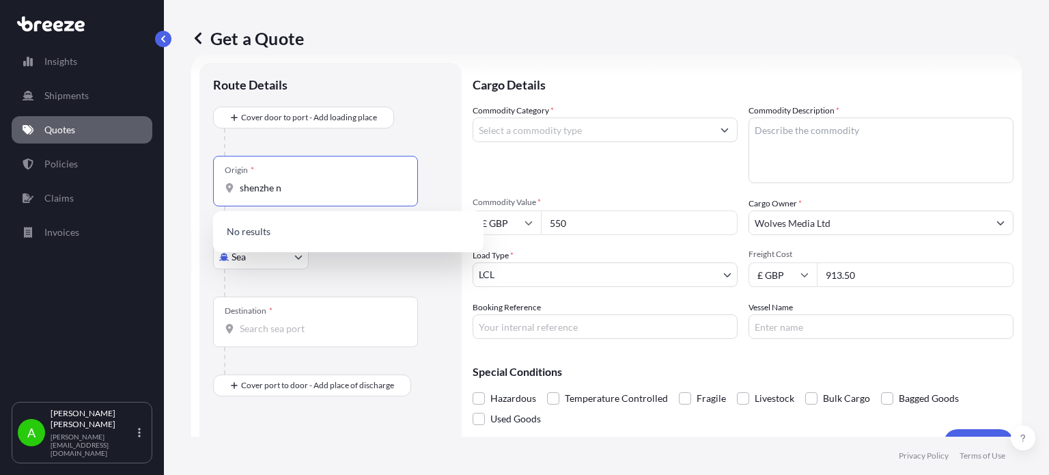
click at [347, 191] on input "shenzhe n" at bounding box center [320, 188] width 161 height 14
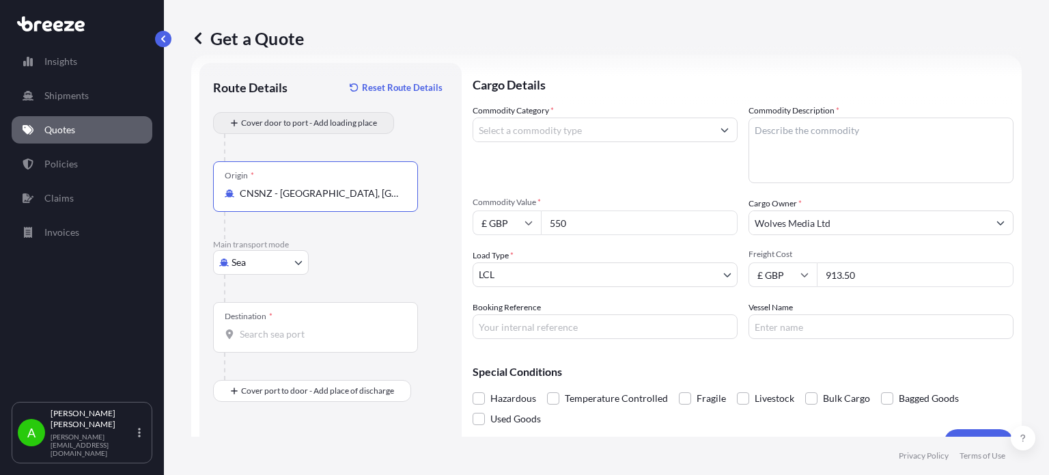
type input "CNSNZ - Shenzhen, China"
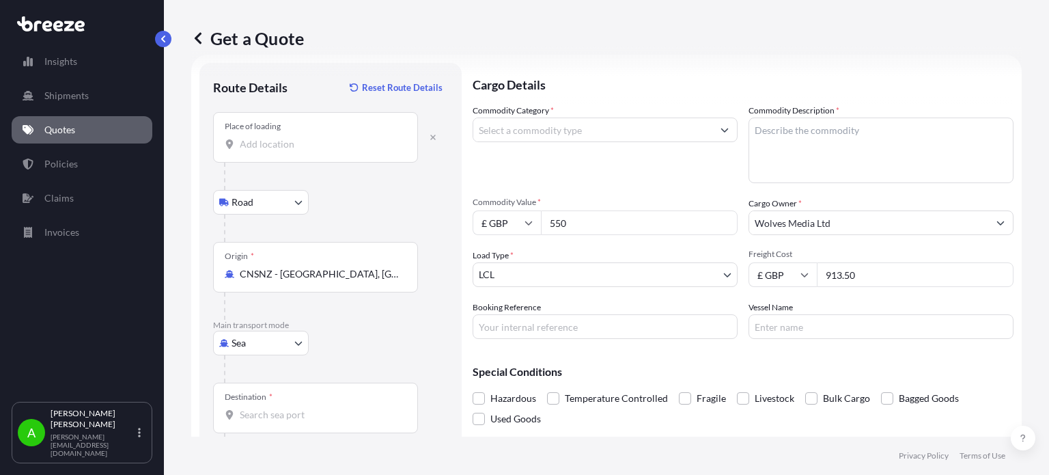
click at [314, 155] on div "Place of loading" at bounding box center [315, 137] width 205 height 51
click at [314, 151] on input "Place of loading" at bounding box center [320, 144] width 161 height 14
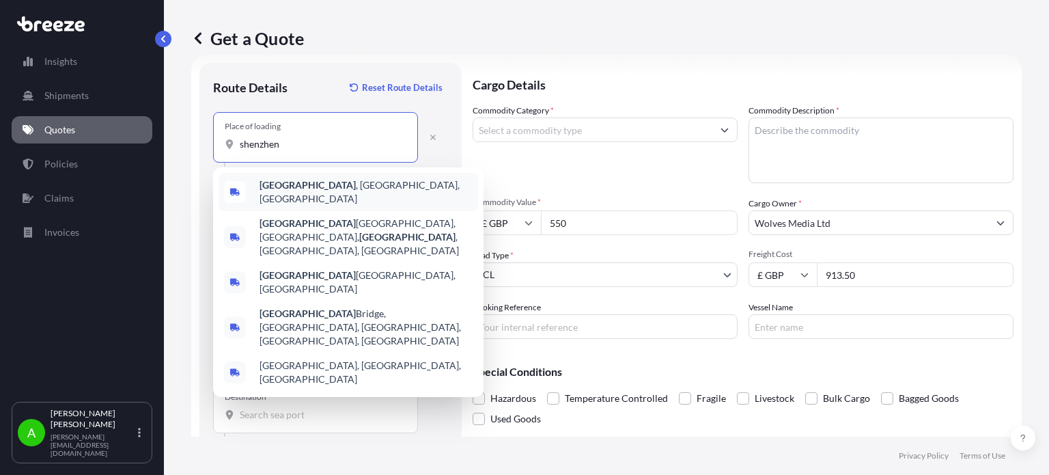
click at [321, 188] on span "Shenzhen , Guangdong Province, China" at bounding box center [366, 191] width 213 height 27
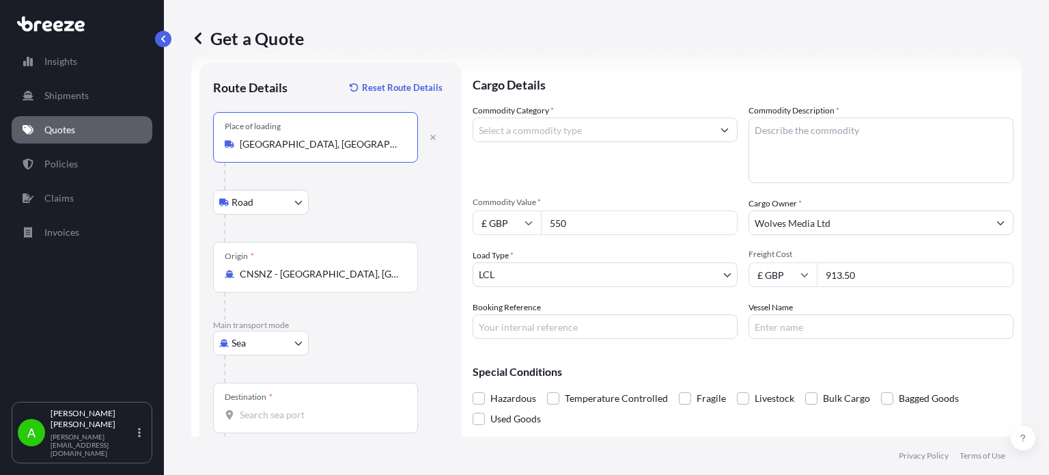
type input "Shenzhen, Guangdong Province, China"
click at [383, 199] on div "Road Road Rail" at bounding box center [330, 202] width 235 height 25
click at [679, 127] on input "Commodity Category *" at bounding box center [592, 129] width 239 height 25
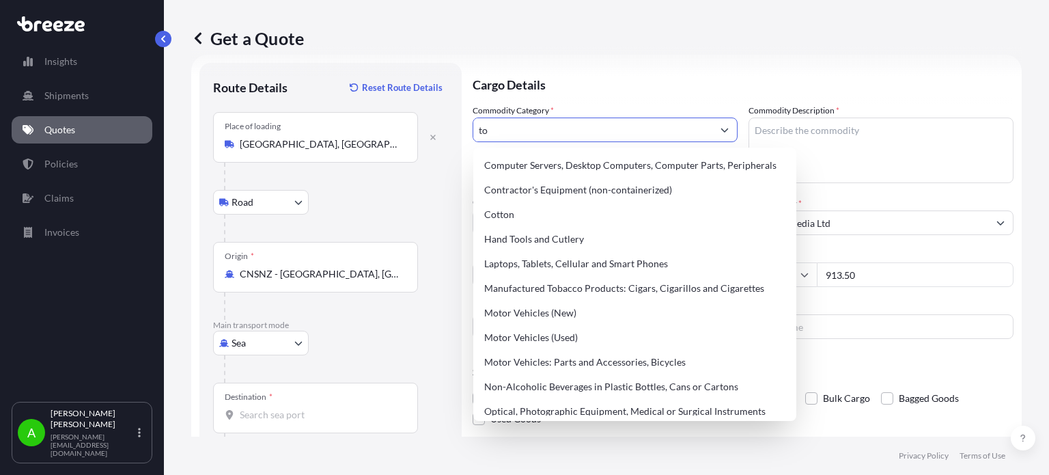
type input "t"
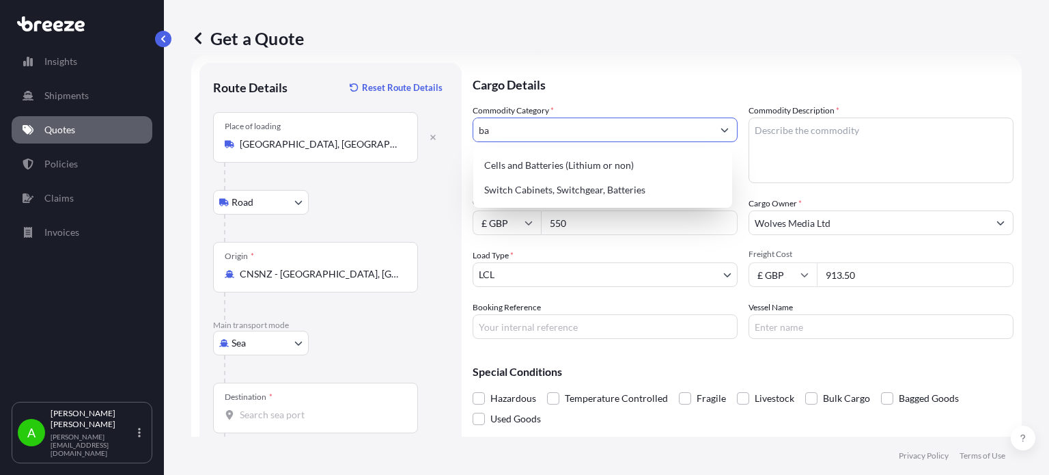
type input "b"
click at [633, 160] on div "Miscellaneous Manufactured Articles" at bounding box center [603, 165] width 248 height 25
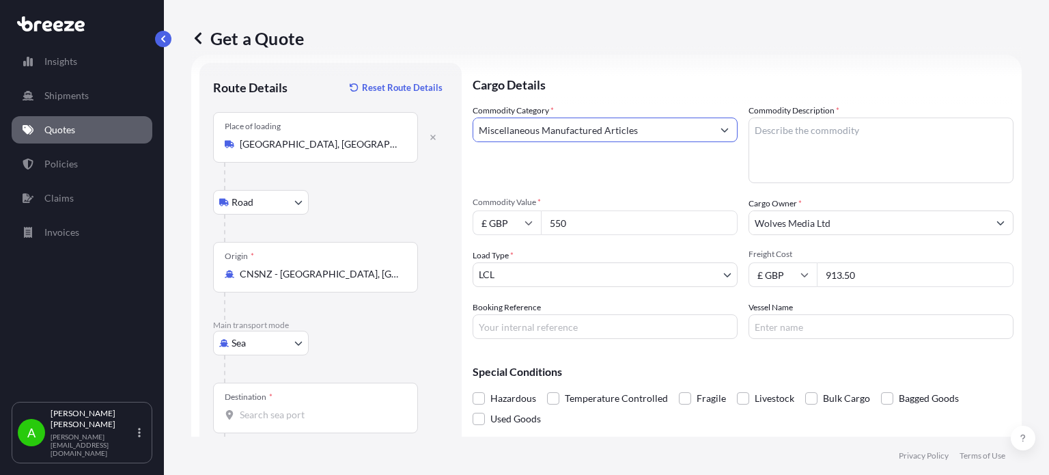
type input "Miscellaneous Manufactured Articles"
click at [756, 143] on textarea "Commodity Description *" at bounding box center [881, 150] width 265 height 66
type textarea "toothpaste"
click at [688, 83] on p "Cargo Details" at bounding box center [743, 83] width 541 height 41
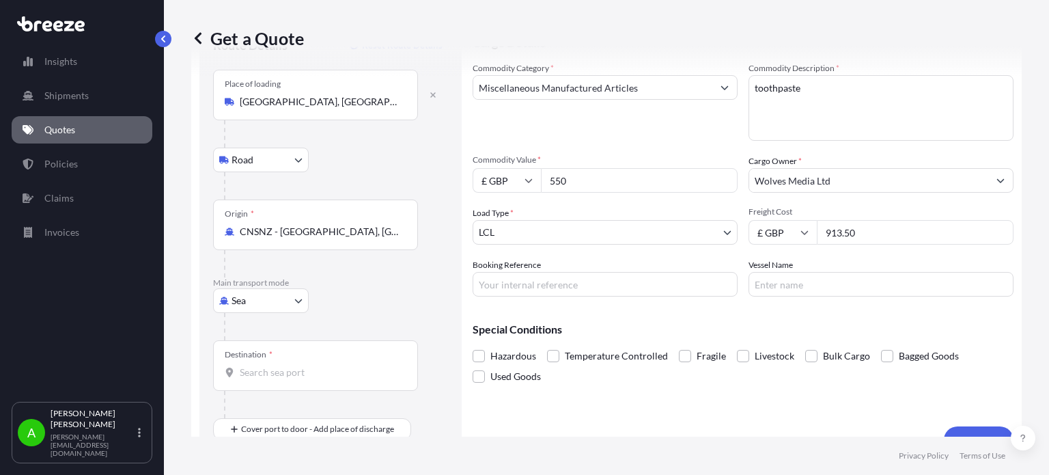
scroll to position [88, 0]
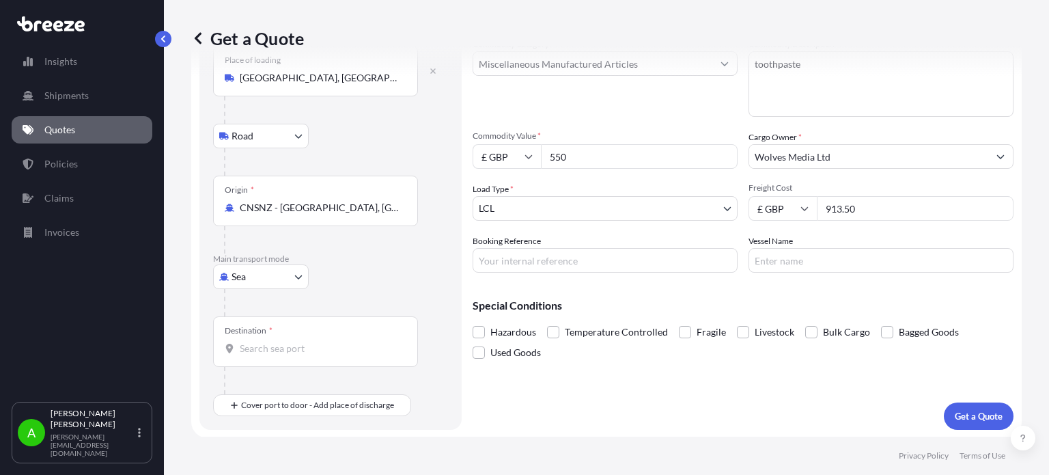
click at [265, 348] on input "Destination *" at bounding box center [320, 348] width 161 height 14
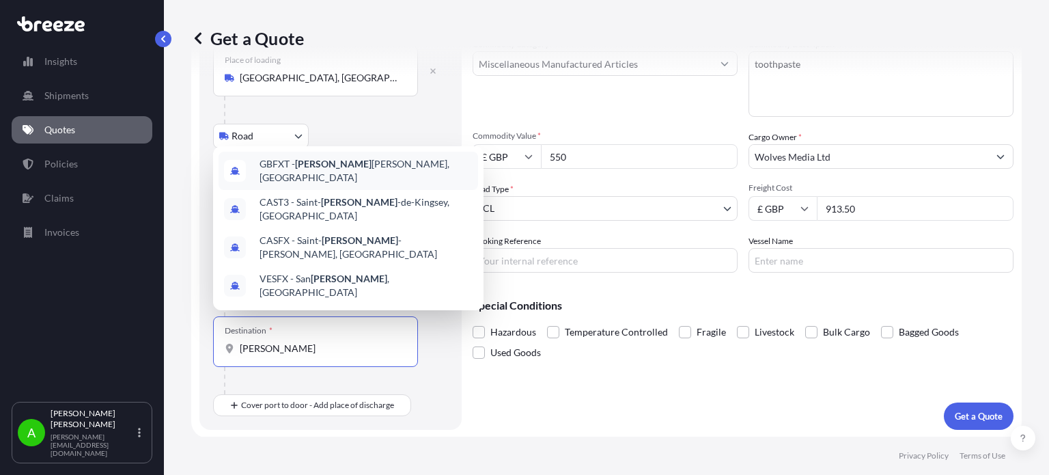
click at [318, 184] on span "GBFXT - Felix stowe, United Kingdom" at bounding box center [366, 170] width 213 height 27
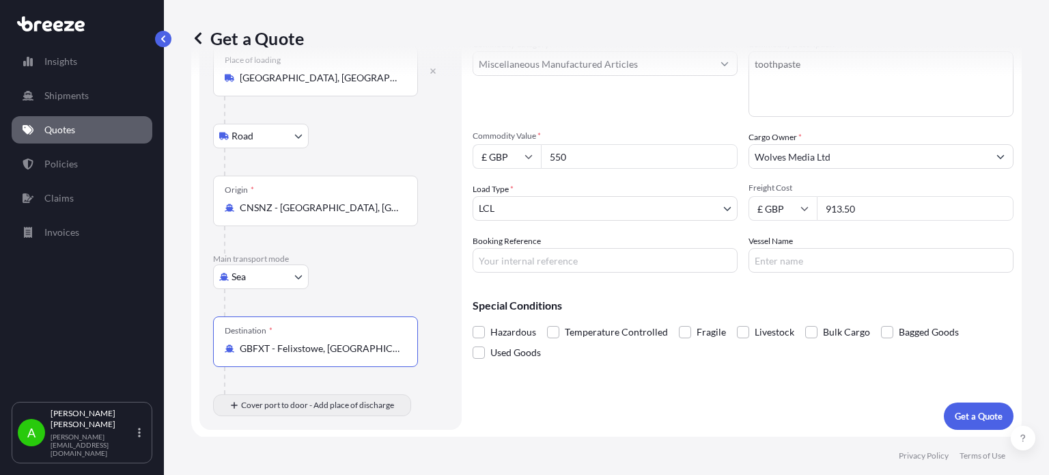
type input "GBFXT - Felixstowe, United Kingdom"
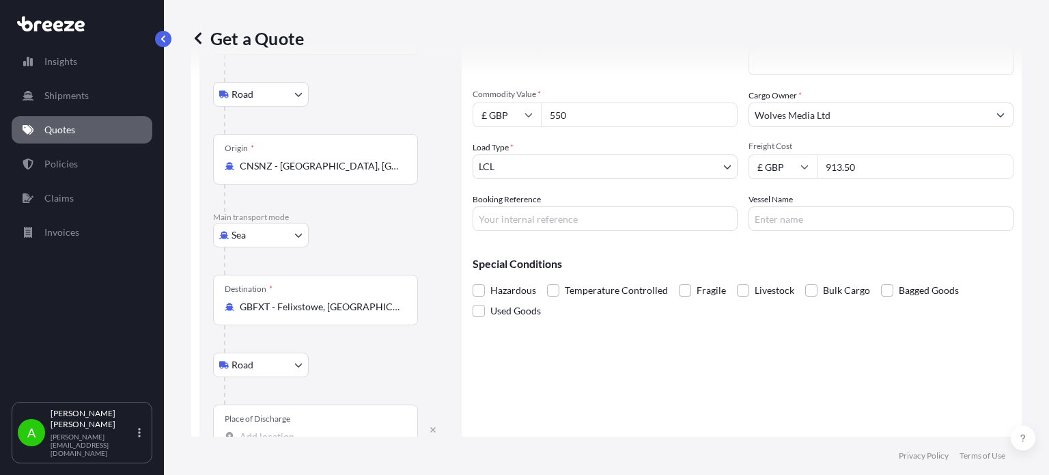
scroll to position [169, 0]
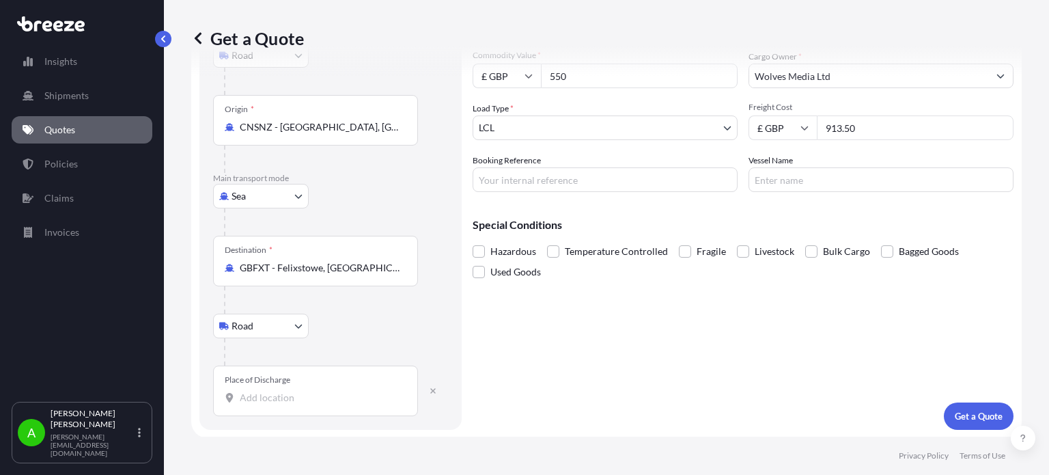
click at [253, 399] on input "Place of Discharge" at bounding box center [320, 398] width 161 height 14
paste input "final address: 8 Blackpool place, Leeds LS12 5PF"
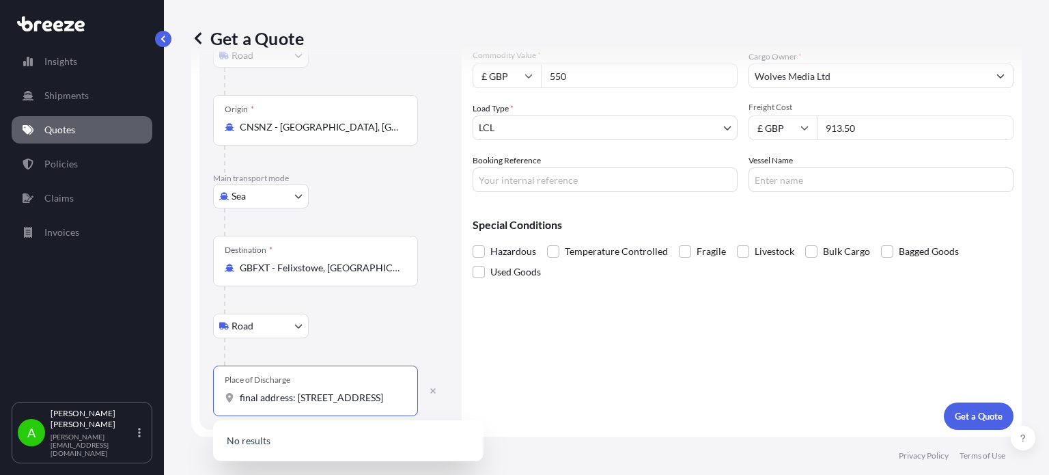
scroll to position [0, 38]
click at [298, 445] on span "8 Blackpool Place, Leeds LS12 5PF, UK" at bounding box center [302, 442] width 85 height 14
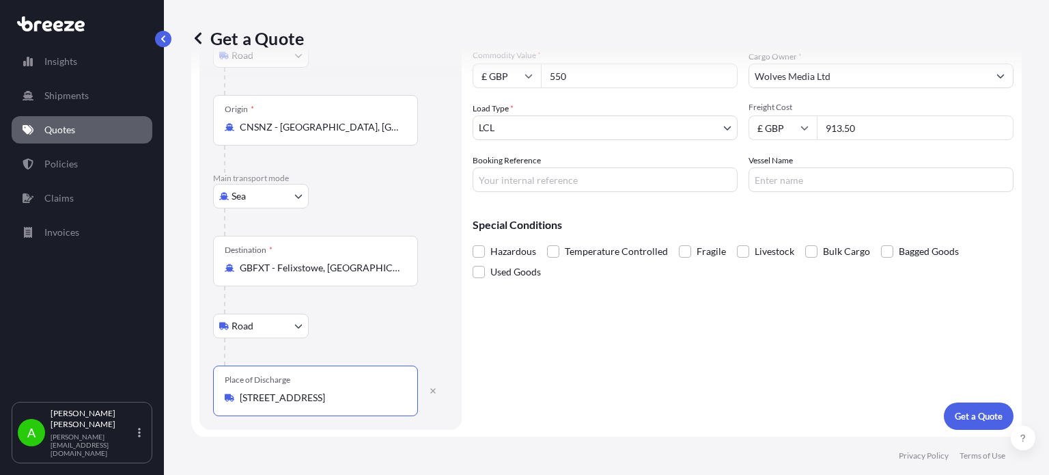
type input "8 Blackpool Place, Leeds LS12 5PF, UK"
click at [367, 349] on div at bounding box center [336, 351] width 224 height 27
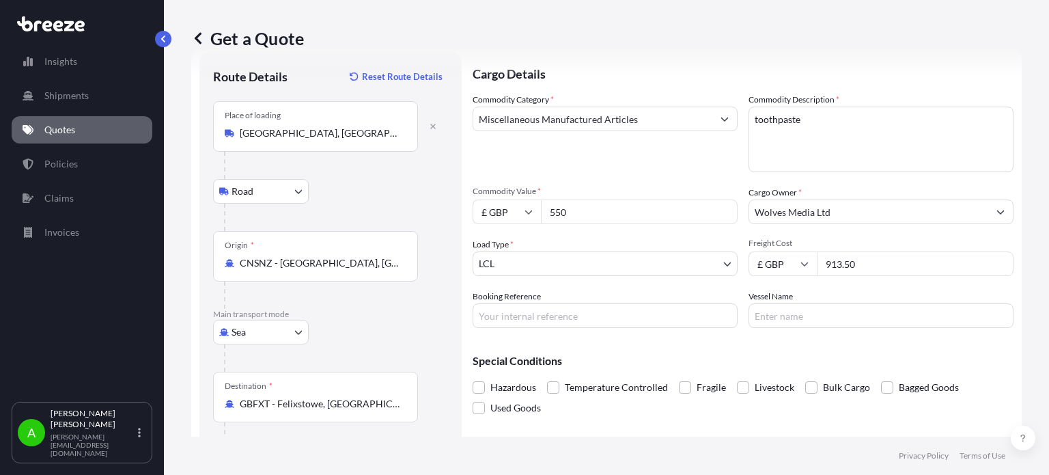
scroll to position [32, 0]
click at [591, 262] on body "Insights Shipments Quotes Policies Claims Invoices A Alex Potamianos a.potamian…" at bounding box center [524, 237] width 1049 height 475
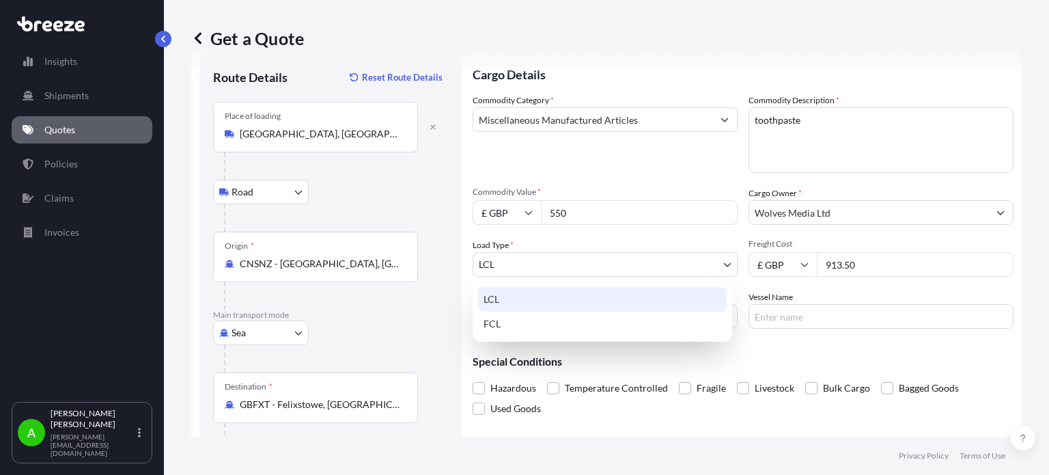
click at [533, 302] on div "LCL" at bounding box center [602, 299] width 249 height 25
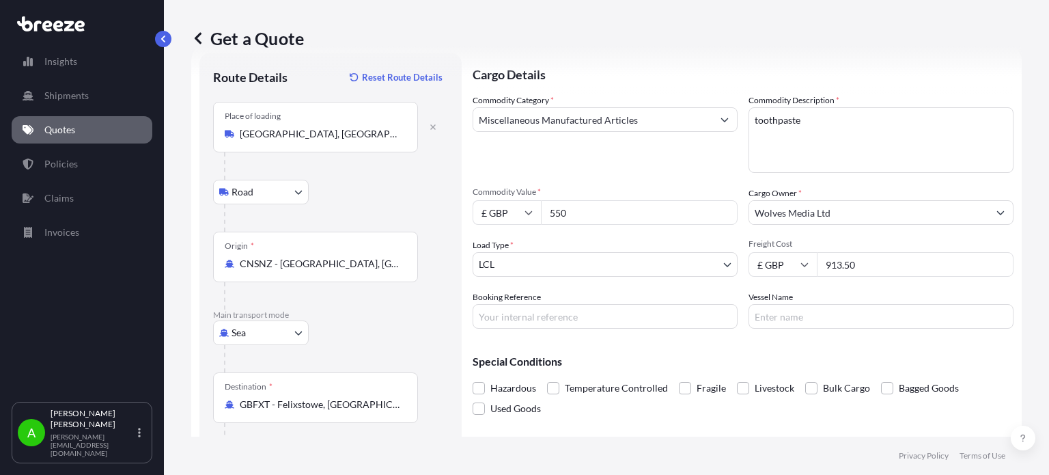
click at [430, 315] on p "Main transport mode" at bounding box center [330, 314] width 235 height 11
click at [642, 163] on div "Commodity Category * Miscellaneous Manufactured Articles" at bounding box center [605, 133] width 265 height 79
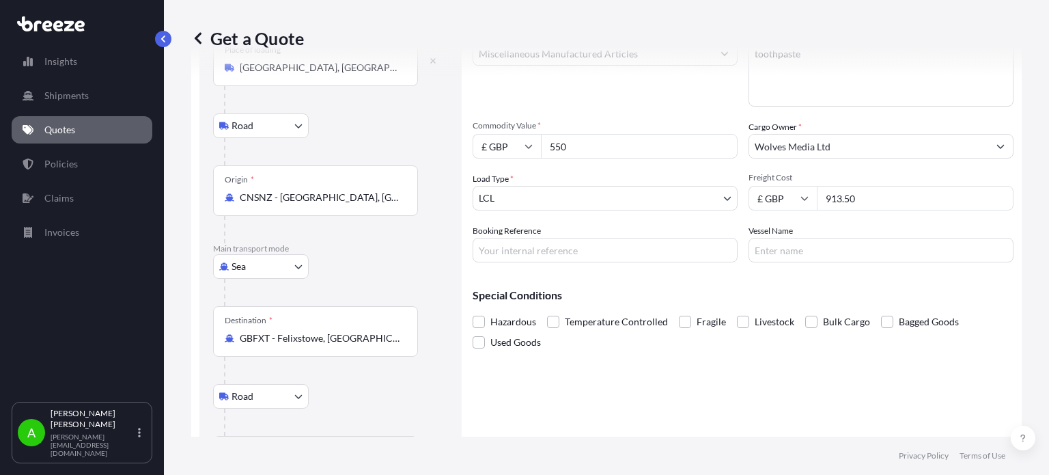
scroll to position [169, 0]
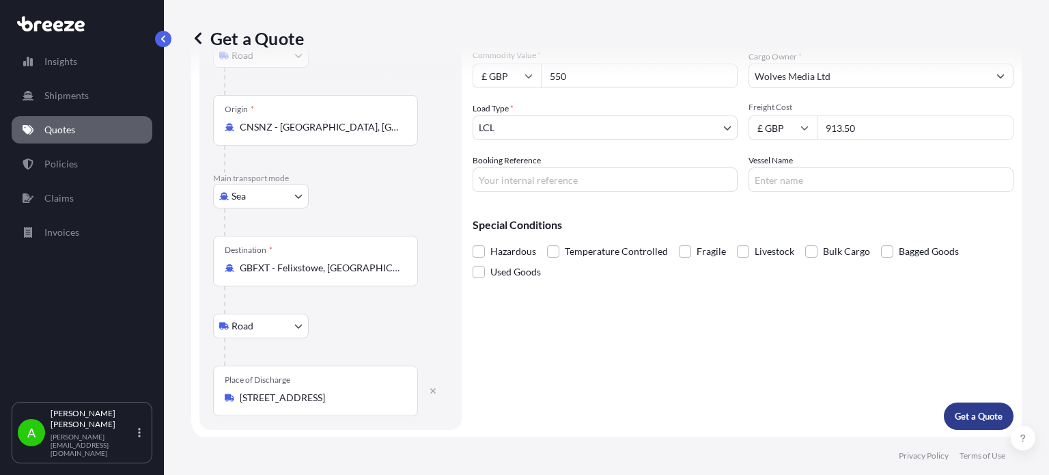
click at [968, 419] on p "Get a Quote" at bounding box center [979, 416] width 48 height 14
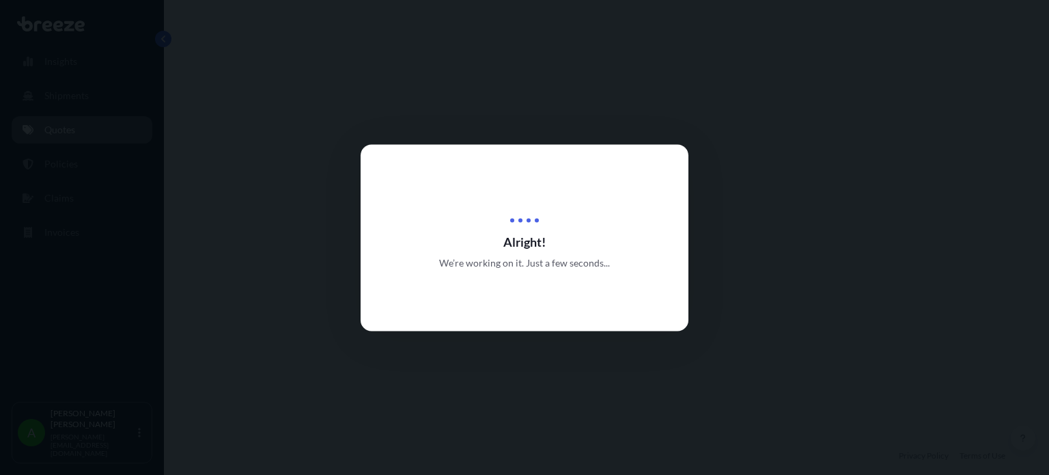
select select "Road"
select select "Sea"
select select "Road"
select select "1"
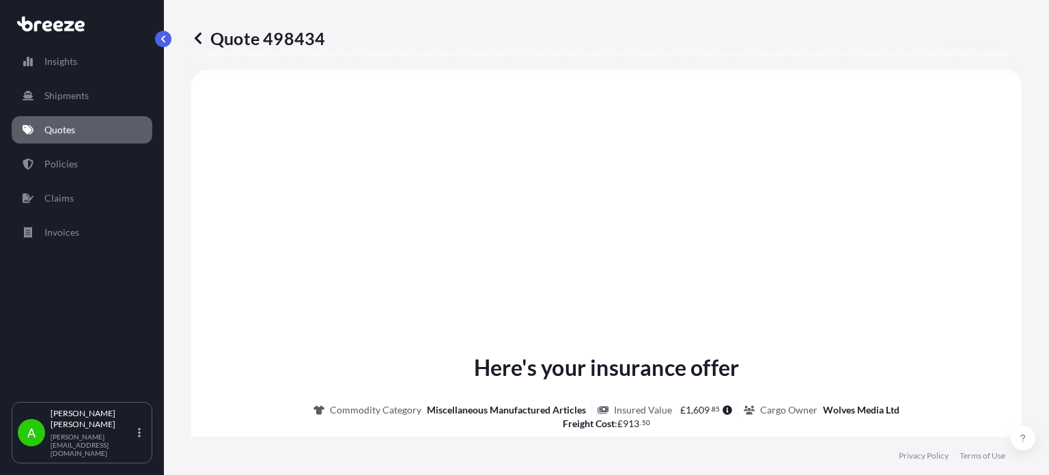
scroll to position [955, 0]
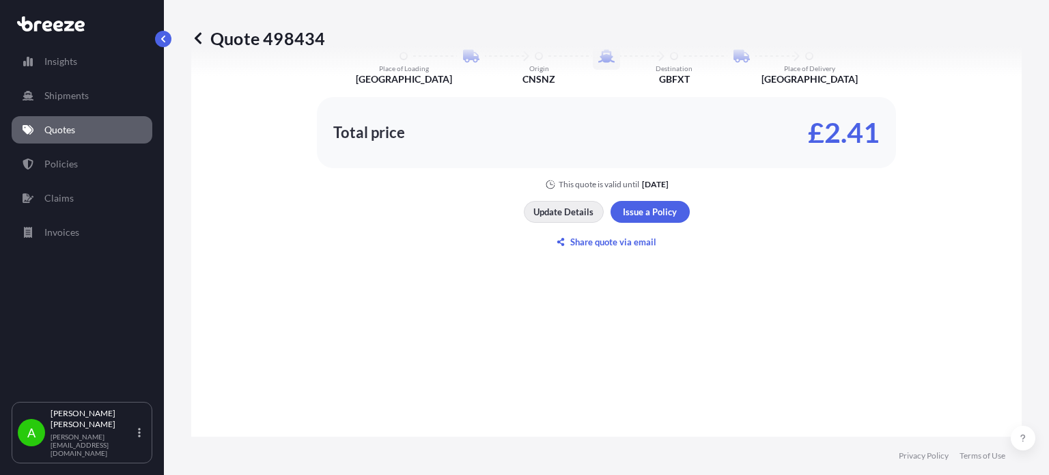
click at [556, 213] on p "Update Details" at bounding box center [563, 212] width 60 height 14
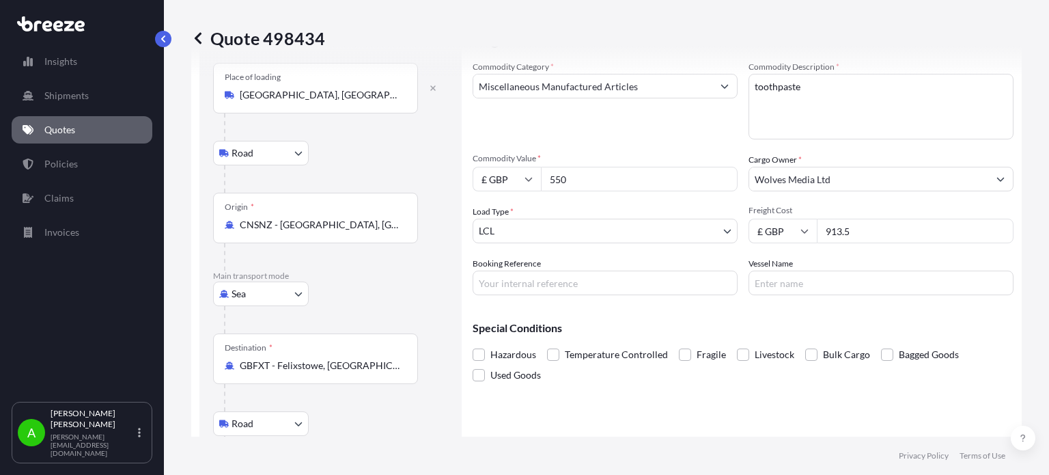
scroll to position [22, 0]
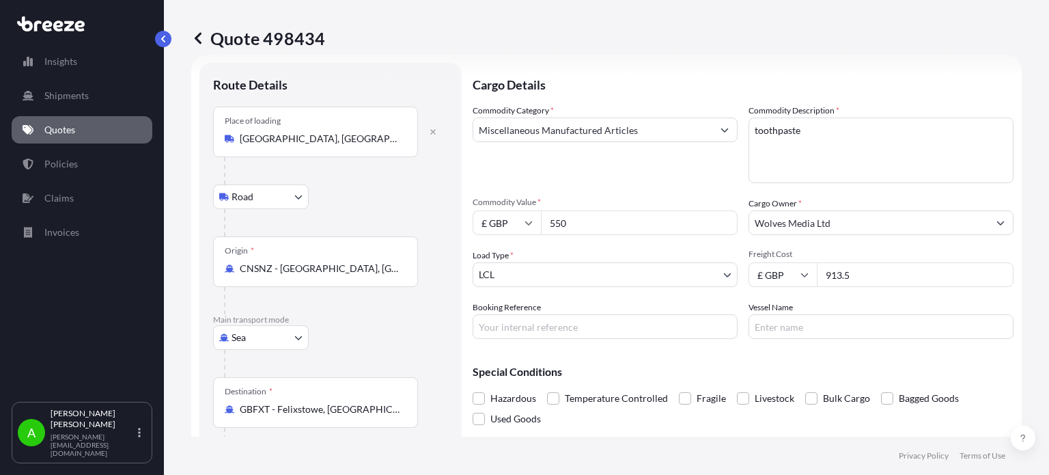
click at [628, 133] on input "Miscellaneous Manufactured Articles" at bounding box center [592, 129] width 239 height 25
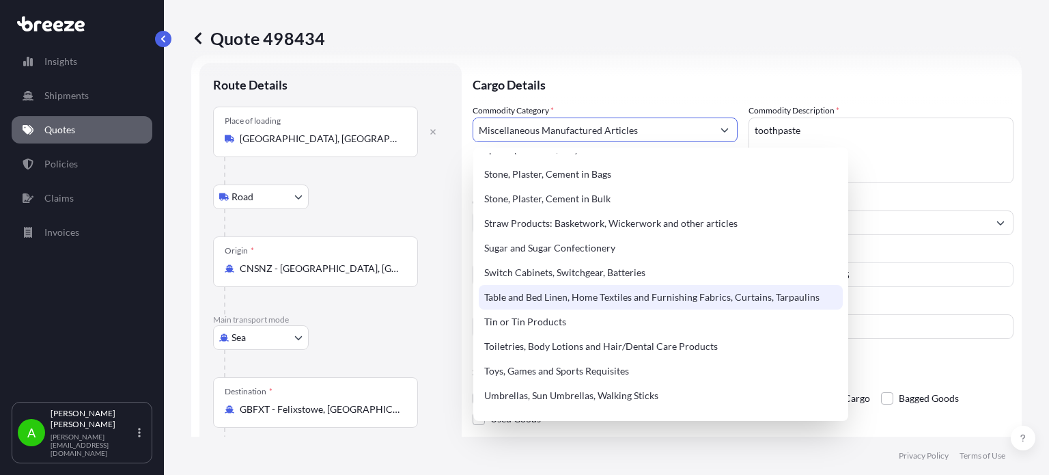
scroll to position [2868, 0]
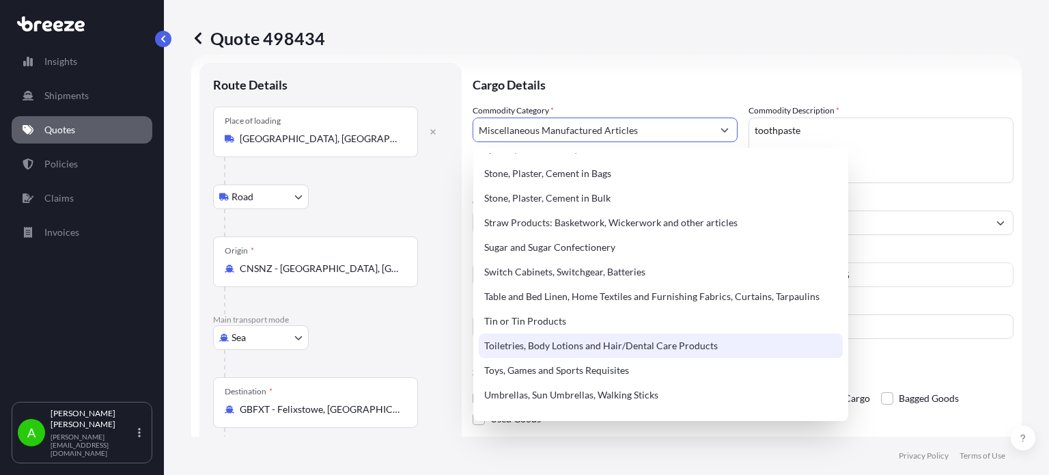
click at [583, 350] on div "Toiletries, Body Lotions and Hair/Dental Care Products" at bounding box center [661, 345] width 364 height 25
type input "Toiletries, Body Lotions and Hair/Dental Care Products"
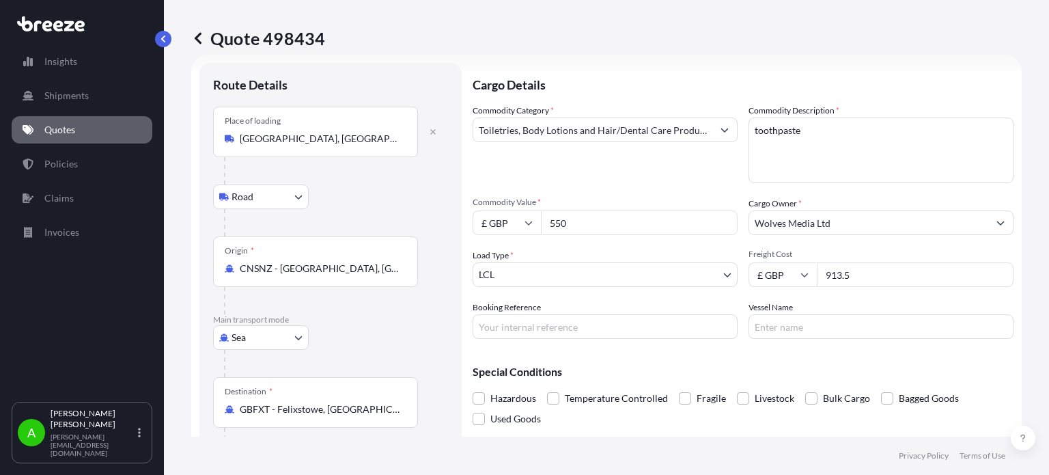
click at [633, 178] on div "Commodity Category * Toiletries, Body Lotions and Hair/Dental Care Products" at bounding box center [605, 143] width 265 height 79
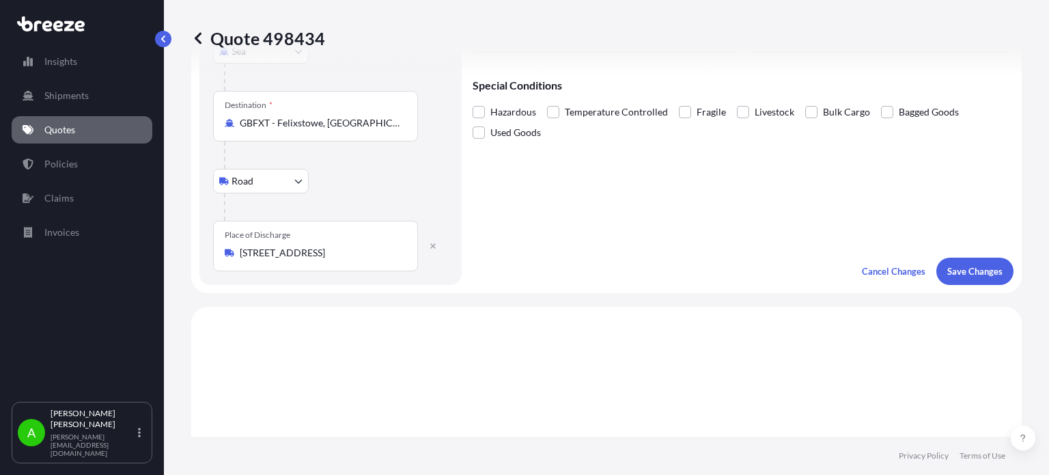
scroll to position [363, 0]
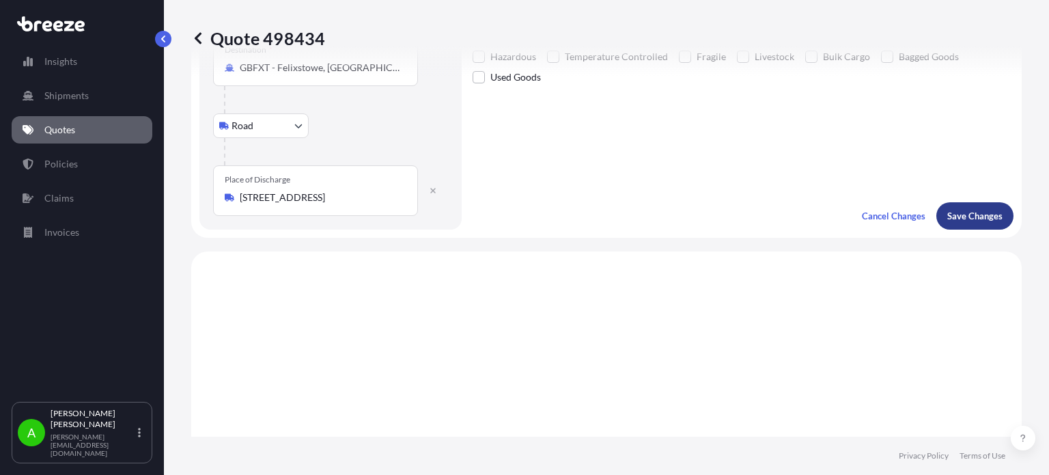
click at [957, 215] on p "Save Changes" at bounding box center [974, 216] width 55 height 14
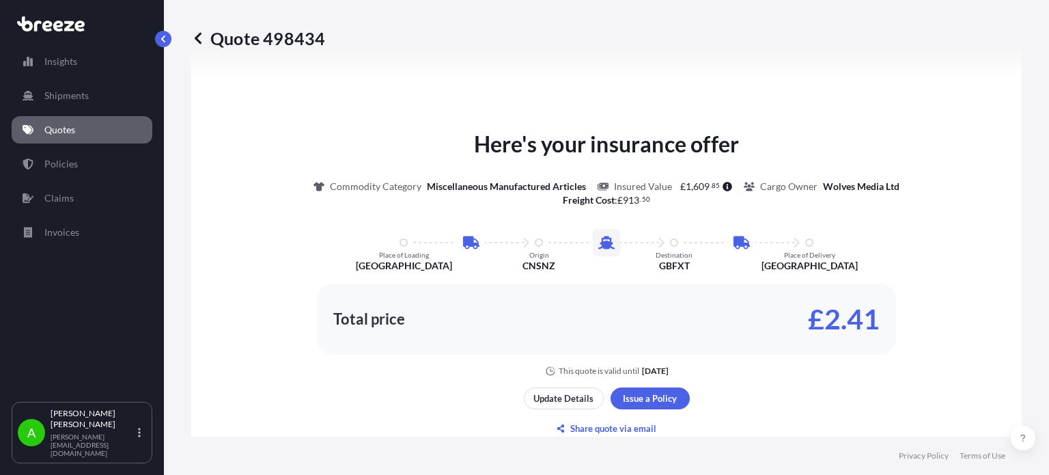
select select "Road"
select select "Sea"
select select "Road"
select select "1"
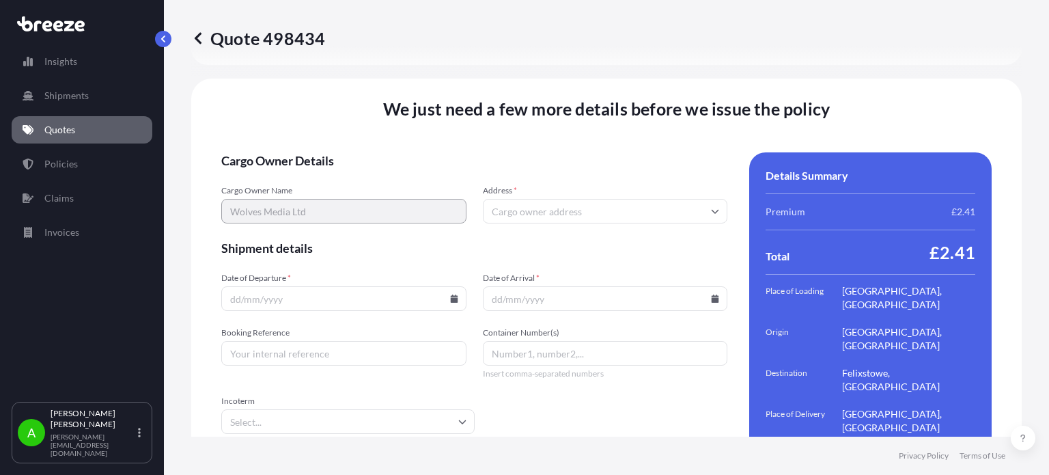
scroll to position [1930, 0]
click at [522, 197] on input "Address *" at bounding box center [605, 209] width 245 height 25
drag, startPoint x: 468, startPoint y: 184, endPoint x: 514, endPoint y: 136, distance: 66.2
click at [514, 151] on span "Cargo Owner Details" at bounding box center [474, 159] width 506 height 16
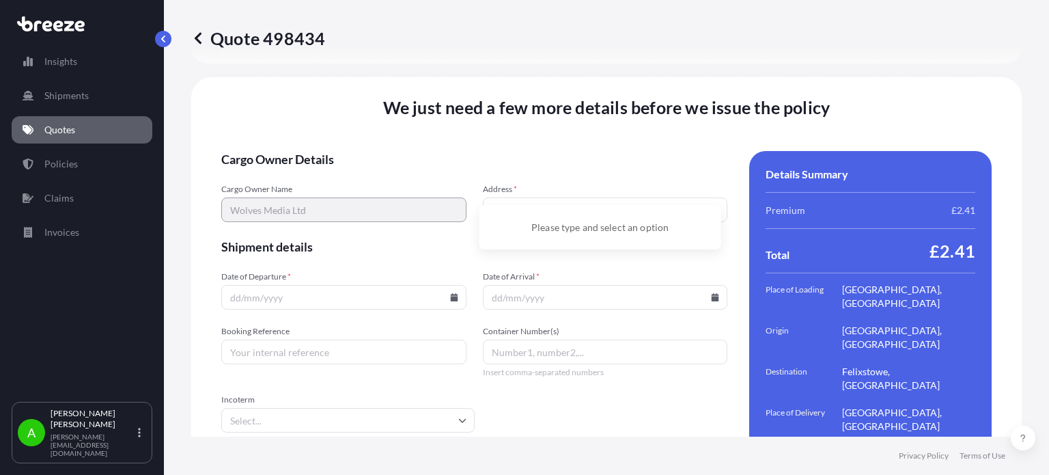
click at [507, 197] on input "Address *" at bounding box center [605, 209] width 245 height 25
paste input "final address: 8 Blackpool place, Leeds LS12 5PF"
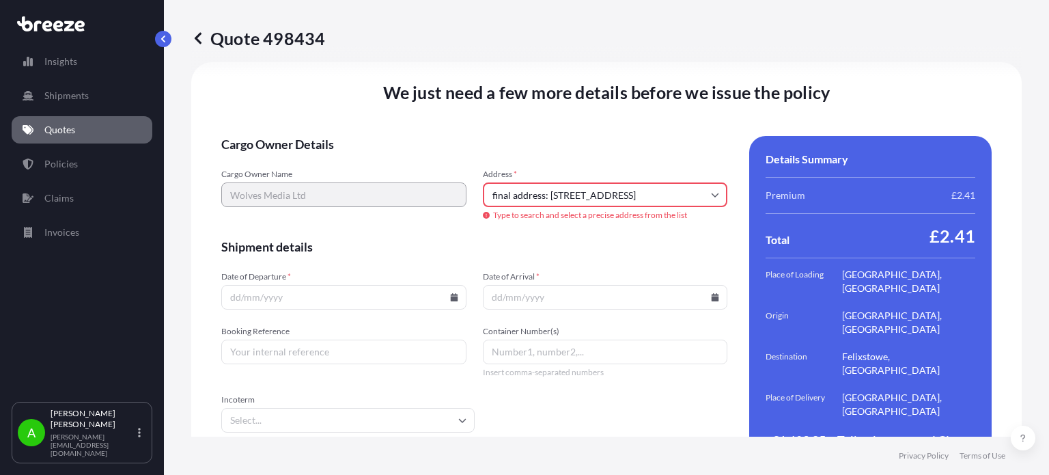
click at [550, 185] on input "final address: 8 Blackpool place, Leeds LS12 5PF" at bounding box center [605, 194] width 245 height 25
click at [545, 241] on li "8 Blackpool Place, Leeds LS12 5PF, UK" at bounding box center [600, 238] width 231 height 26
type input "8 Blackpool Pl, Leeds LS12 5PF, UK"
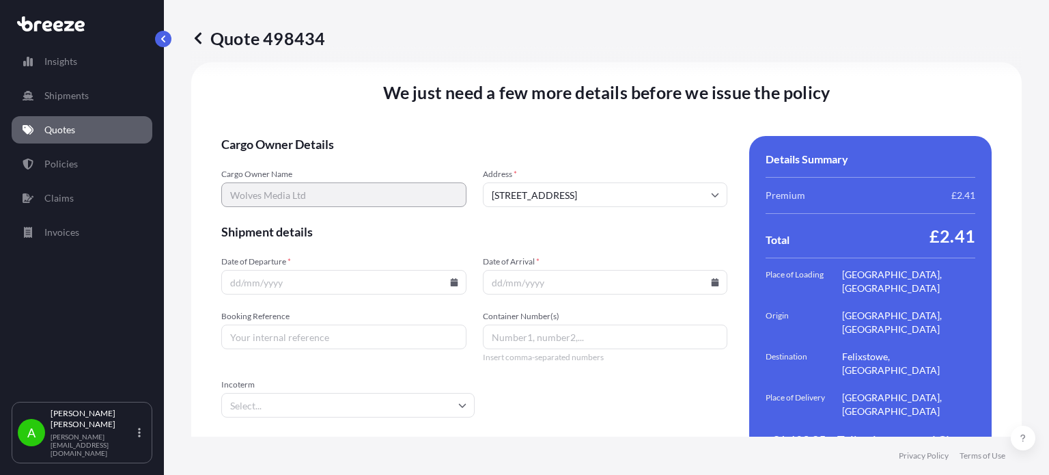
scroll to position [1930, 0]
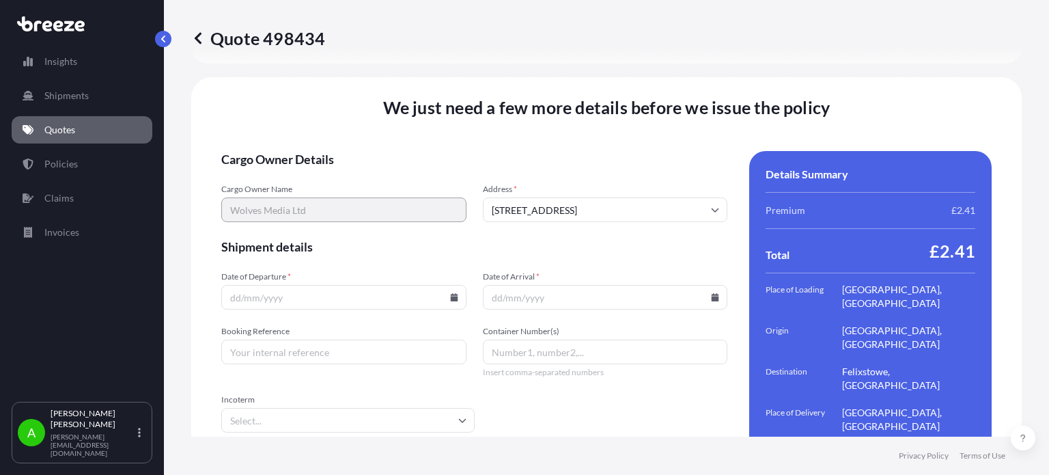
drag, startPoint x: 568, startPoint y: 135, endPoint x: 579, endPoint y: 111, distance: 26.6
click at [568, 127] on div "We just need a few more details before we issue the policy Cargo Owner Details …" at bounding box center [606, 293] width 830 height 432
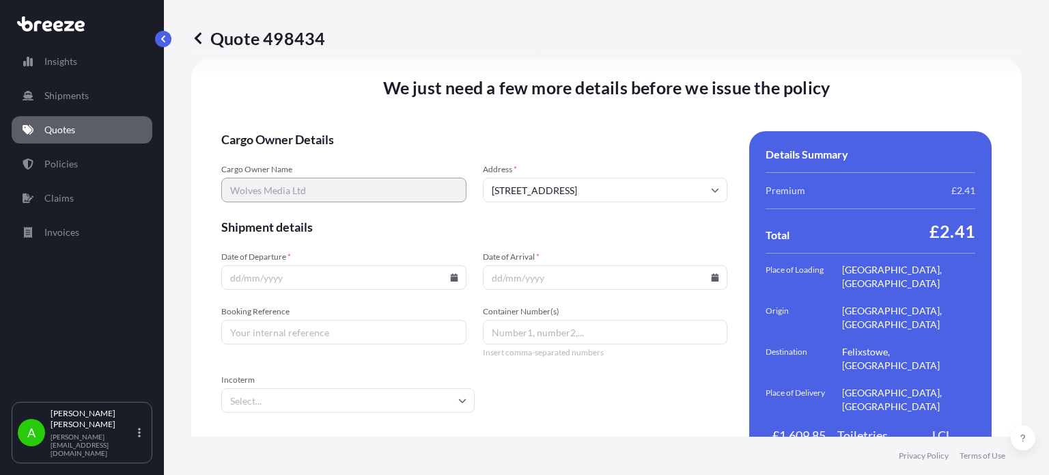
scroll to position [1961, 0]
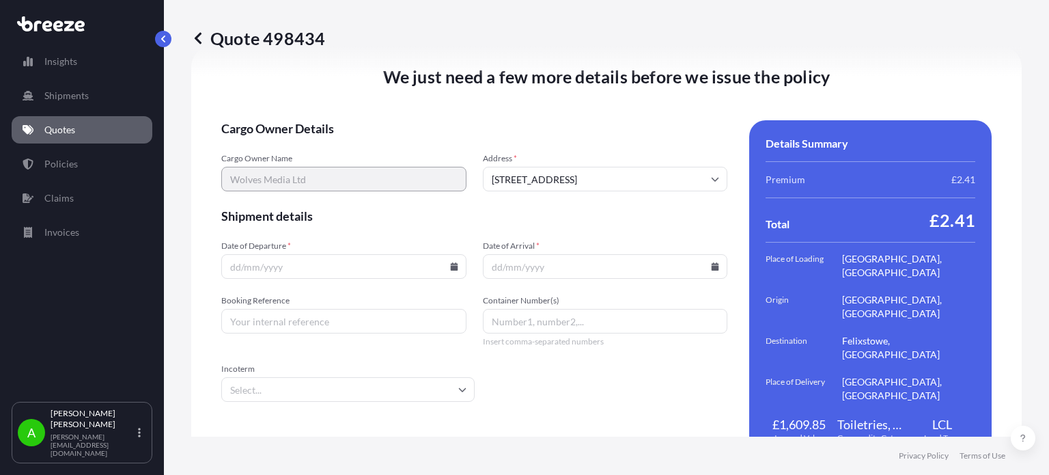
click at [364, 254] on input "Date of Departure *" at bounding box center [343, 266] width 245 height 25
click at [450, 262] on icon at bounding box center [454, 266] width 8 height 8
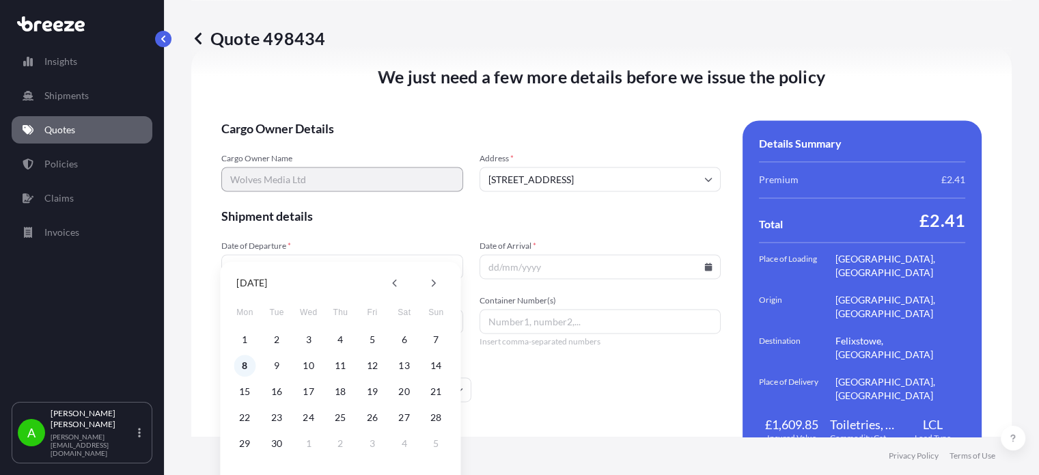
click at [246, 366] on button "8" at bounding box center [245, 365] width 22 height 22
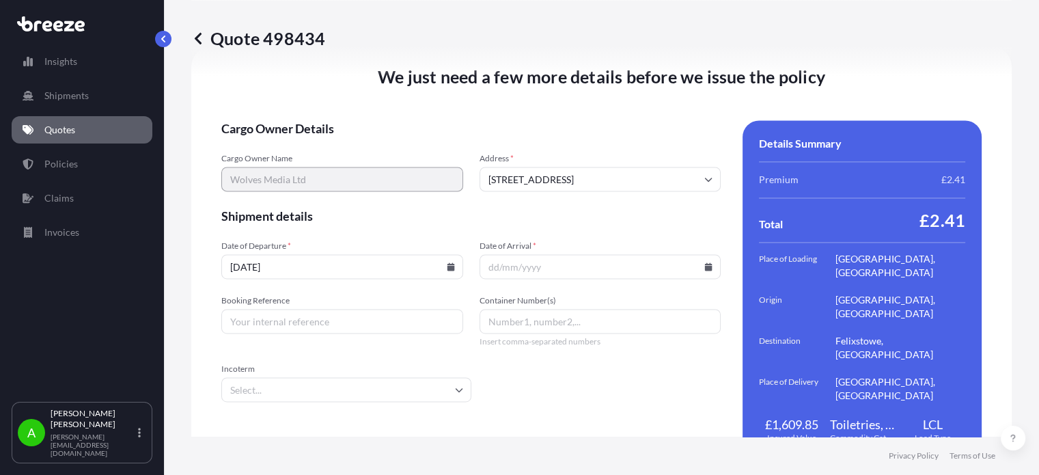
type input "[DATE]"
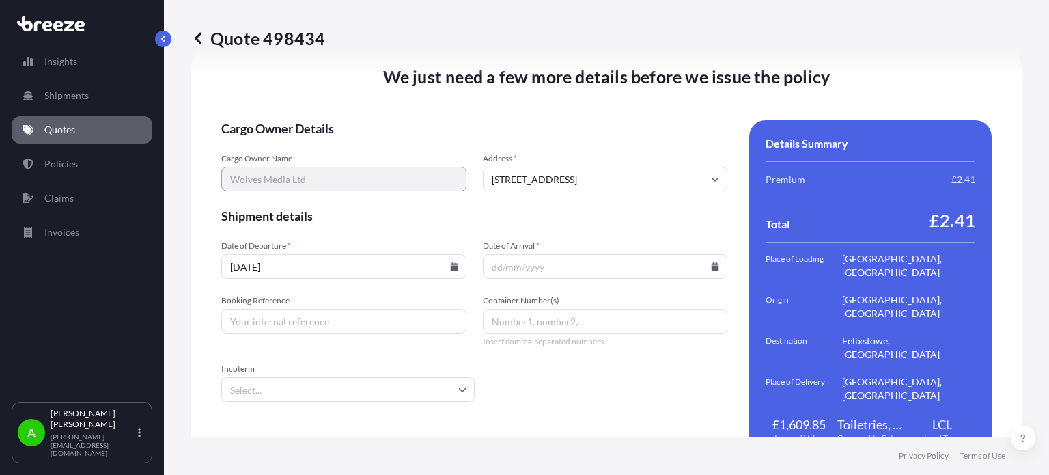
click at [712, 262] on icon at bounding box center [716, 266] width 8 height 8
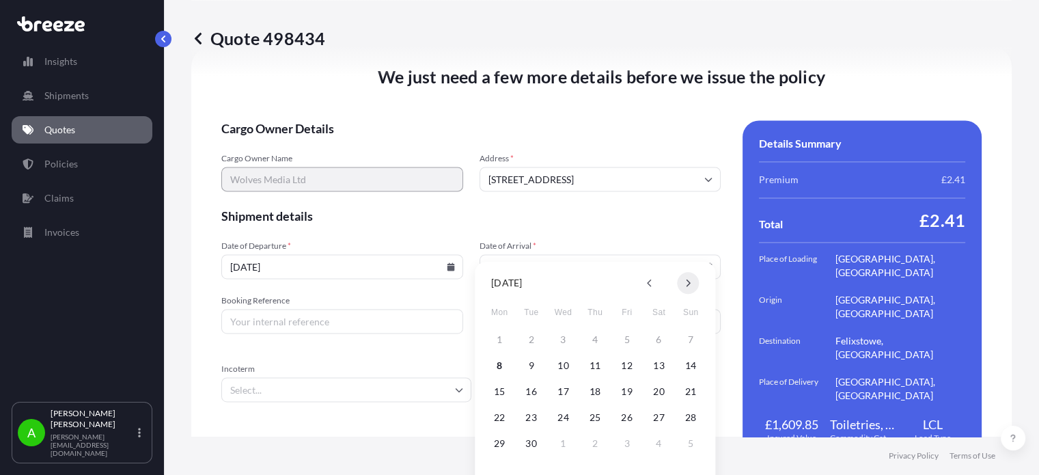
click at [682, 282] on button at bounding box center [688, 283] width 22 height 22
click at [506, 387] on button "10" at bounding box center [499, 391] width 22 height 22
type input "[DATE]"
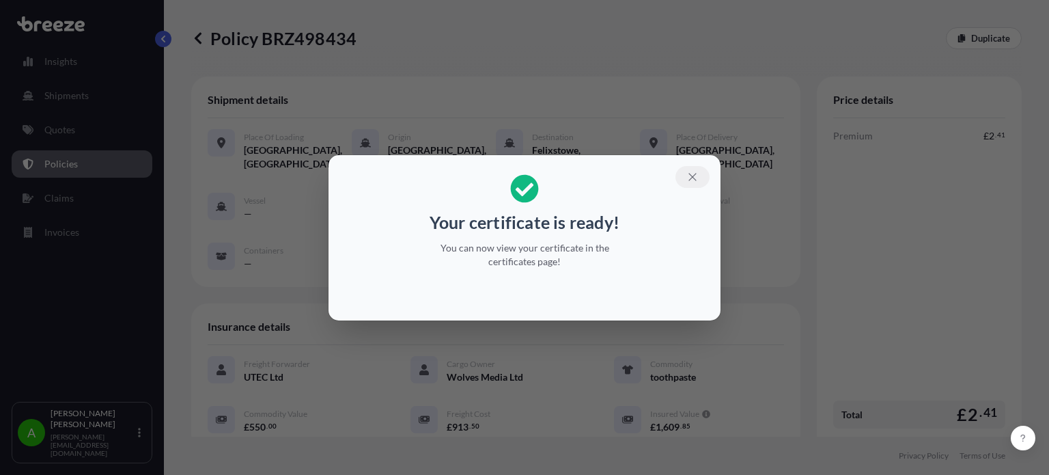
click at [693, 176] on icon "button" at bounding box center [692, 177] width 8 height 8
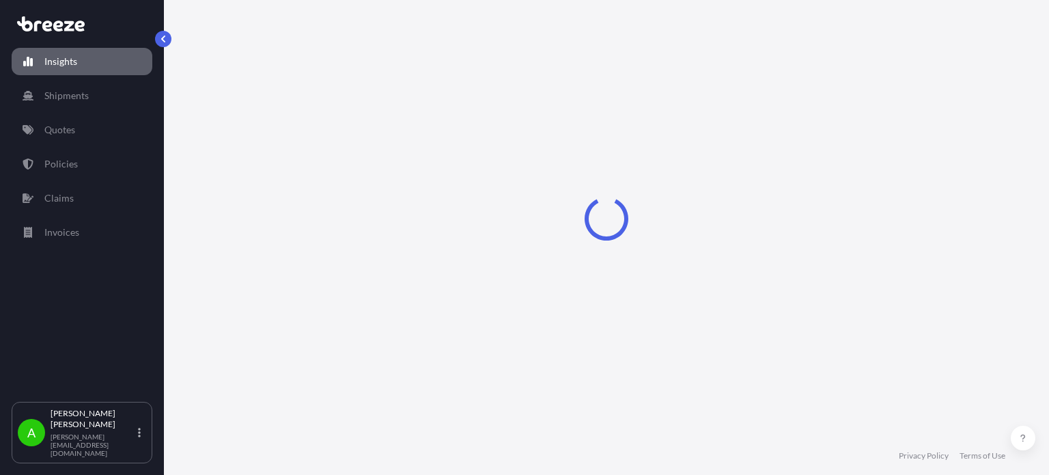
select select "2025"
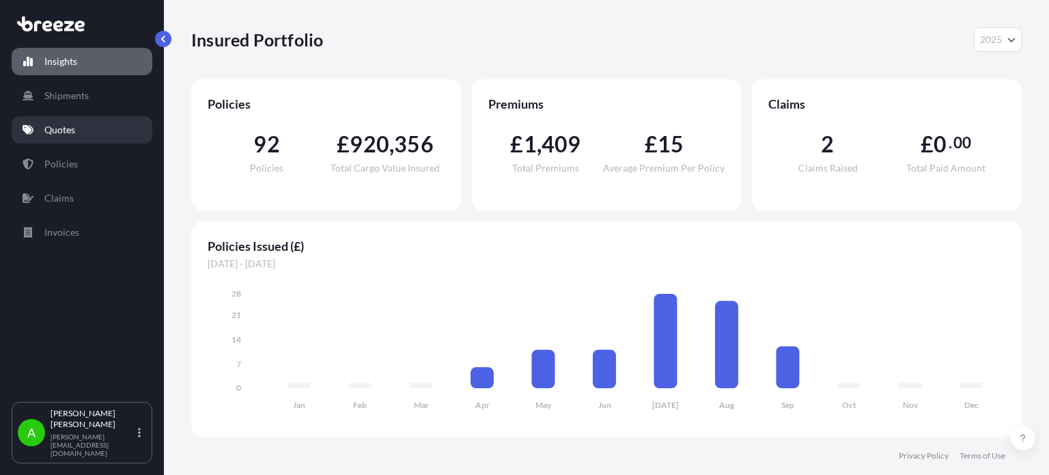
click at [85, 121] on link "Quotes" at bounding box center [82, 129] width 141 height 27
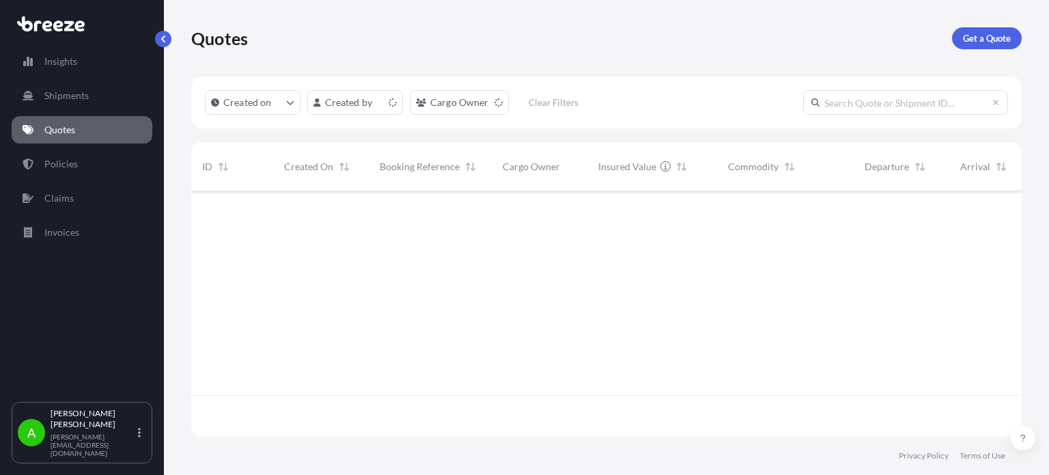
scroll to position [242, 820]
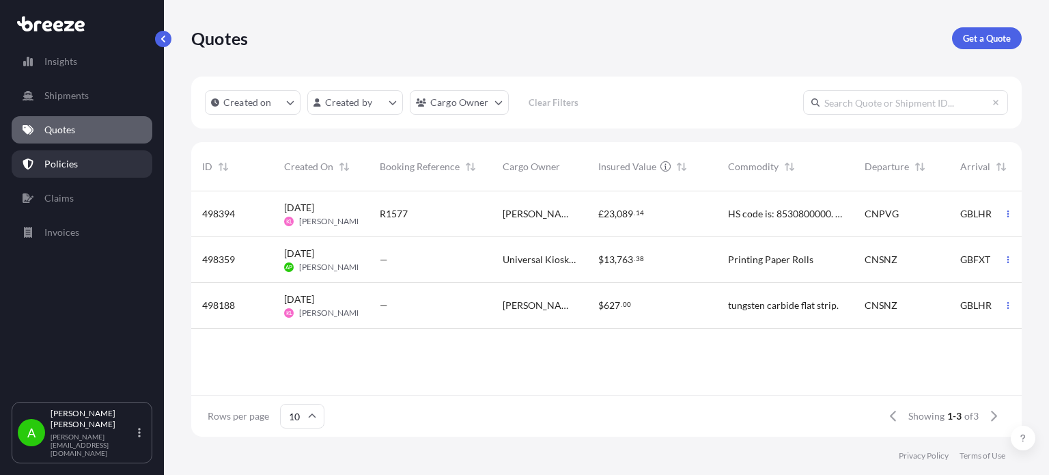
click at [86, 160] on link "Policies" at bounding box center [82, 163] width 141 height 27
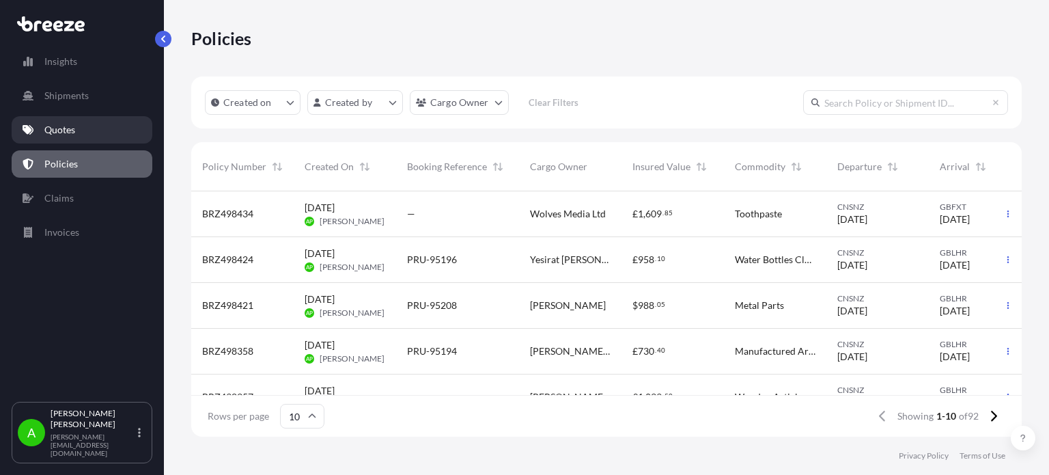
click at [120, 126] on link "Quotes" at bounding box center [82, 129] width 141 height 27
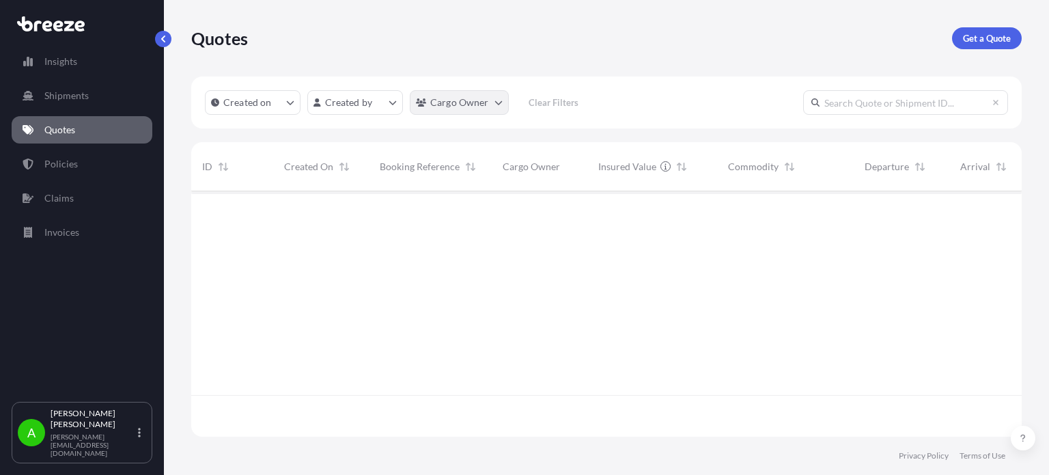
scroll to position [242, 820]
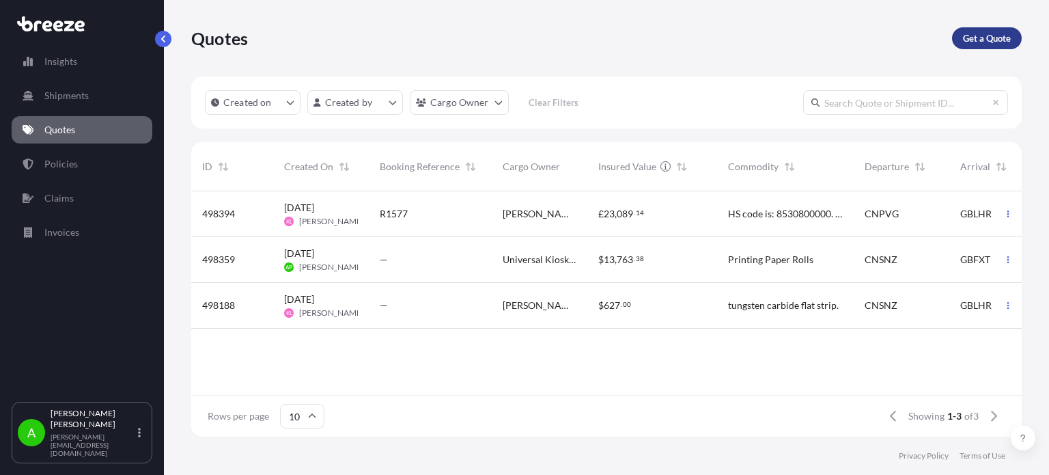
click at [975, 34] on p "Get a Quote" at bounding box center [987, 38] width 48 height 14
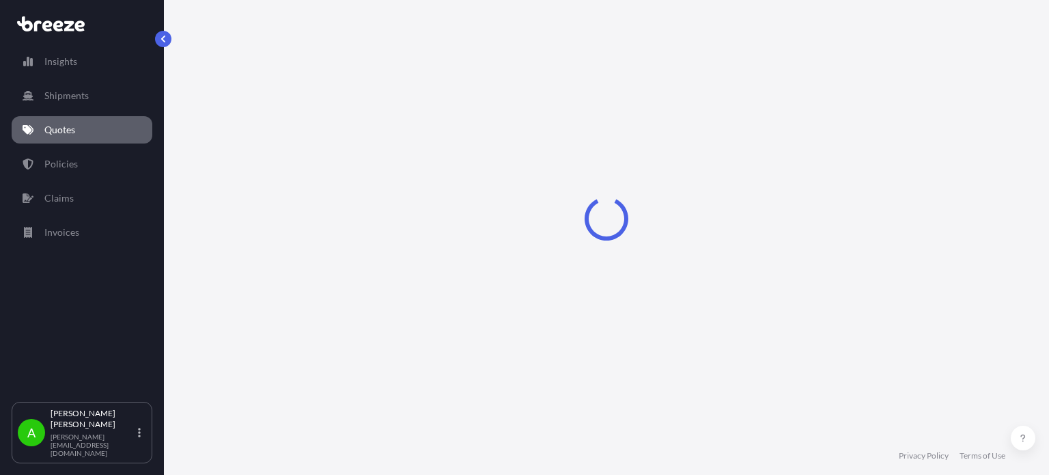
select select "Sea"
select select "1"
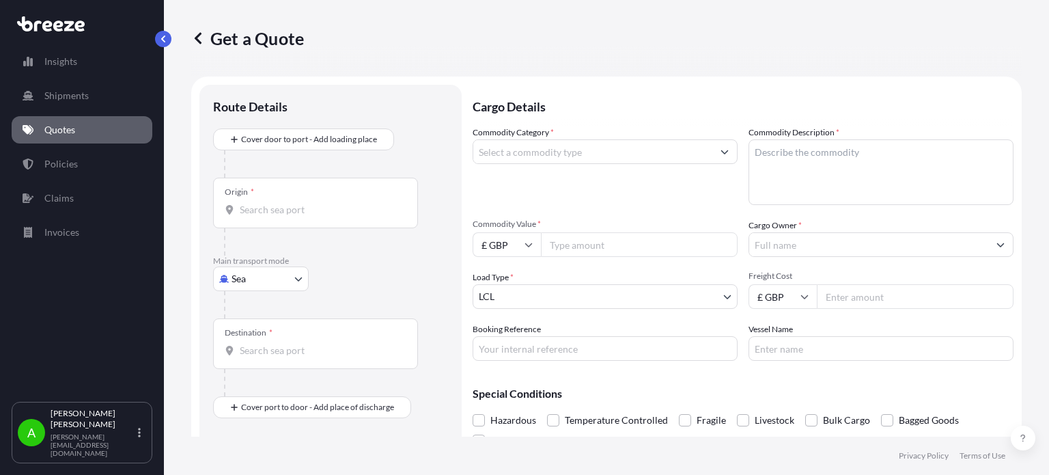
scroll to position [22, 0]
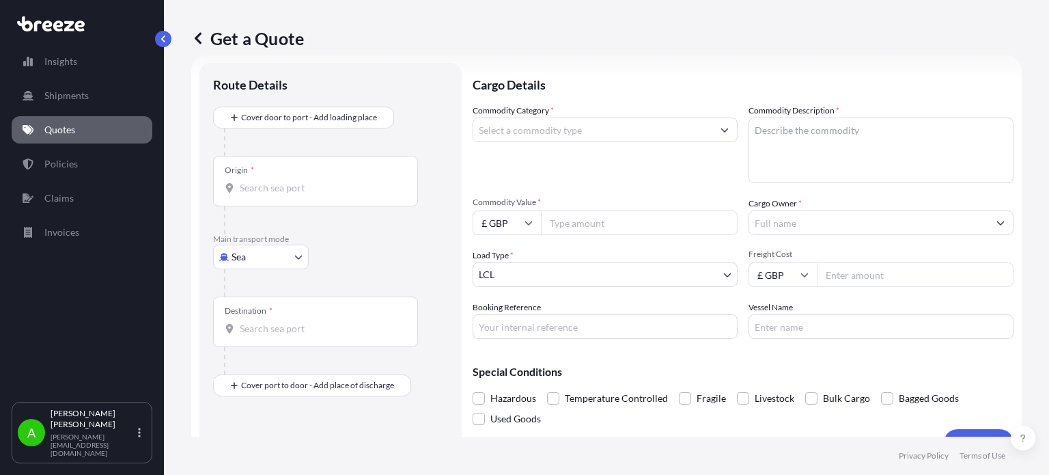
click at [761, 221] on input "Cargo Owner *" at bounding box center [868, 222] width 239 height 25
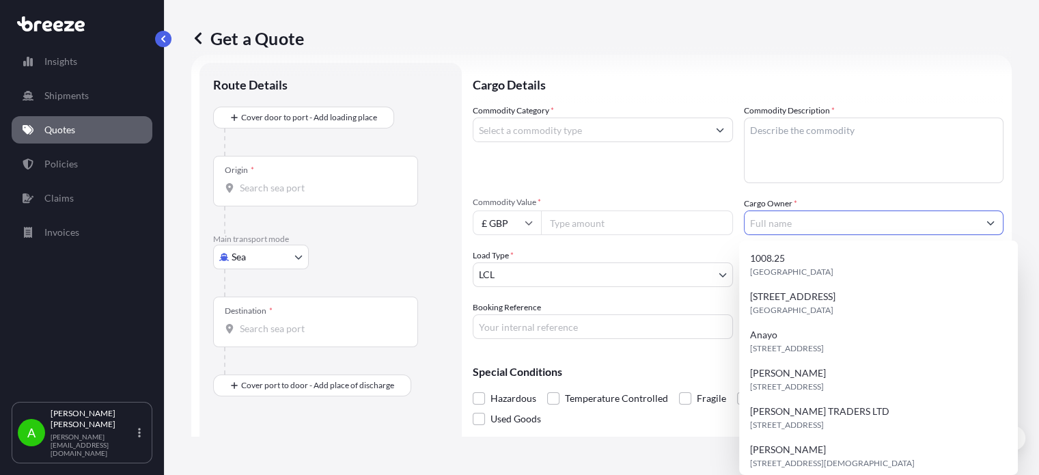
paste input "Myuzhdet Gyulyustan"
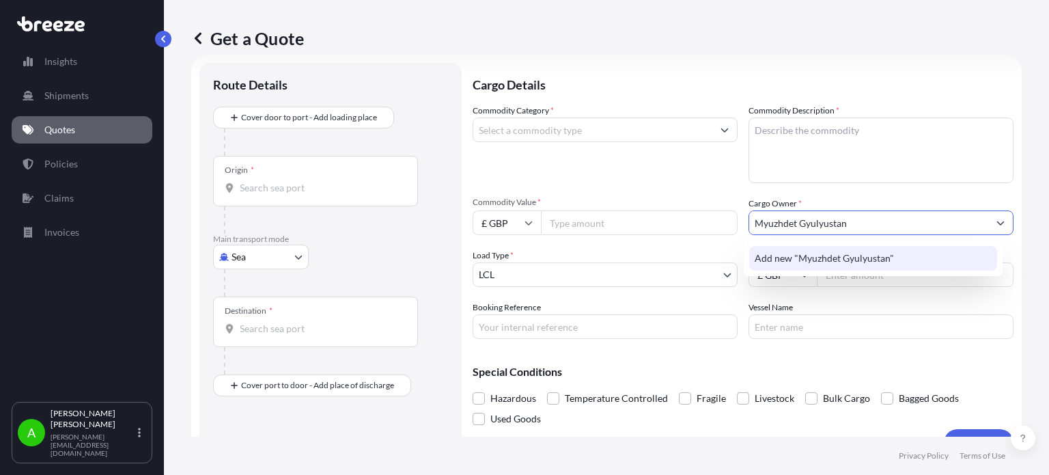
type input "Myuzhdet Gyulyustan"
click at [524, 223] on icon at bounding box center [528, 223] width 8 height 8
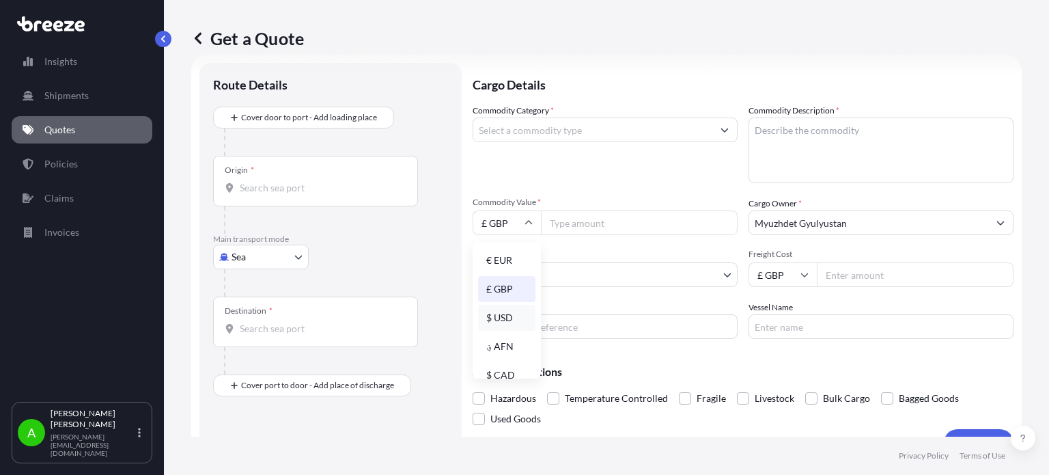
click at [503, 319] on div "$ USD" at bounding box center [506, 318] width 57 height 26
type input "$ USD"
click at [586, 223] on input "Commodity Value *" at bounding box center [639, 222] width 197 height 25
type input "780"
click at [619, 180] on div "Commodity Category *" at bounding box center [605, 143] width 265 height 79
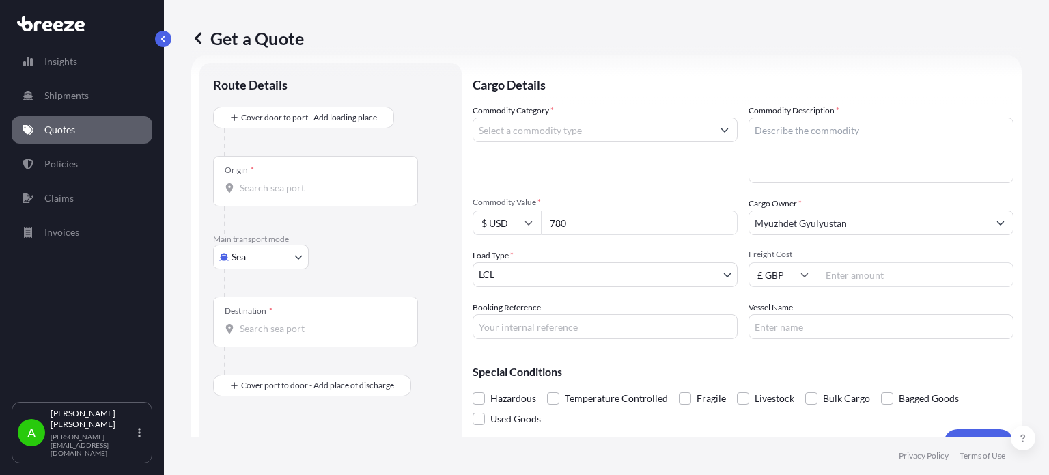
click at [852, 284] on input "Freight Cost" at bounding box center [915, 274] width 197 height 25
type input "457.5"
click at [604, 165] on div "Commodity Category *" at bounding box center [605, 143] width 265 height 79
click at [655, 272] on body "Insights Shipments Quotes Policies Claims Invoices A Alex Potamianos a.potamian…" at bounding box center [524, 237] width 1049 height 475
click at [262, 263] on body "Insights Shipments Quotes Policies Claims Invoices A Alex Potamianos a.potamian…" at bounding box center [524, 237] width 1049 height 475
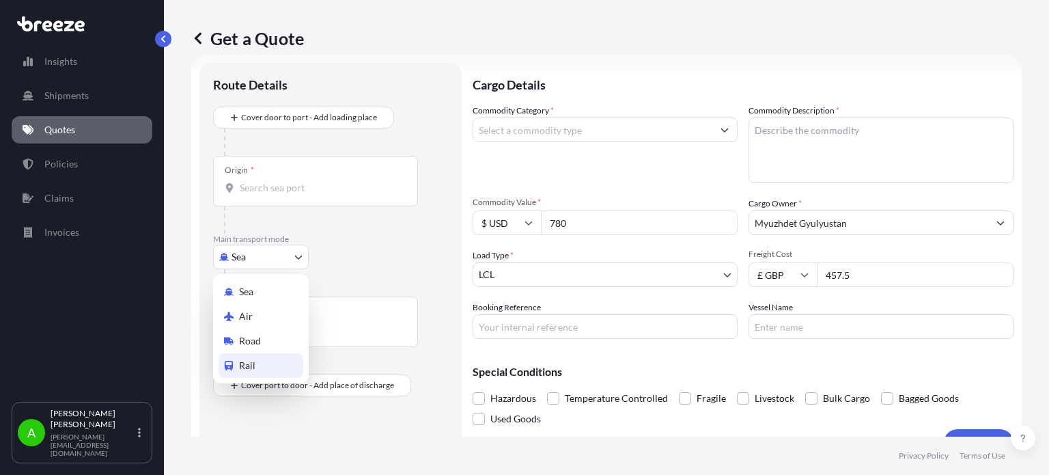
click at [268, 363] on div "Rail" at bounding box center [261, 365] width 85 height 25
select select "Rail"
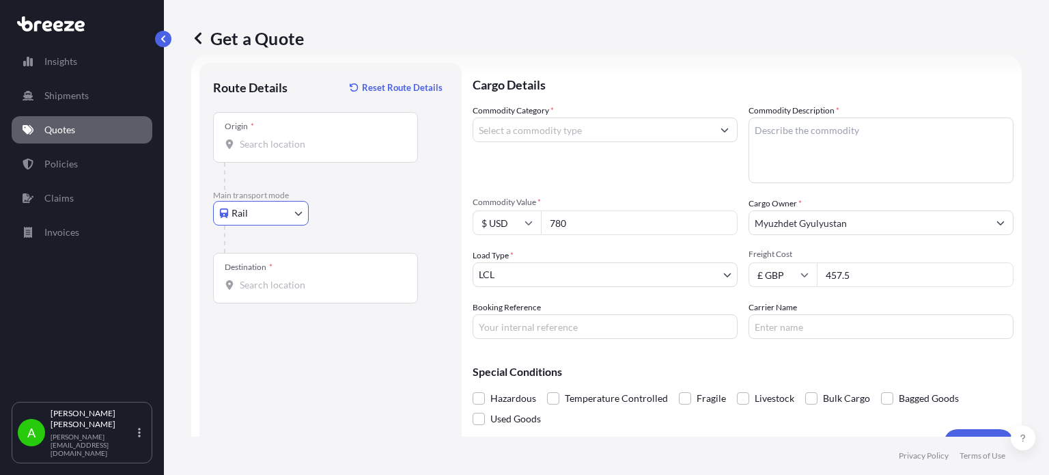
click at [417, 208] on div "Rail Sea Air Road Rail" at bounding box center [330, 213] width 235 height 25
click at [311, 148] on input "Origin *" at bounding box center [320, 144] width 161 height 14
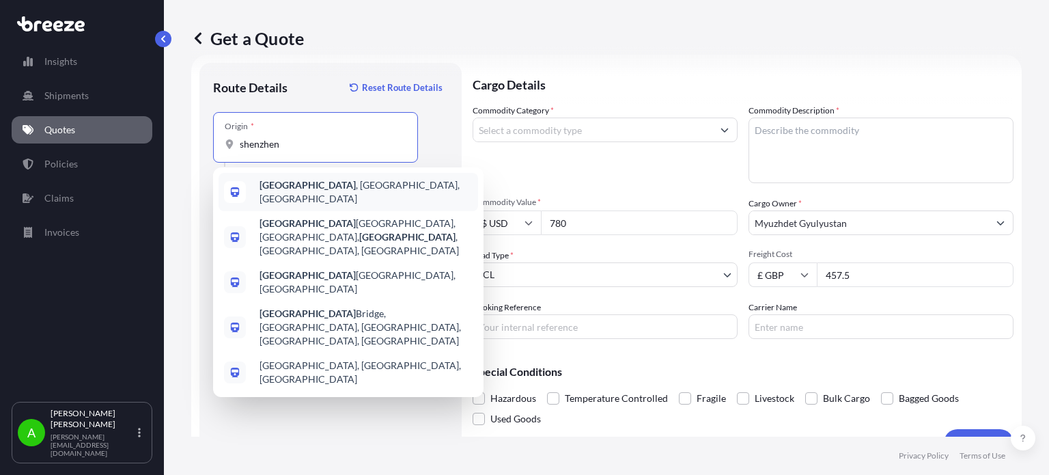
click at [367, 192] on span "Shenzhen , Guangdong Province, China" at bounding box center [366, 191] width 213 height 27
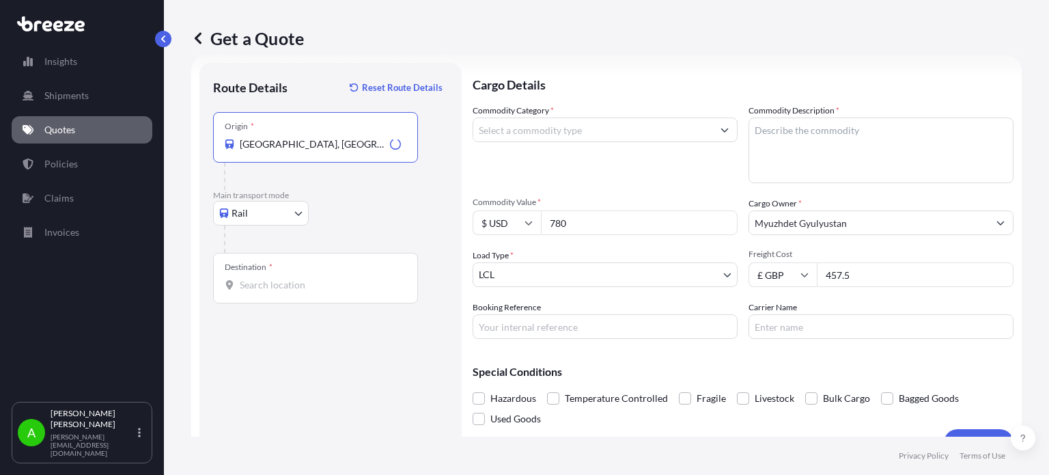
type input "Shenzhen, Guangdong Province, China"
click at [376, 197] on p "Main transport mode" at bounding box center [330, 195] width 235 height 11
click at [648, 133] on input "Commodity Category *" at bounding box center [592, 129] width 239 height 25
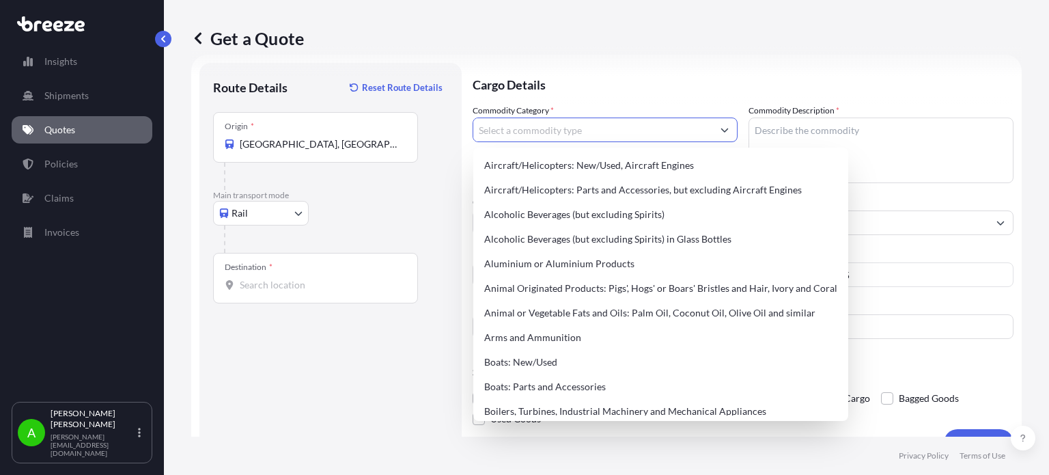
type input ","
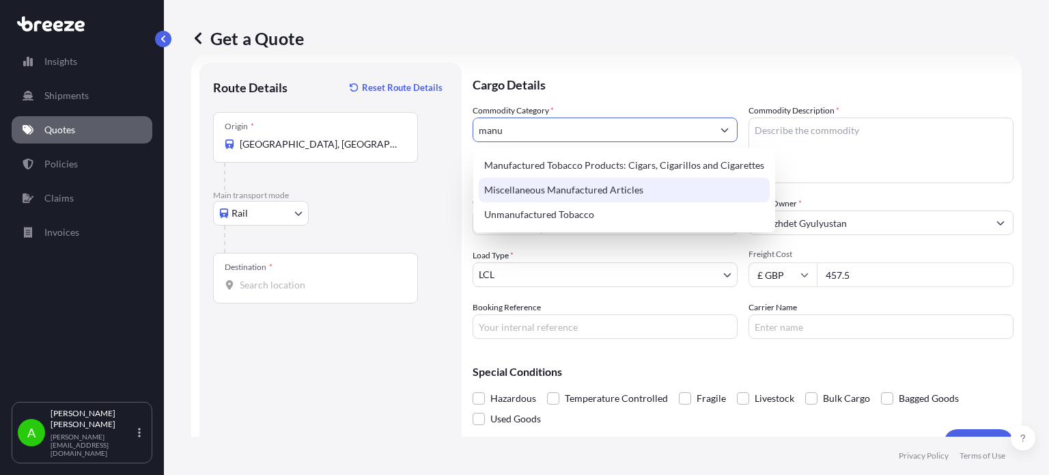
click at [568, 193] on div "Miscellaneous Manufactured Articles" at bounding box center [624, 190] width 291 height 25
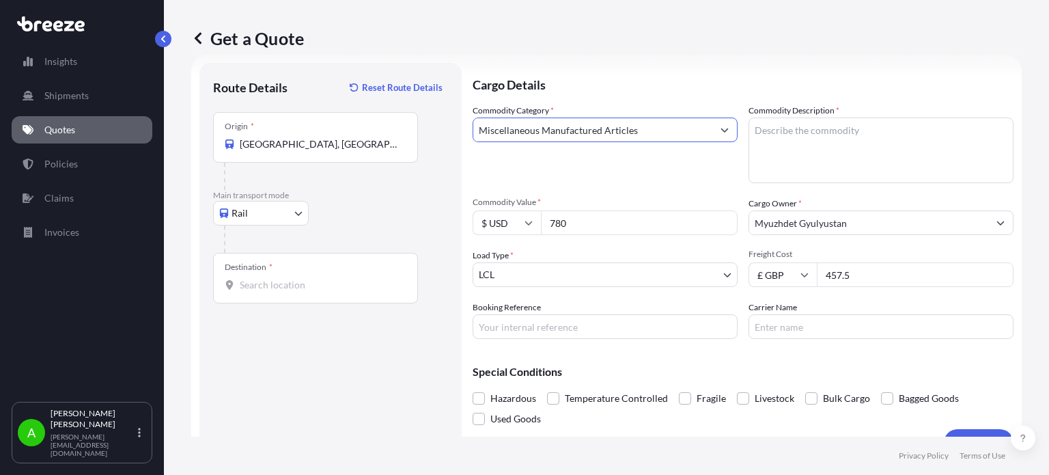
type input "Miscellaneous Manufactured Articles"
click at [783, 142] on textarea "Commodity Description *" at bounding box center [881, 150] width 265 height 66
click at [661, 92] on p "Cargo Details" at bounding box center [743, 83] width 541 height 41
drag, startPoint x: 748, startPoint y: 144, endPoint x: 757, endPoint y: 144, distance: 8.9
click at [755, 144] on textarea "Can Sealing Machine Bottles" at bounding box center [881, 150] width 265 height 66
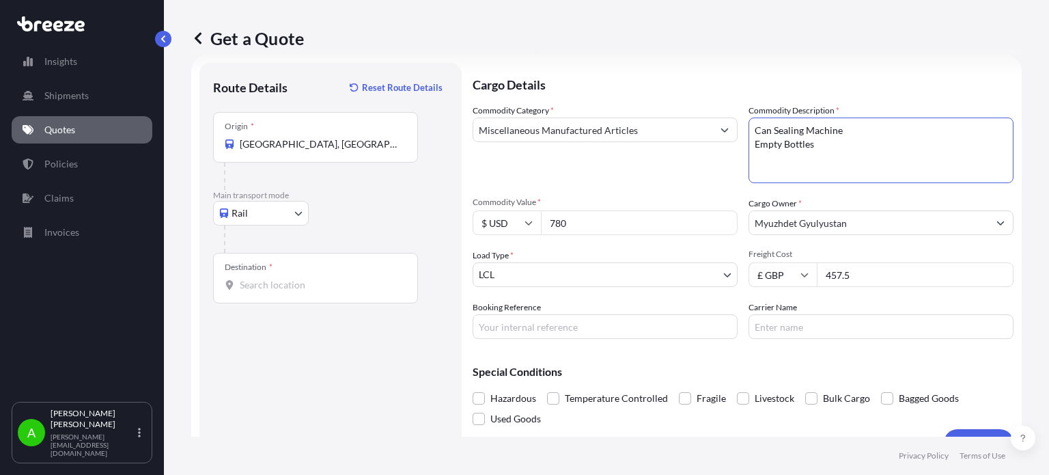
type textarea "Can Sealing Machine Empty Bottles"
click at [645, 79] on p "Cargo Details" at bounding box center [743, 83] width 541 height 41
click at [287, 292] on div "Destination *" at bounding box center [315, 278] width 205 height 51
click at [287, 292] on input "Destination *" at bounding box center [320, 285] width 161 height 14
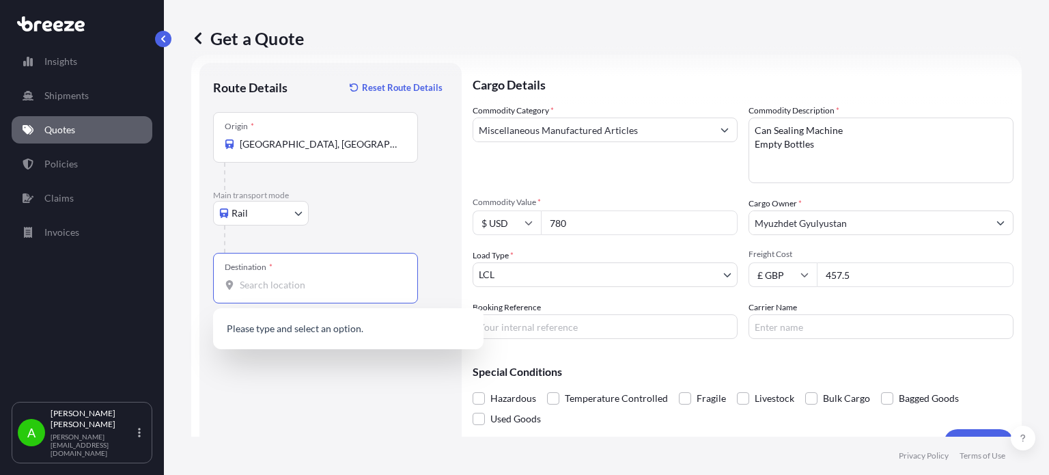
paste input "3 Chase side N14 5BP"
click at [331, 433] on div "Route Details Reset Route Details Place of loading Road Road Rail Origin * Shen…" at bounding box center [330, 259] width 235 height 366
click at [292, 283] on input "3 Chase side N14 5BP" at bounding box center [320, 285] width 161 height 14
click at [296, 283] on input "3 Chase side N14 5BP" at bounding box center [320, 285] width 161 height 14
click at [383, 336] on div "3 Chase Side, London N14 5BP, UK" at bounding box center [349, 329] width 260 height 33
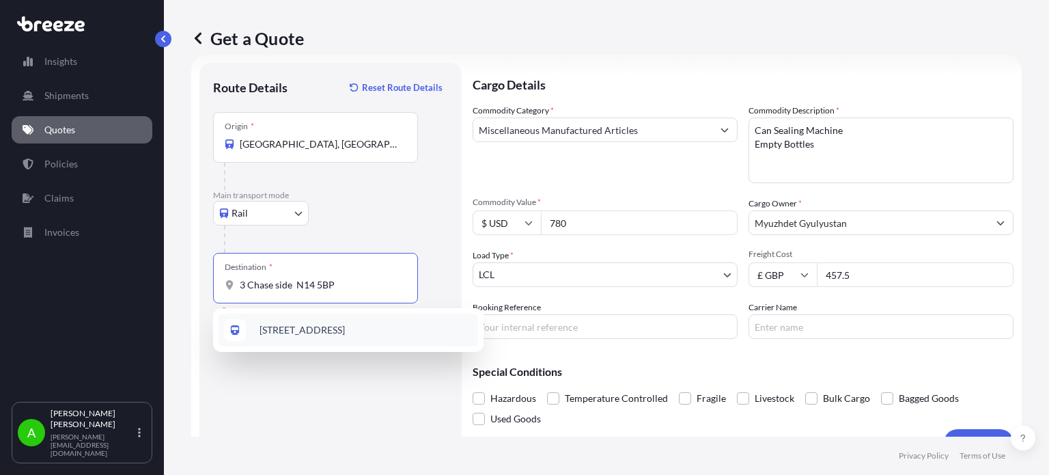
type input "3 Chase Side, London N14 5BP, UK"
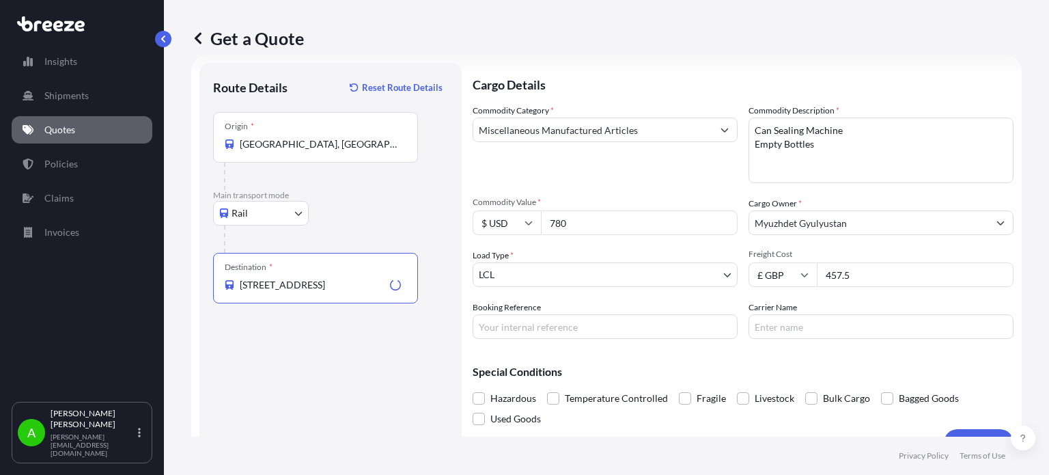
click at [389, 364] on div "Route Details Reset Route Details Place of loading Road Road Rail Origin * Shen…" at bounding box center [330, 259] width 235 height 366
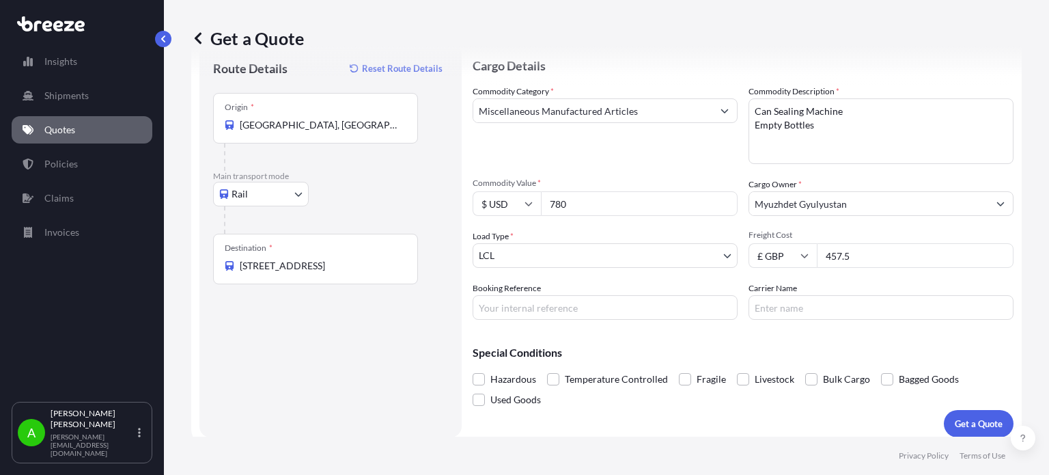
scroll to position [49, 0]
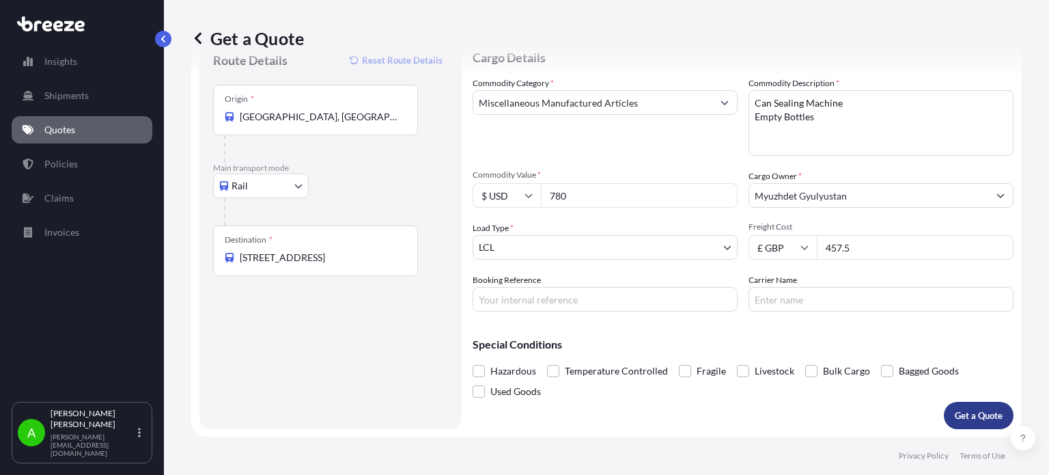
click at [960, 409] on p "Get a Quote" at bounding box center [979, 415] width 48 height 14
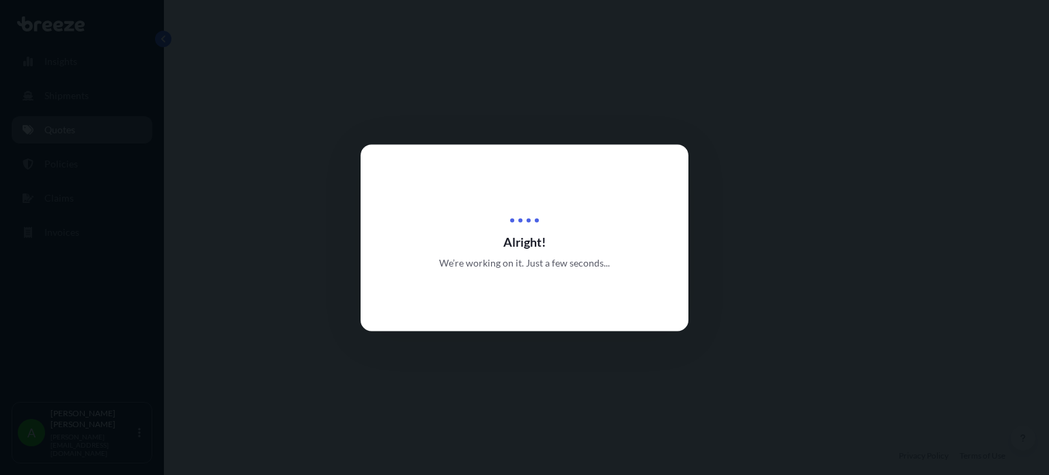
select select "Rail"
select select "1"
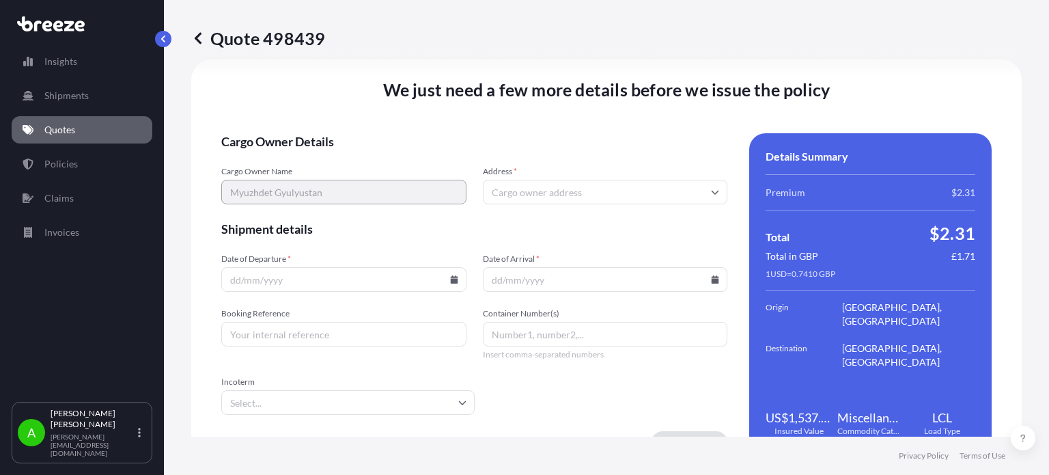
scroll to position [1703, 0]
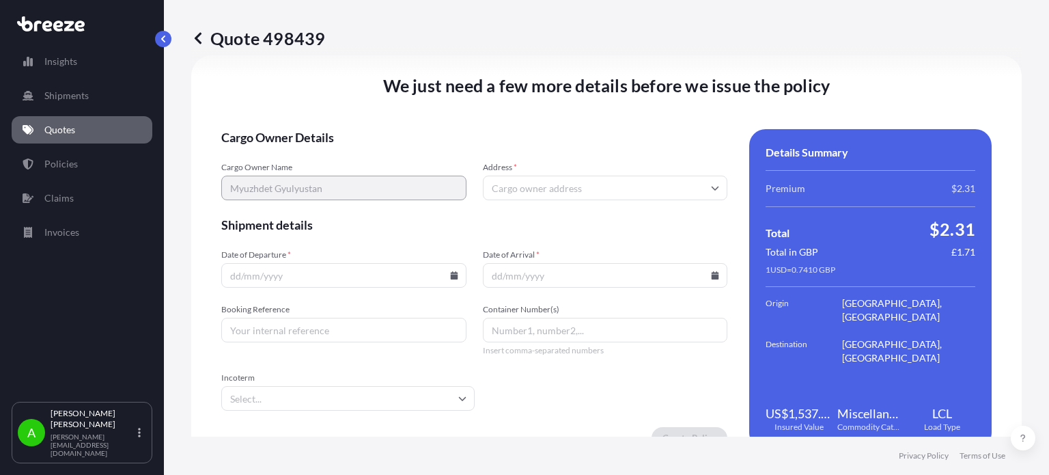
click at [514, 186] on input "Address *" at bounding box center [605, 188] width 245 height 25
paste input "3 Chase side N14 5BP"
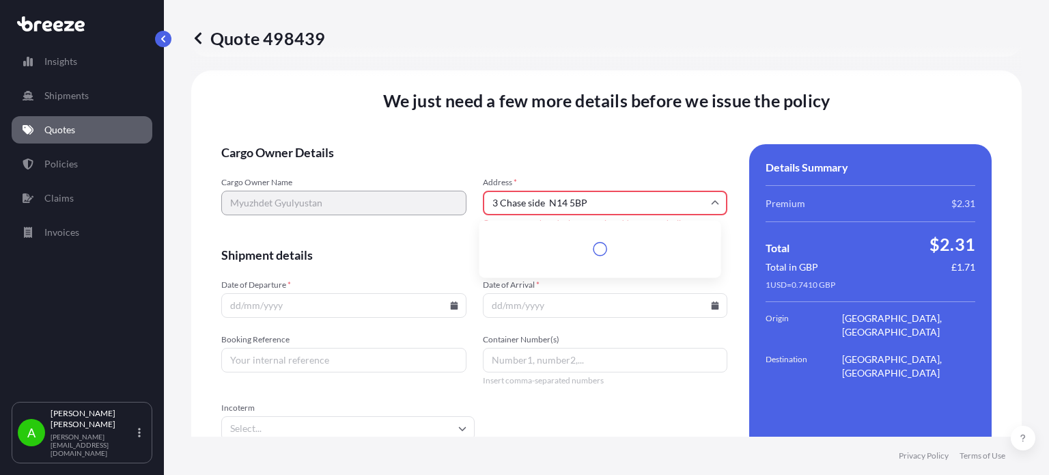
scroll to position [1718, 0]
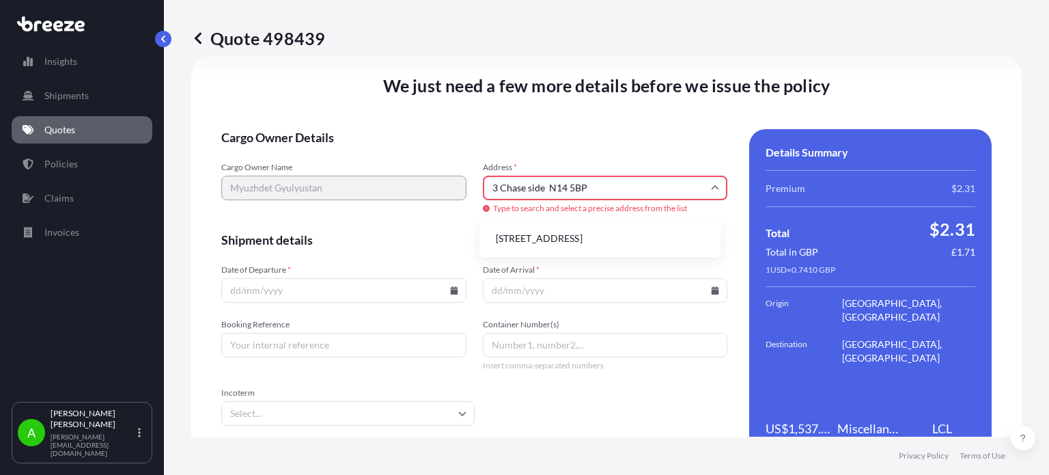
click at [548, 239] on li "3 Chase Side, London N14 5BP, UK" at bounding box center [600, 238] width 231 height 26
type input "Chase Side, London N14 5BP, UK"
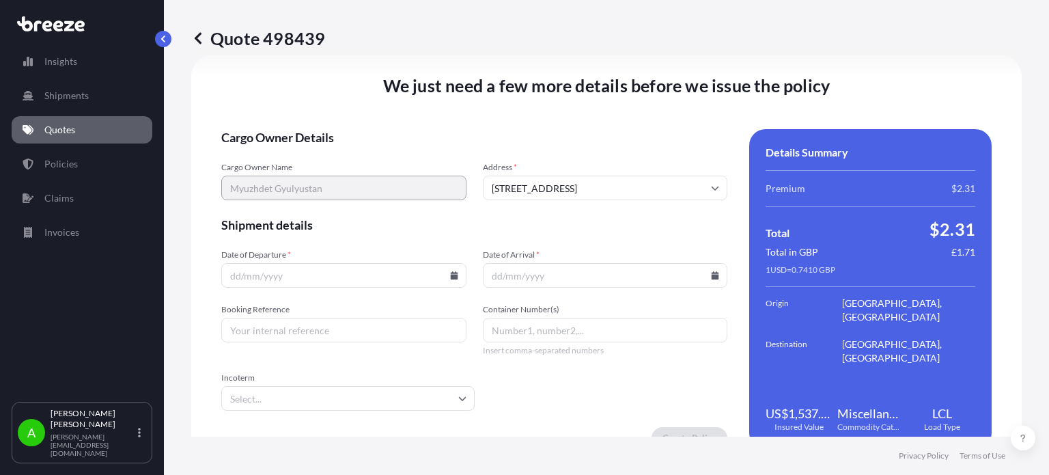
click at [455, 278] on input "Date of Departure *" at bounding box center [343, 275] width 245 height 25
click at [451, 276] on icon at bounding box center [454, 275] width 8 height 8
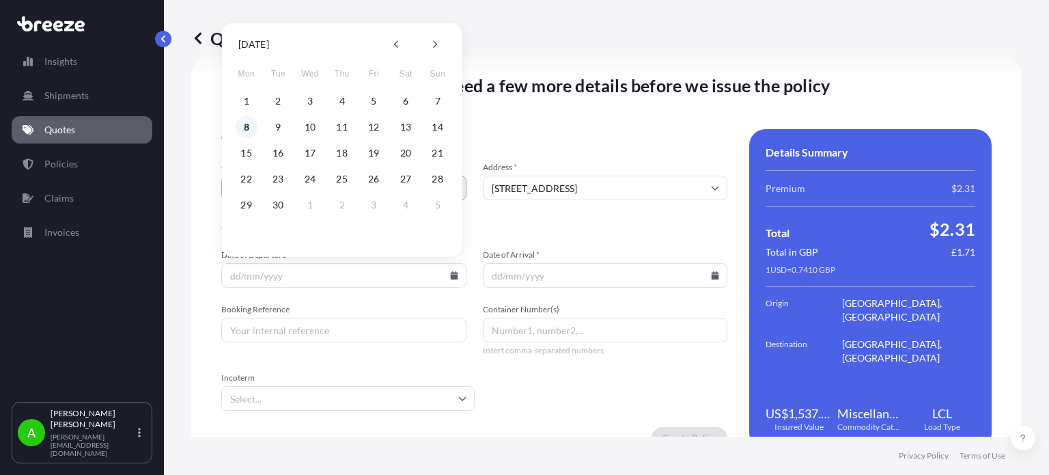
click at [249, 128] on button "8" at bounding box center [247, 127] width 22 height 22
type input "[DATE]"
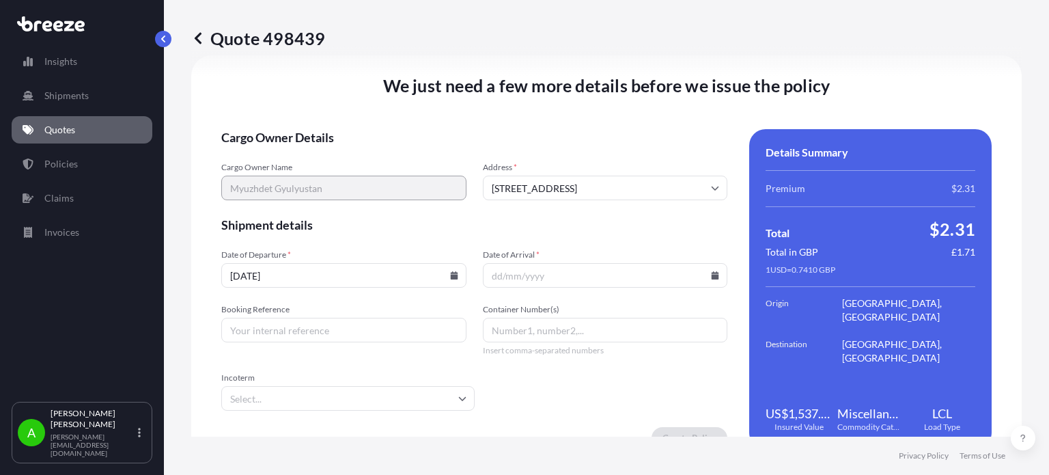
click at [374, 239] on form "Cargo Owner Details Cargo Owner Name Myuzhdet Gyulyustan Address * Chase Side, …" at bounding box center [474, 289] width 506 height 320
click at [590, 275] on input "Date of Arrival *" at bounding box center [605, 275] width 245 height 25
click at [712, 276] on icon at bounding box center [716, 275] width 8 height 8
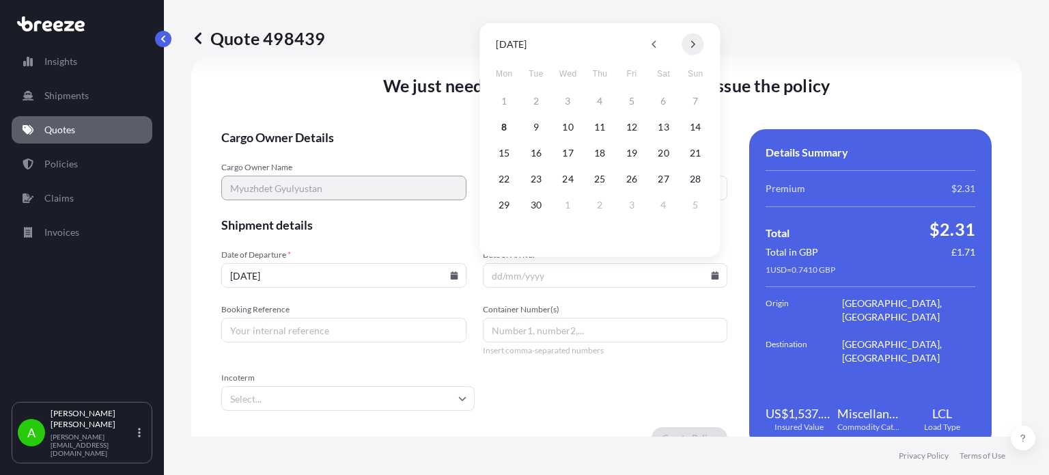
click at [692, 46] on icon at bounding box center [692, 44] width 5 height 8
click at [507, 180] on button "20" at bounding box center [504, 179] width 22 height 22
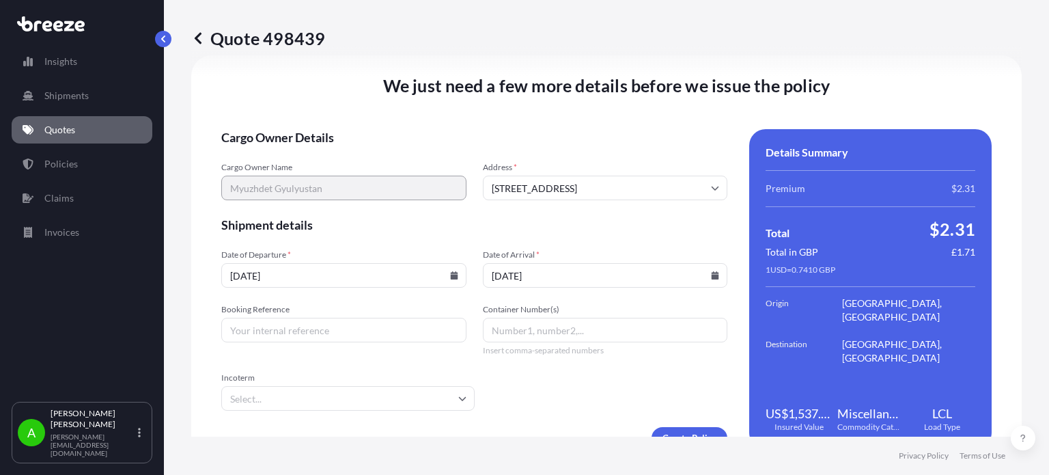
type input "[DATE]"
click at [540, 223] on span "Shipment details" at bounding box center [474, 224] width 506 height 16
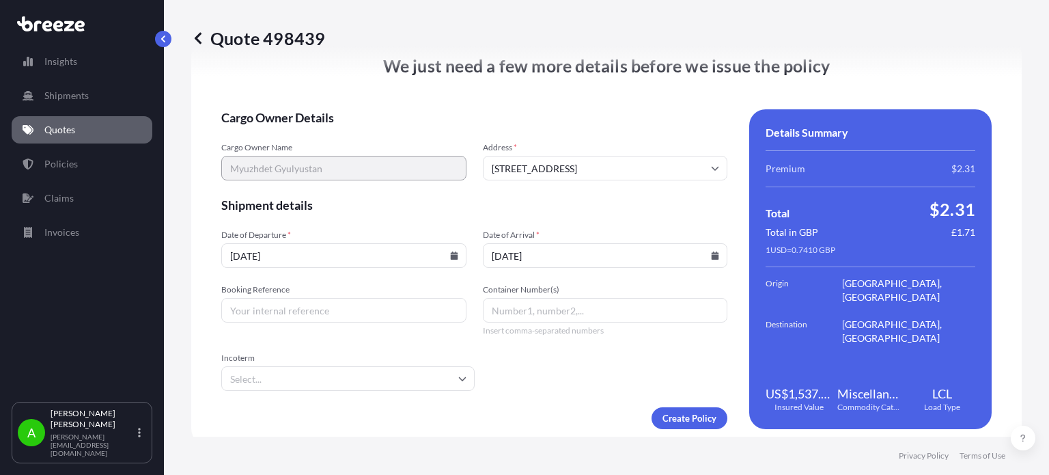
scroll to position [1733, 0]
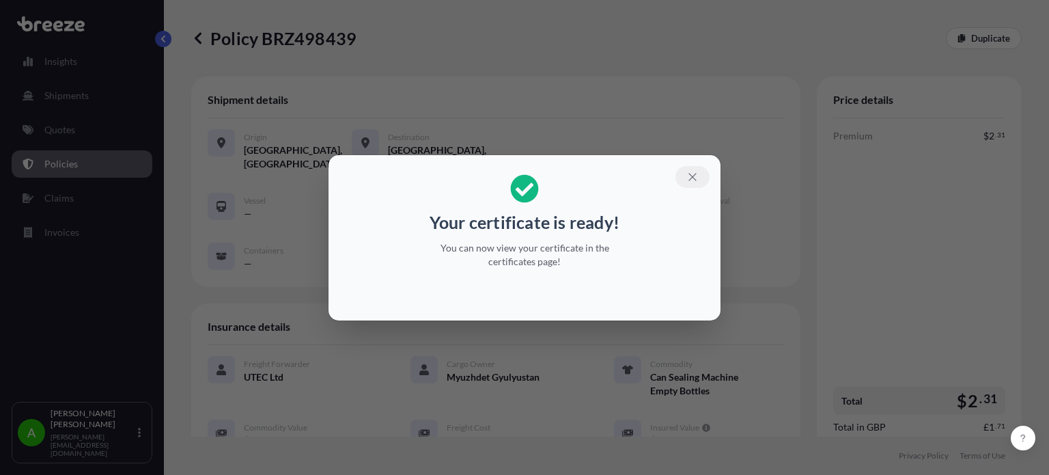
click at [694, 175] on icon "button" at bounding box center [692, 177] width 12 height 12
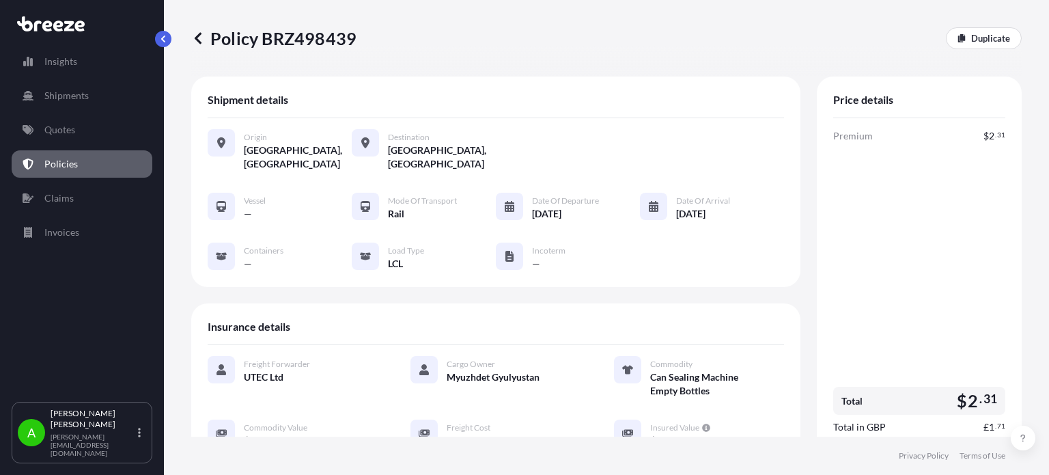
click at [63, 160] on p "Policies" at bounding box center [60, 164] width 33 height 14
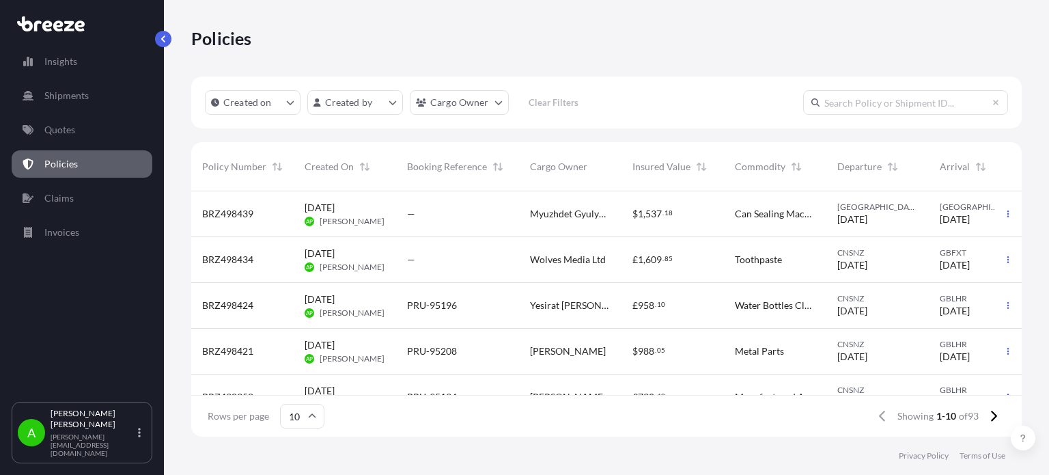
click at [117, 166] on link "Policies" at bounding box center [82, 163] width 141 height 27
click at [126, 133] on link "Quotes" at bounding box center [82, 129] width 141 height 27
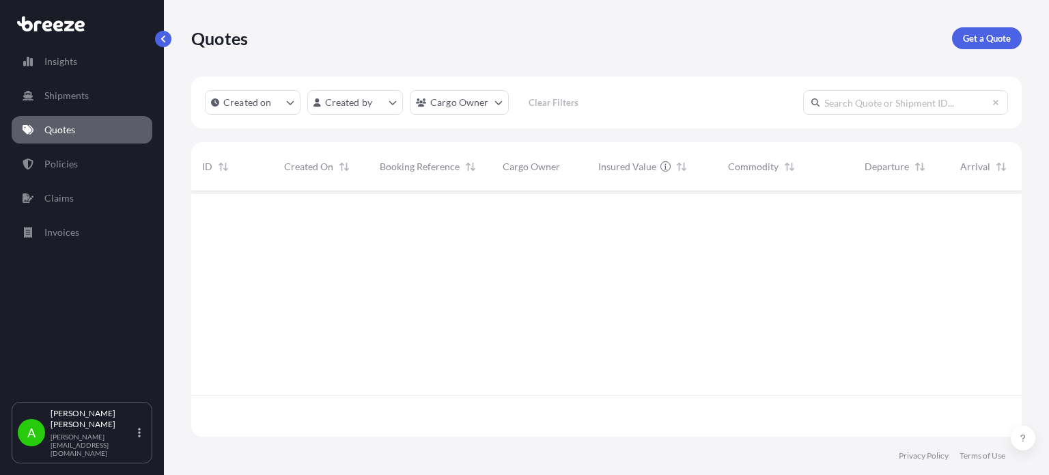
scroll to position [242, 820]
click at [981, 45] on link "Get a Quote" at bounding box center [987, 38] width 70 height 22
select select "Sea"
select select "1"
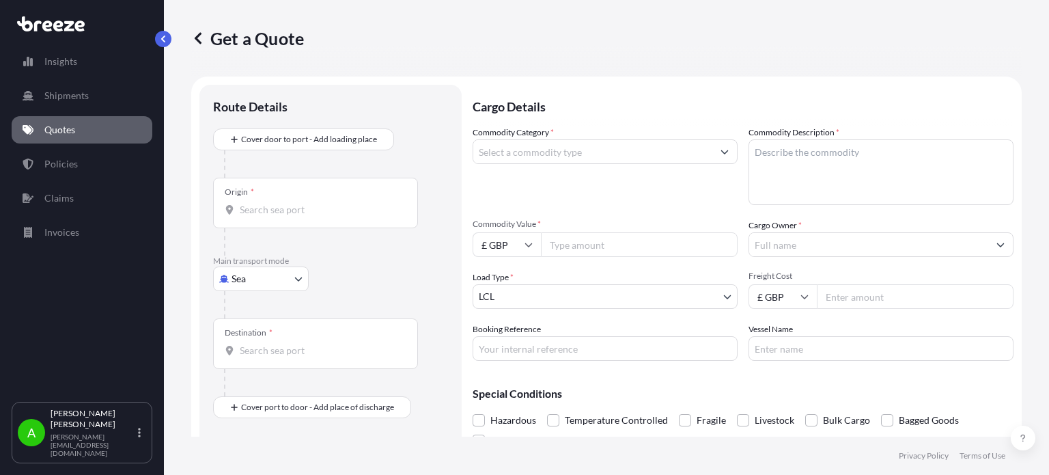
scroll to position [22, 0]
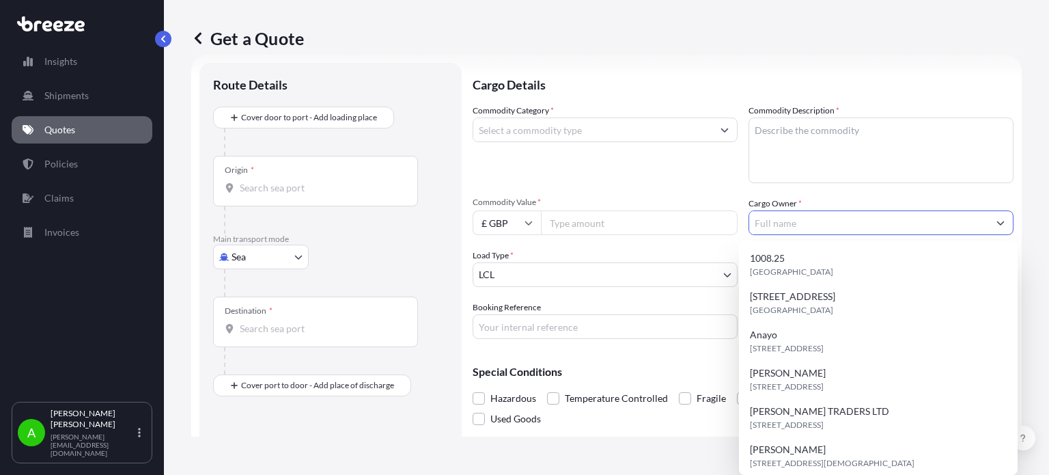
click at [803, 223] on input "Cargo Owner *" at bounding box center [868, 222] width 239 height 25
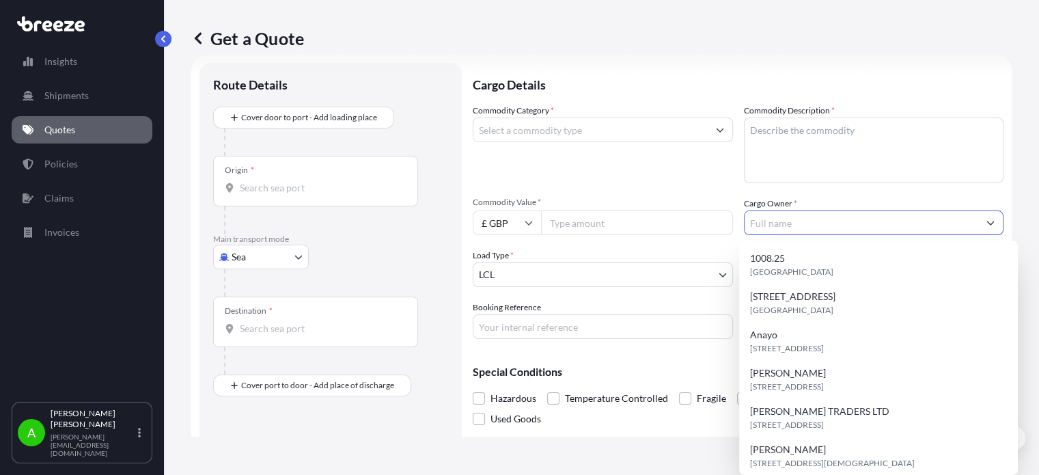
paste input "[PERSON_NAME]"
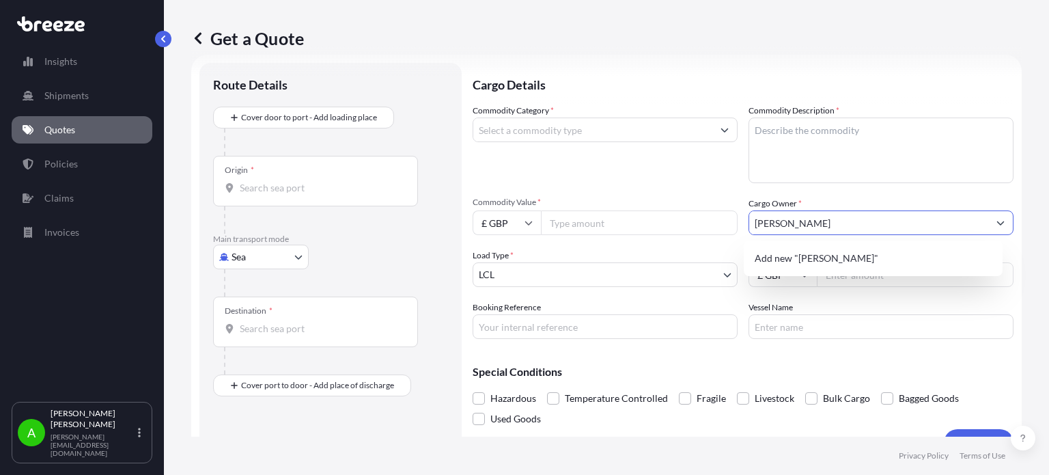
type input "[PERSON_NAME]"
click at [660, 175] on div "Commodity Category *" at bounding box center [605, 143] width 265 height 79
click at [526, 223] on icon at bounding box center [528, 223] width 8 height 8
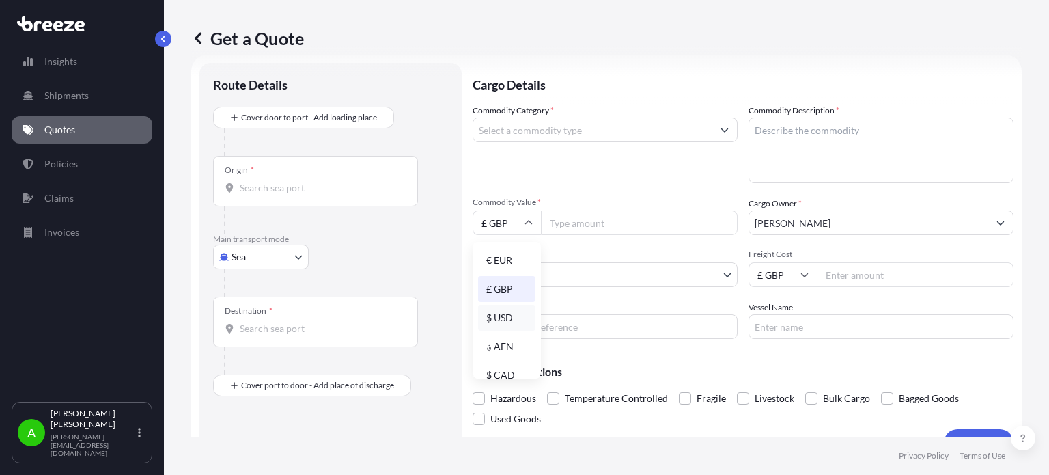
click at [508, 311] on div "$ USD" at bounding box center [506, 318] width 57 height 26
type input "$ USD"
click at [565, 220] on input "Commodity Value *" at bounding box center [639, 222] width 197 height 25
type input "400"
click at [621, 181] on div "Commodity Category *" at bounding box center [605, 143] width 265 height 79
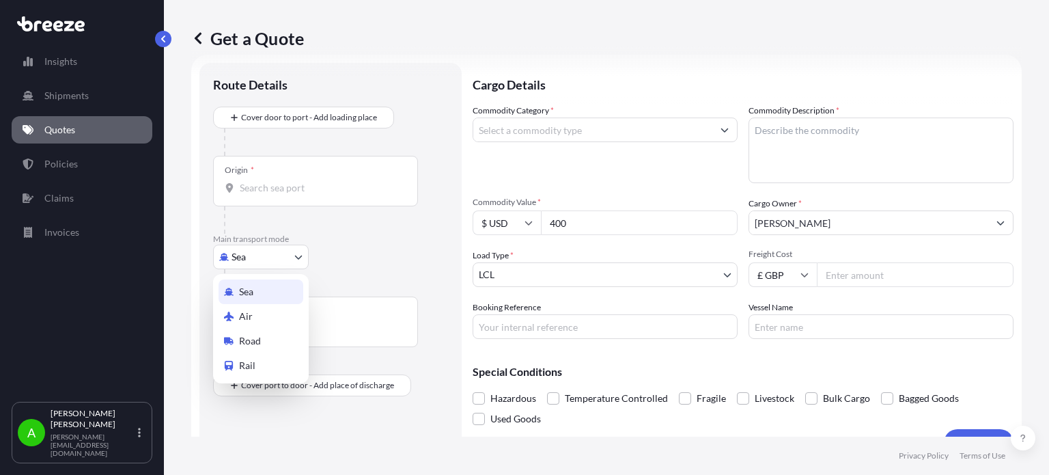
click at [262, 253] on body "Insights Shipments Quotes Policies Claims Invoices A Alex Potamianos a.potamian…" at bounding box center [524, 237] width 1049 height 475
click at [260, 324] on div "Air" at bounding box center [261, 316] width 85 height 25
select select "Air"
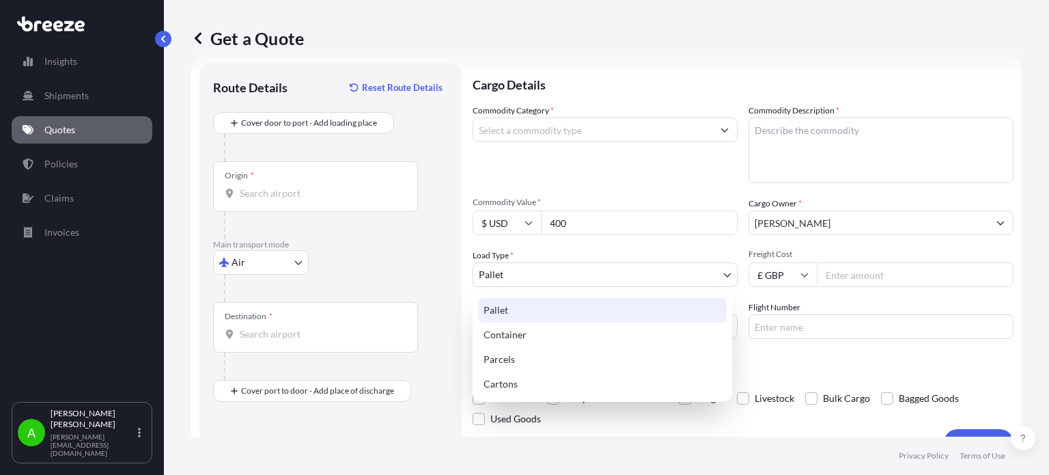
click at [641, 271] on body "Insights Shipments Quotes Policies Claims Invoices A Alex Potamianos a.potamian…" at bounding box center [524, 237] width 1049 height 475
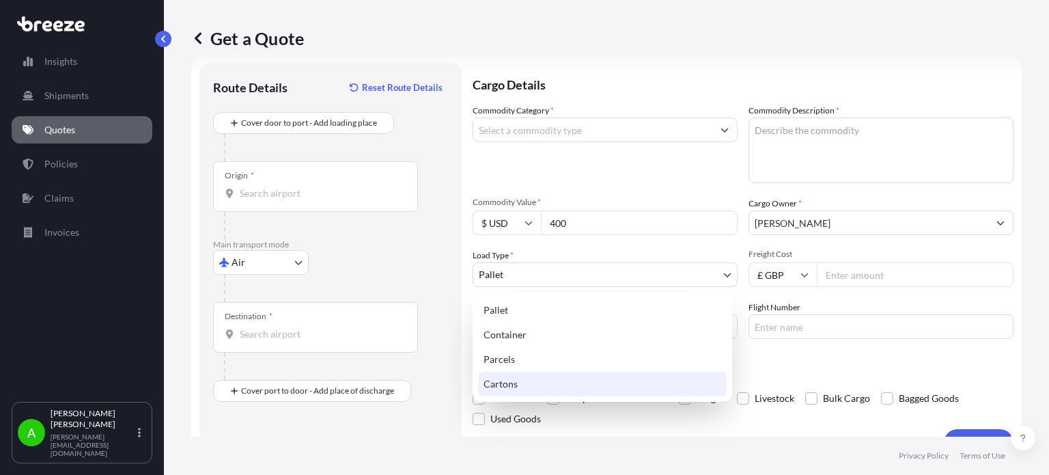
click at [537, 384] on div "Cartons" at bounding box center [602, 384] width 249 height 25
select select "4"
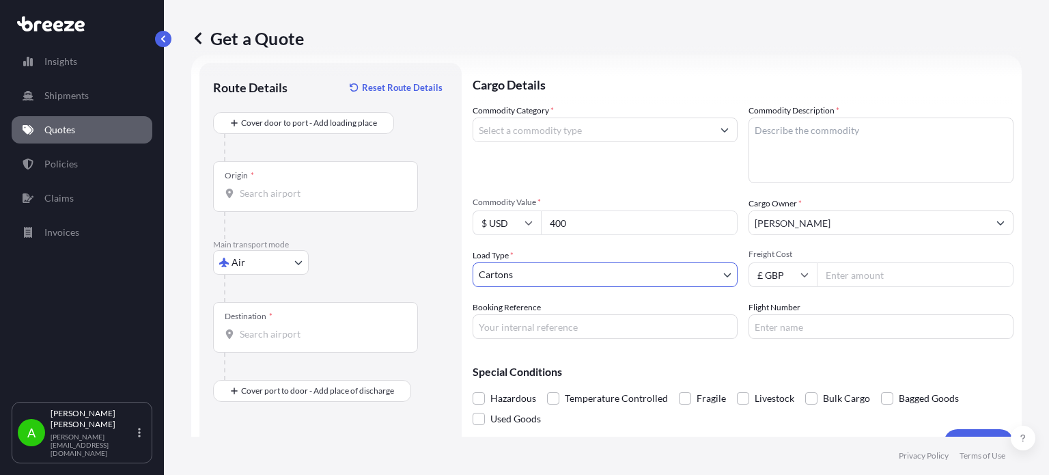
click at [593, 173] on div "Commodity Category *" at bounding box center [605, 143] width 265 height 79
drag, startPoint x: 761, startPoint y: 141, endPoint x: 759, endPoint y: 126, distance: 15.8
click at [761, 138] on textarea "Commodity Description *" at bounding box center [881, 150] width 265 height 66
paste textarea "Mixed items for personal use Kitchen utensils Shoes and etc but they are a lot"
drag, startPoint x: 752, startPoint y: 142, endPoint x: 945, endPoint y: 173, distance: 195.8
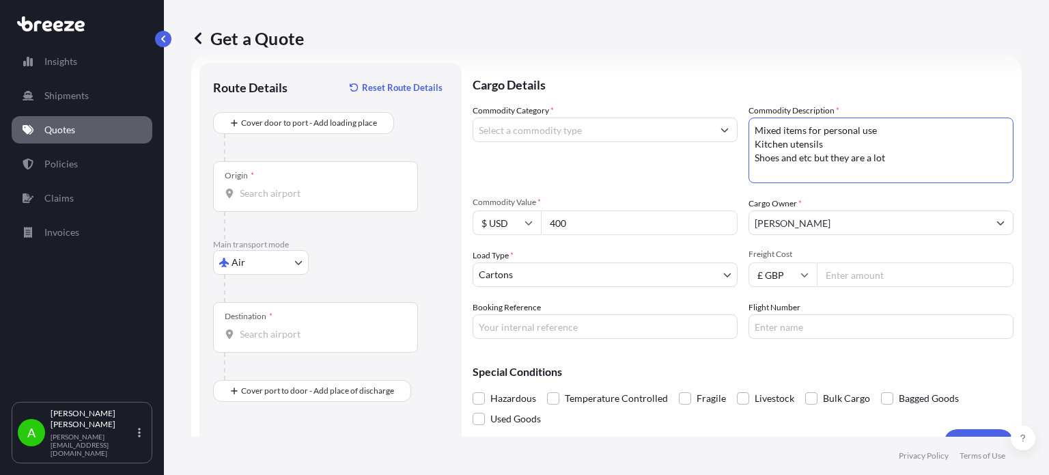
click at [945, 173] on textarea "Mixed items for personal use Kitchen utensils Shoes and etc but they are a lot" at bounding box center [881, 150] width 265 height 66
type textarea "Mixed items for personal use"
drag, startPoint x: 587, startPoint y: 131, endPoint x: 587, endPoint y: 123, distance: 8.2
click at [587, 130] on input "Commodity Category *" at bounding box center [592, 129] width 239 height 25
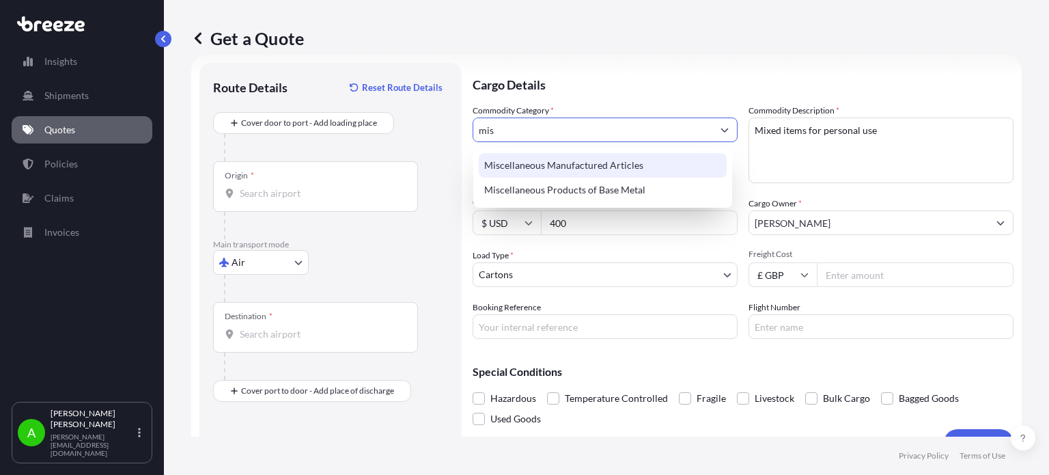
click at [669, 170] on div "Miscellaneous Manufactured Articles" at bounding box center [603, 165] width 248 height 25
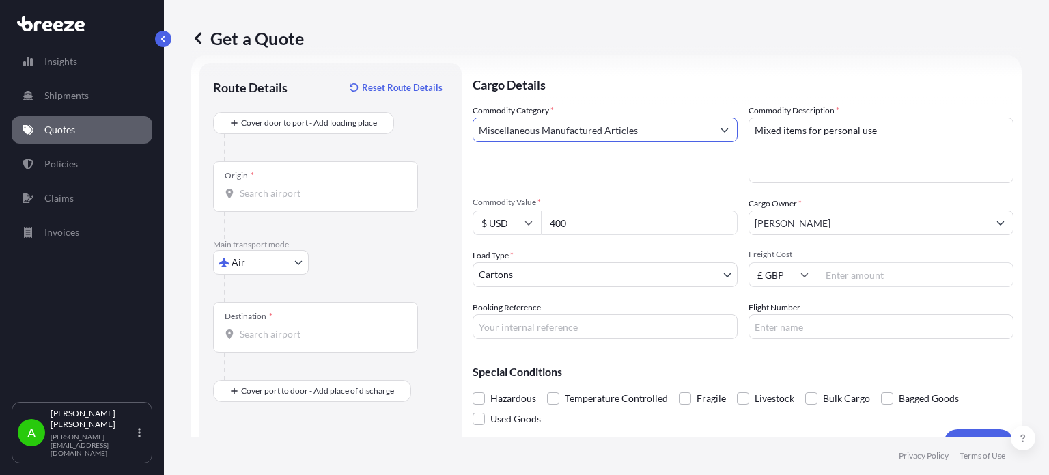
type input "Miscellaneous Manufactured Articles"
click at [886, 128] on textarea "Mixed items for personal use" at bounding box center [881, 150] width 265 height 66
type textarea "Mixed items for personal use such as kitchen utensils and shoes"
click at [744, 80] on p "Cargo Details" at bounding box center [743, 83] width 541 height 41
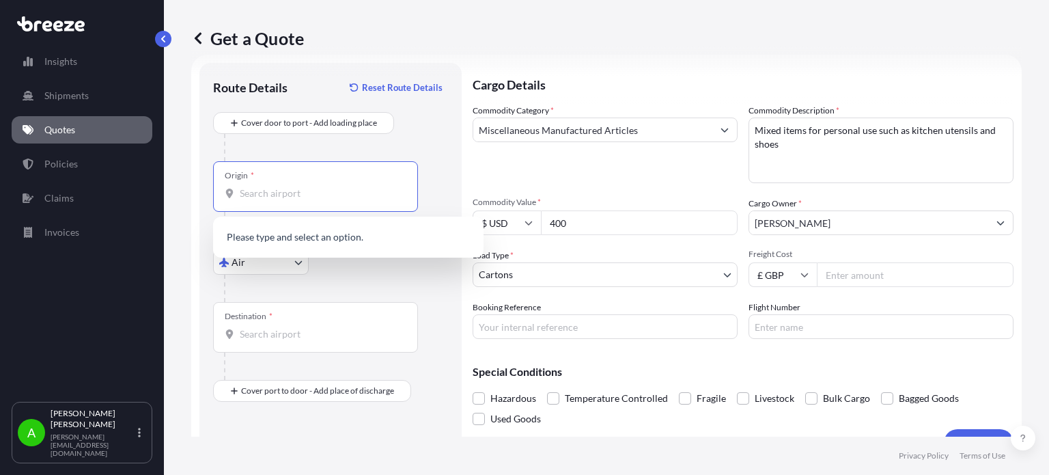
click at [381, 194] on input "Origin *" at bounding box center [320, 193] width 161 height 14
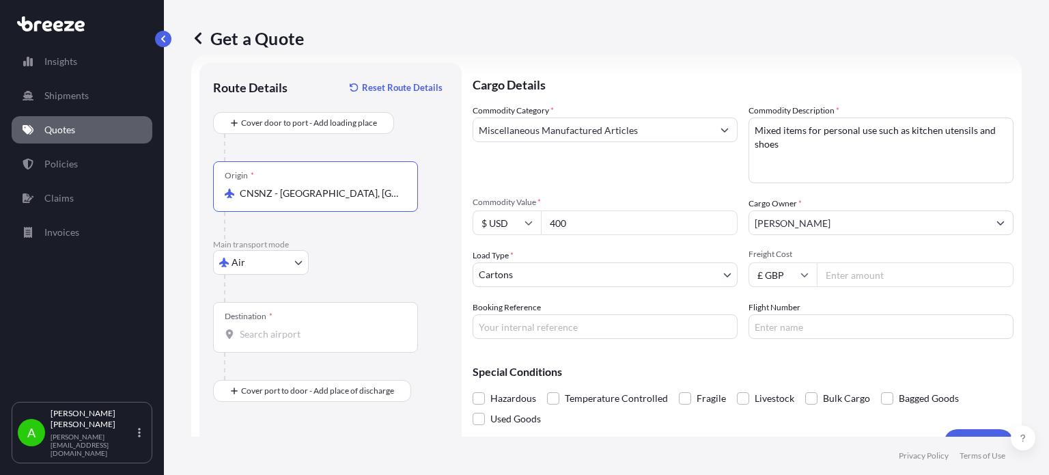
type input "CNSNZ - Shenzhen, China"
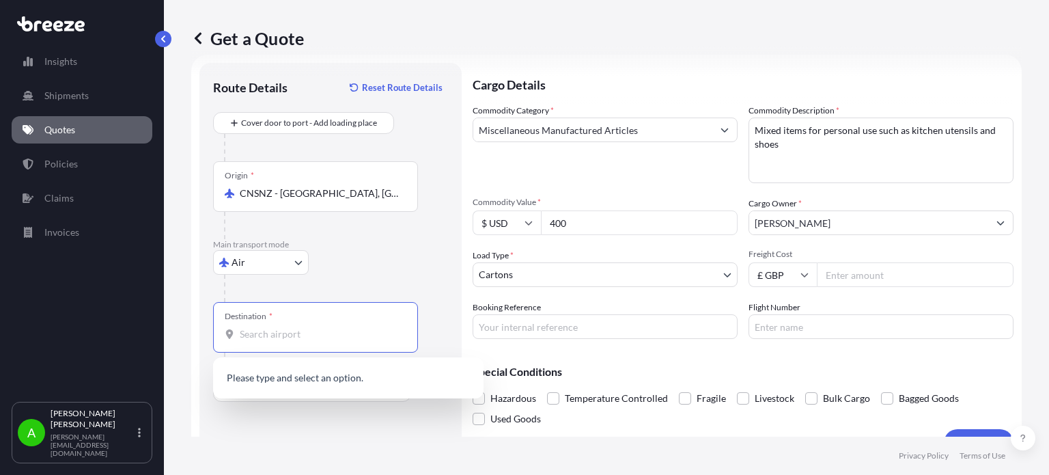
click at [305, 337] on input "Destination *" at bounding box center [320, 334] width 161 height 14
click at [272, 382] on div "CYLCA - Larnaca , Cyprus" at bounding box center [349, 379] width 260 height 33
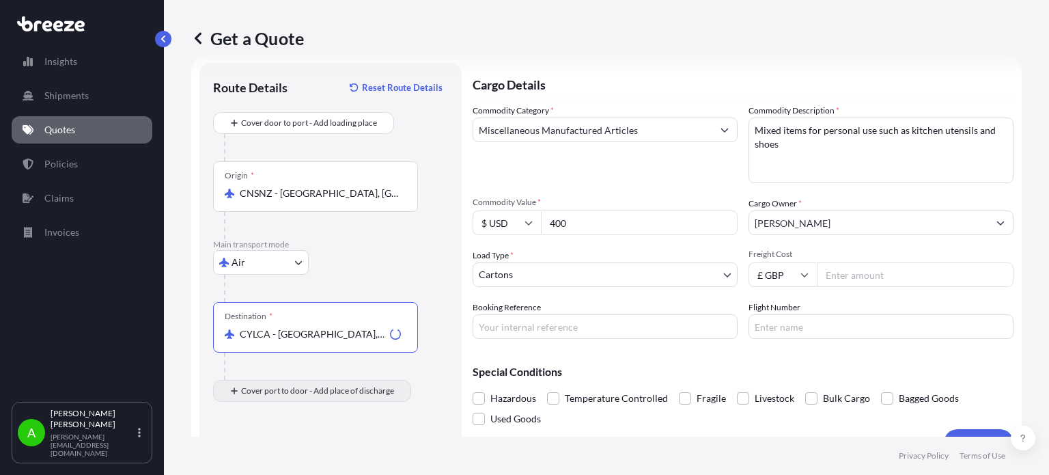
type input "CYLCA - Larnaca, Cyprus"
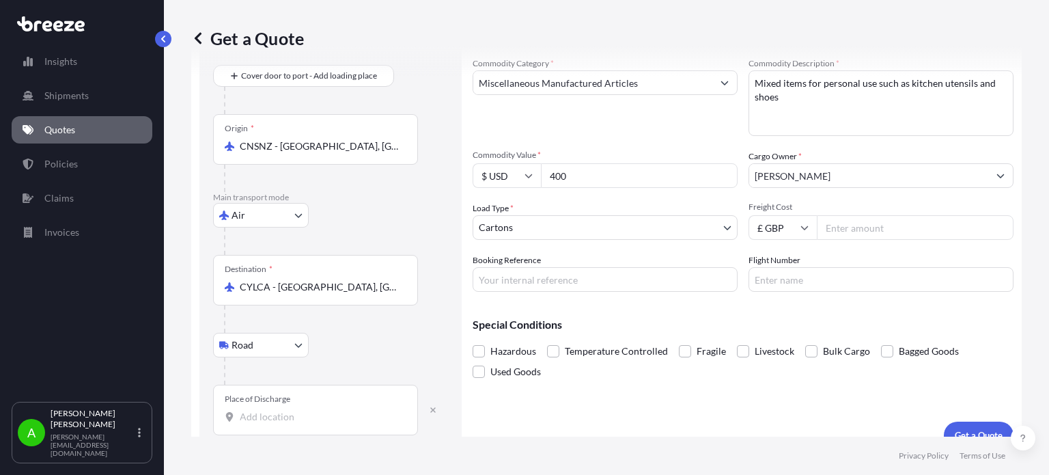
scroll to position [88, 0]
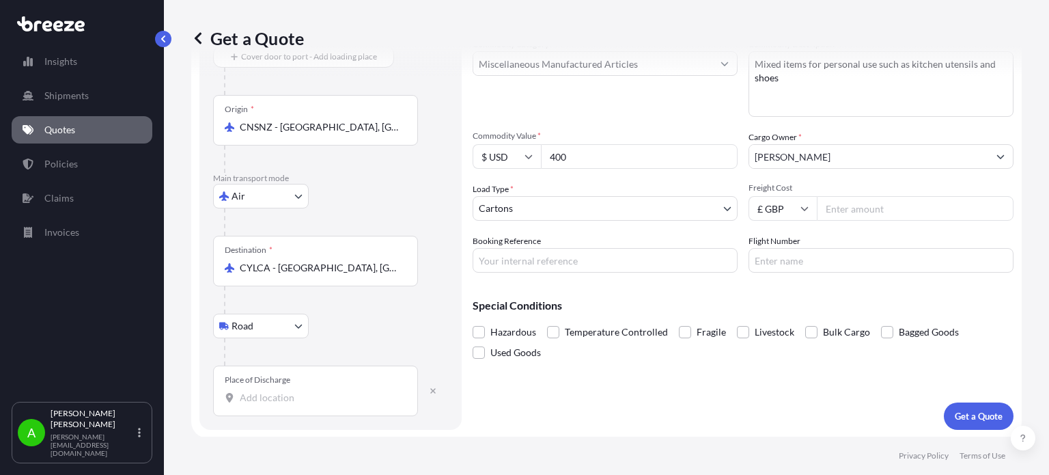
click at [253, 402] on input "Place of Discharge" at bounding box center [320, 398] width 161 height 14
paste input "Mixed items for personal use Kitchen utensils Shoes and etc but they are a lot"
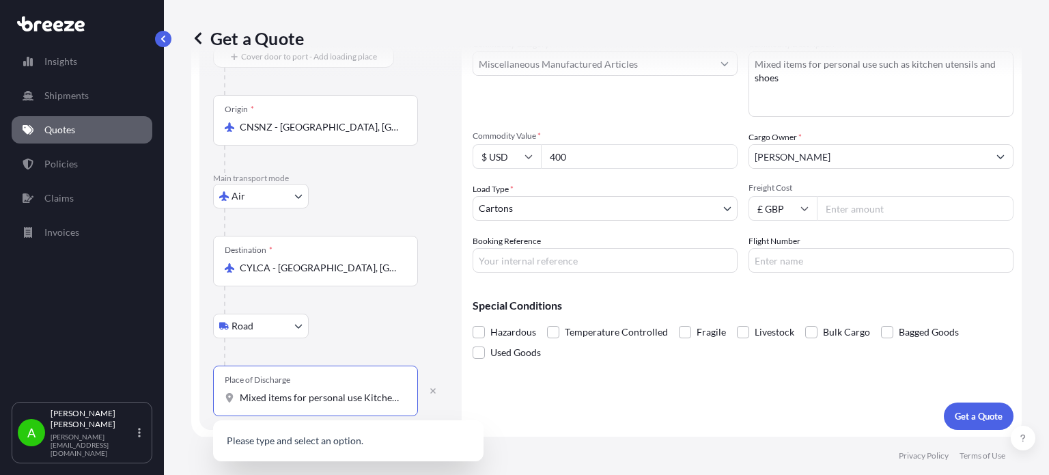
scroll to position [0, 159]
drag, startPoint x: 251, startPoint y: 397, endPoint x: 443, endPoint y: 423, distance: 193.6
click at [443, 423] on body "0 options available. Insights Shipments Quotes Policies Claims Invoices A Alex …" at bounding box center [524, 237] width 1049 height 475
type input "M"
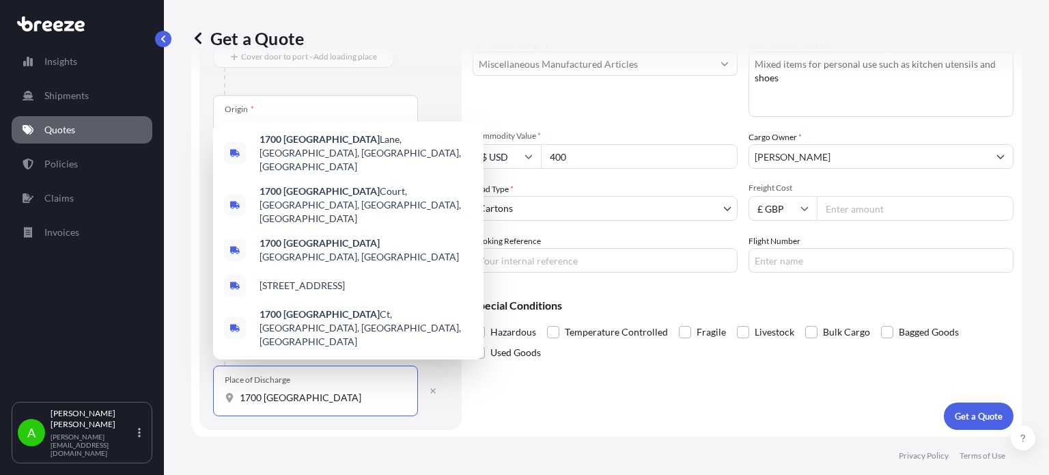
drag, startPoint x: 296, startPoint y: 395, endPoint x: 229, endPoint y: 401, distance: 67.2
click at [229, 401] on div "1700 cyprus" at bounding box center [316, 398] width 182 height 14
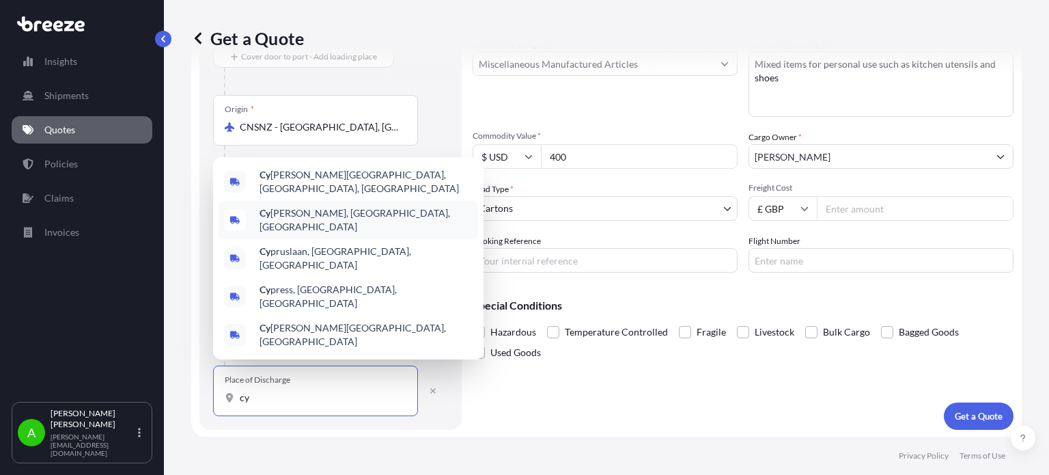
type input "c"
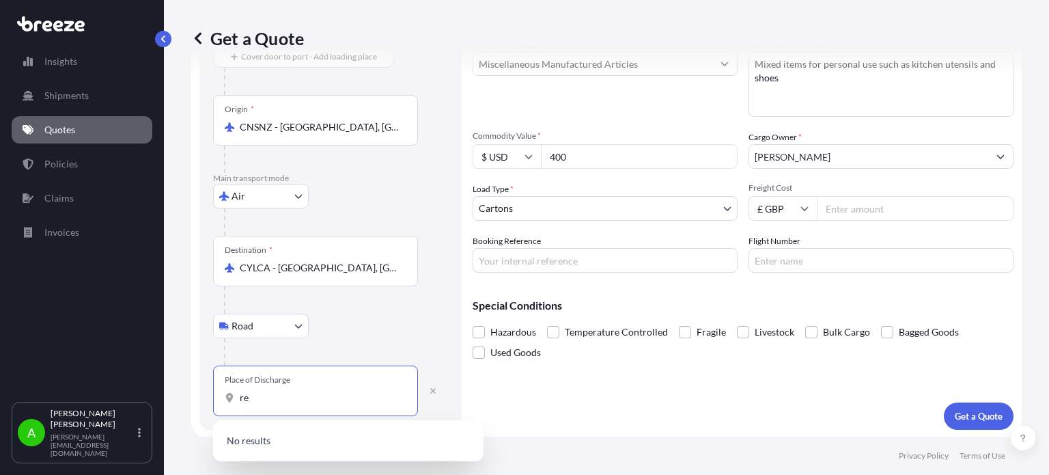
type input "r"
type input "l"
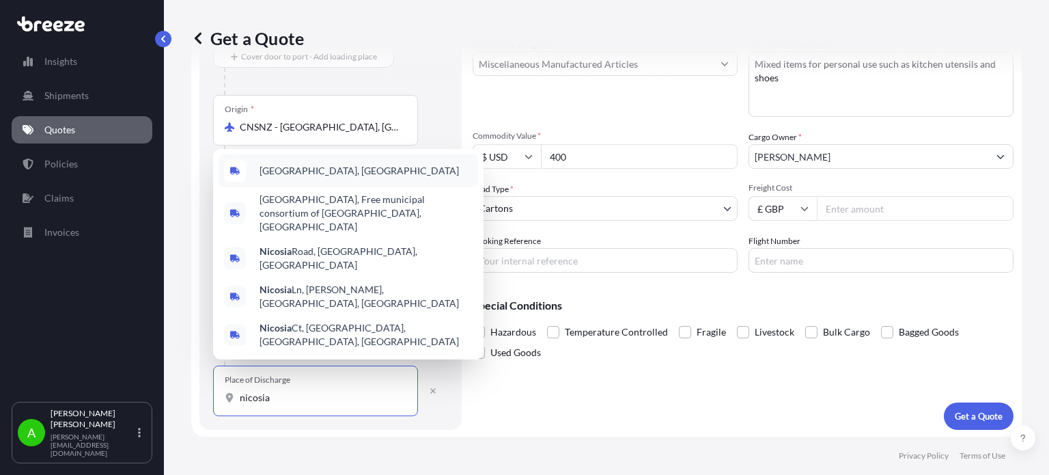
click at [325, 187] on div "Nicosia, Cyprus" at bounding box center [349, 170] width 260 height 33
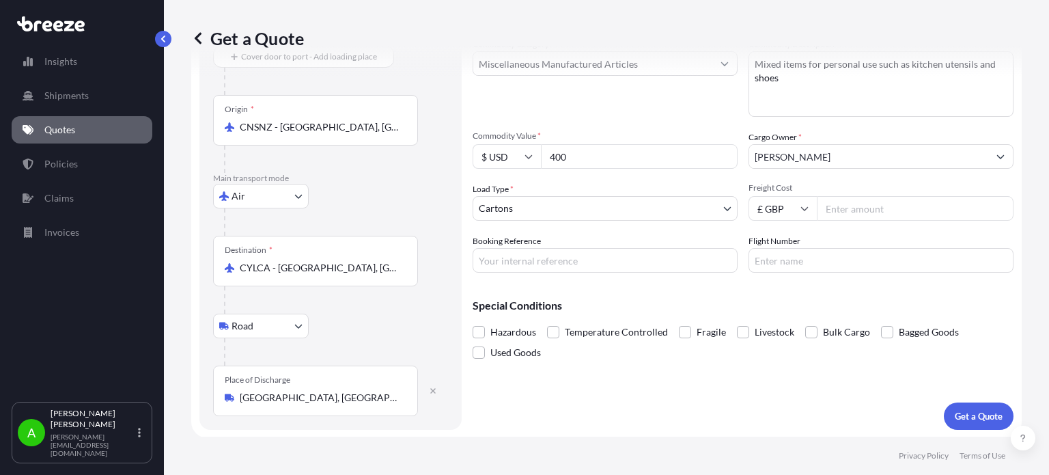
click at [372, 341] on div at bounding box center [336, 351] width 224 height 27
click at [314, 396] on input "Nicosia, Cyprus" at bounding box center [320, 398] width 161 height 14
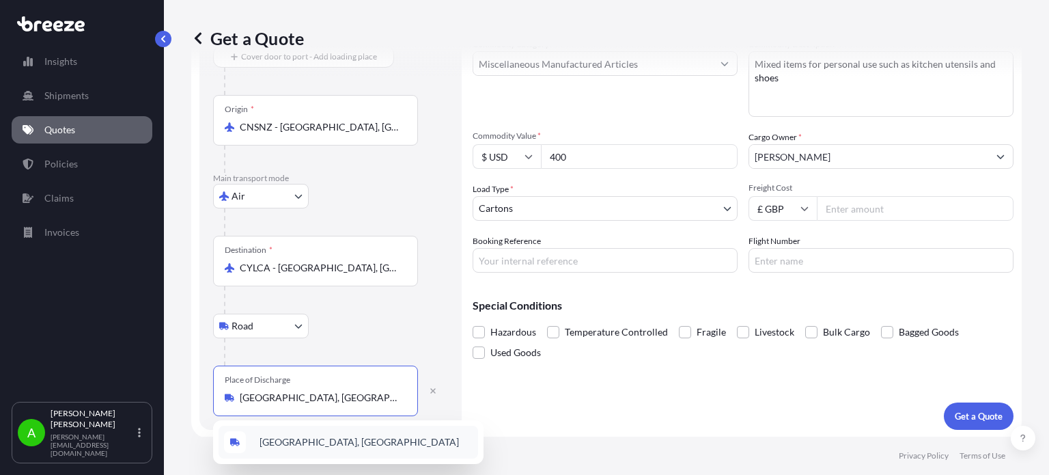
click at [320, 440] on span "Nicosia, Cyprus" at bounding box center [359, 442] width 199 height 14
type input "Nicosia, Cyprus"
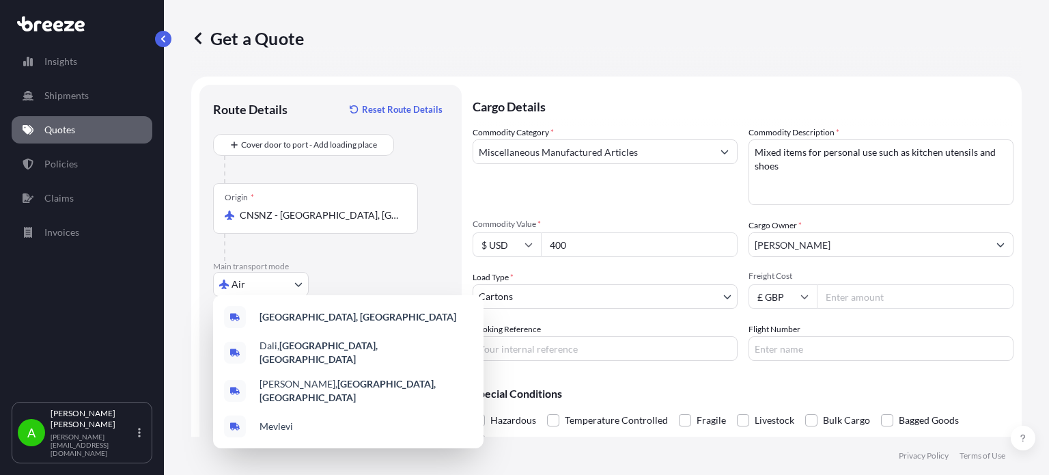
click at [838, 298] on input "Freight Cost" at bounding box center [915, 296] width 197 height 25
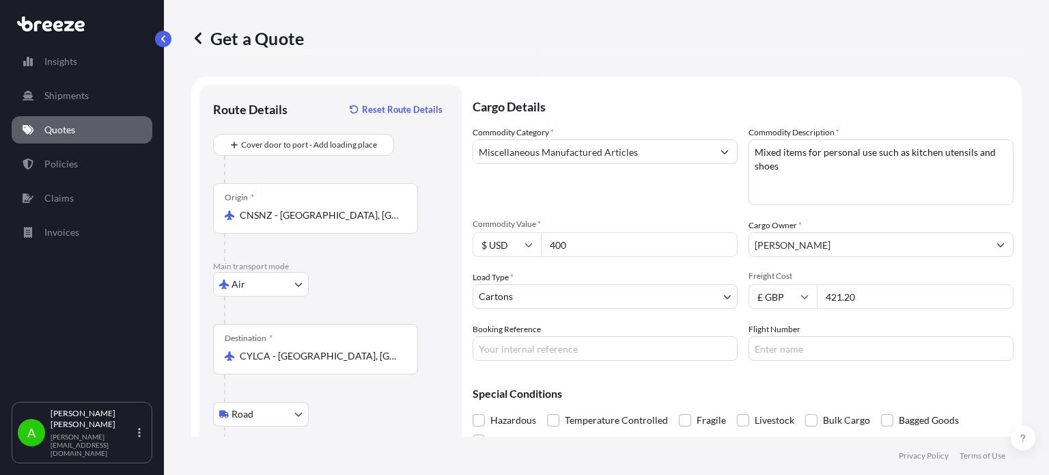
type input "421.20"
click at [680, 204] on div "Commodity Category * Miscellaneous Manufactured Articles" at bounding box center [605, 165] width 265 height 79
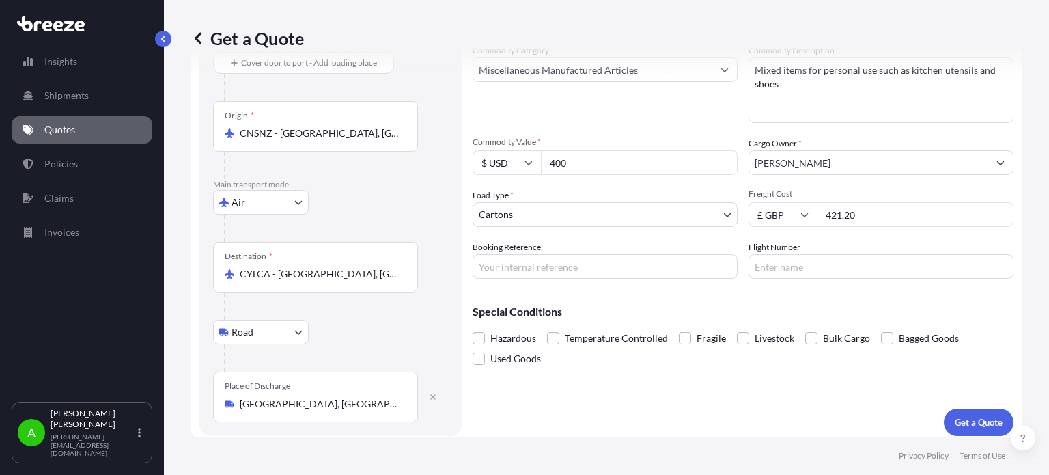
scroll to position [88, 0]
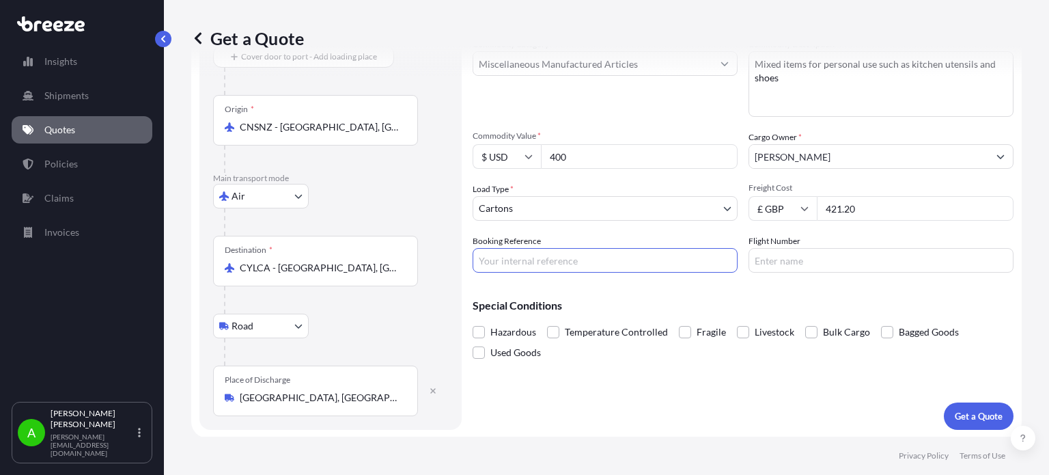
click at [505, 259] on input "Booking Reference" at bounding box center [605, 260] width 265 height 25
paste input "PRU-95151"
type input "PRU-95151"
click at [629, 410] on div "Cargo Details Commodity Category * Miscellaneous Manufactured Articles Commodit…" at bounding box center [743, 213] width 541 height 433
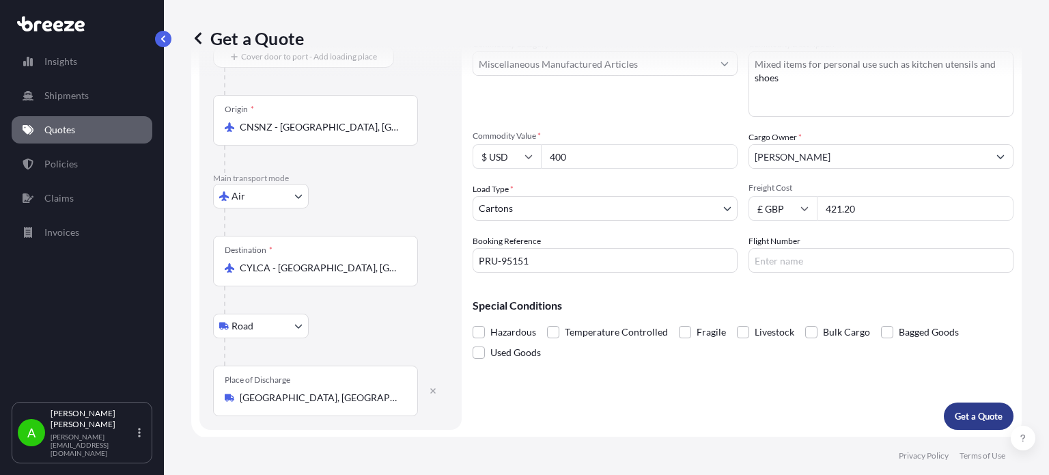
click at [966, 418] on p "Get a Quote" at bounding box center [979, 416] width 48 height 14
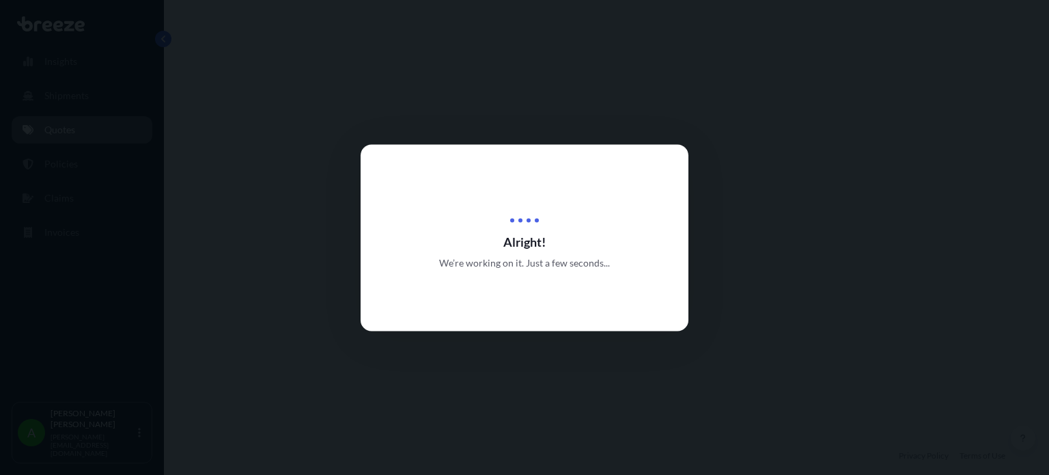
select select "Air"
select select "Road"
select select "4"
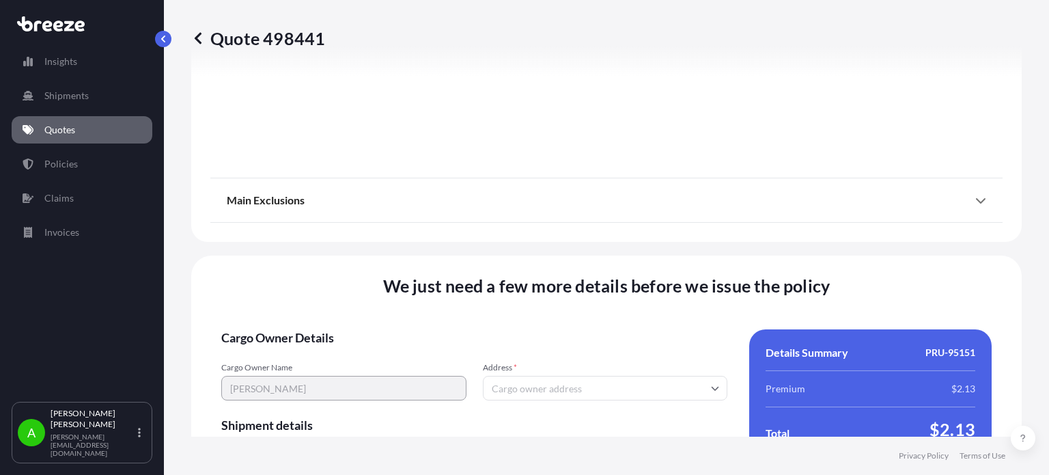
scroll to position [1769, 0]
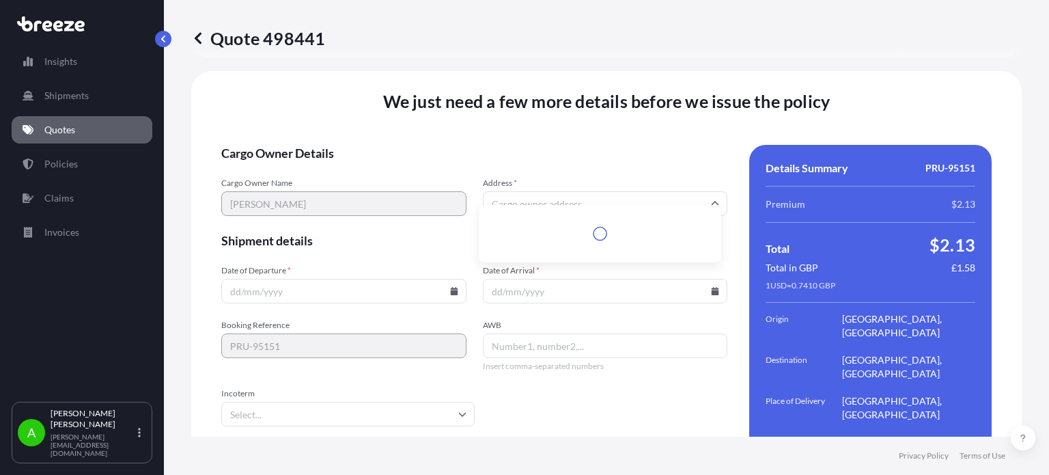
click at [529, 193] on input "Address *" at bounding box center [605, 203] width 245 height 25
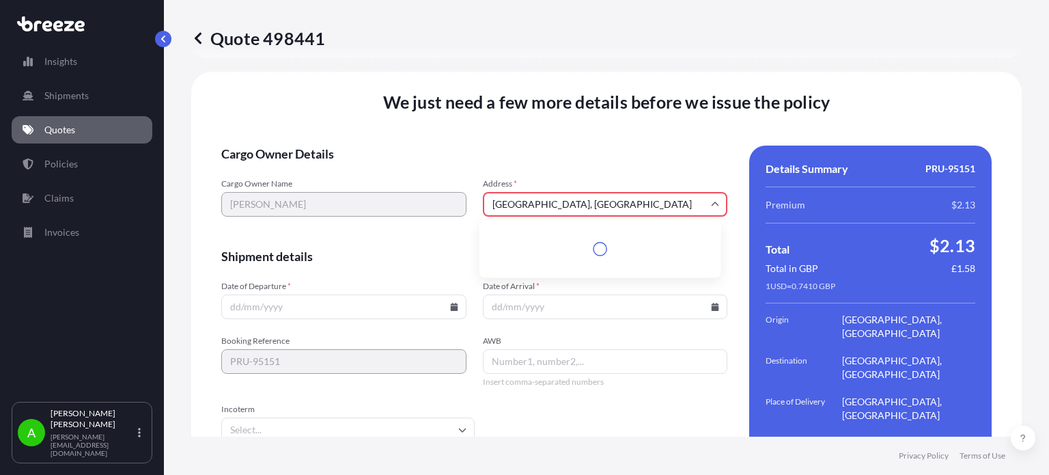
scroll to position [1784, 0]
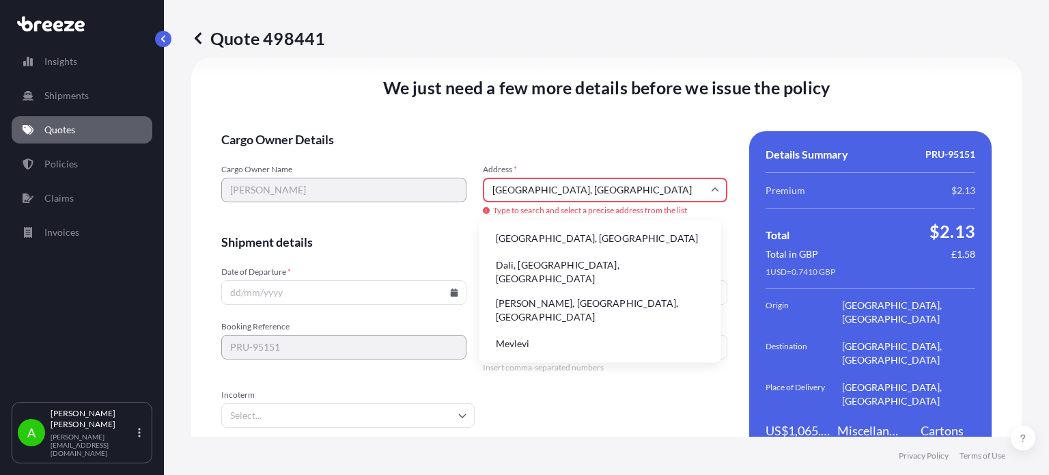
click at [554, 235] on li "Nicosia, Cyprus" at bounding box center [600, 238] width 231 height 26
type input "Nicosia, Cyprus"
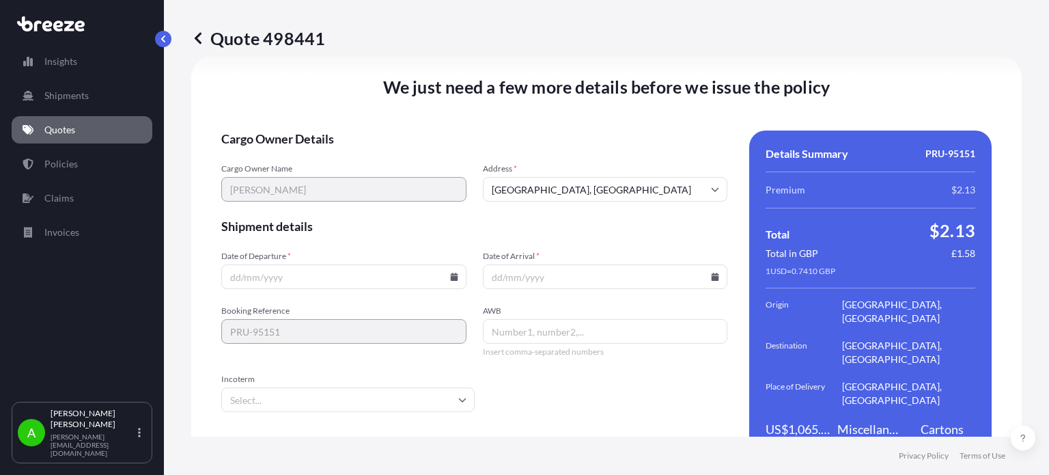
scroll to position [1769, 0]
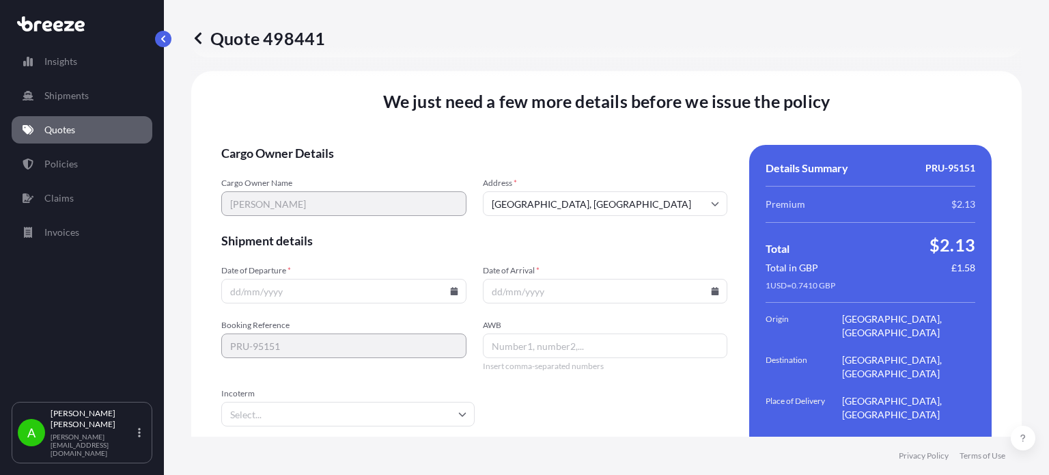
click at [451, 279] on div at bounding box center [343, 291] width 245 height 25
click at [451, 287] on icon at bounding box center [454, 291] width 8 height 8
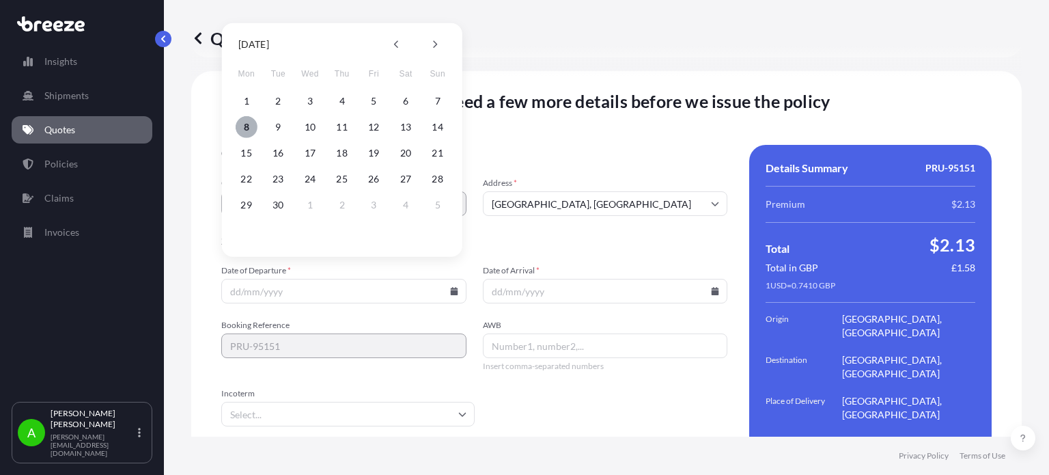
click at [253, 123] on button "8" at bounding box center [247, 127] width 22 height 22
type input "[DATE]"
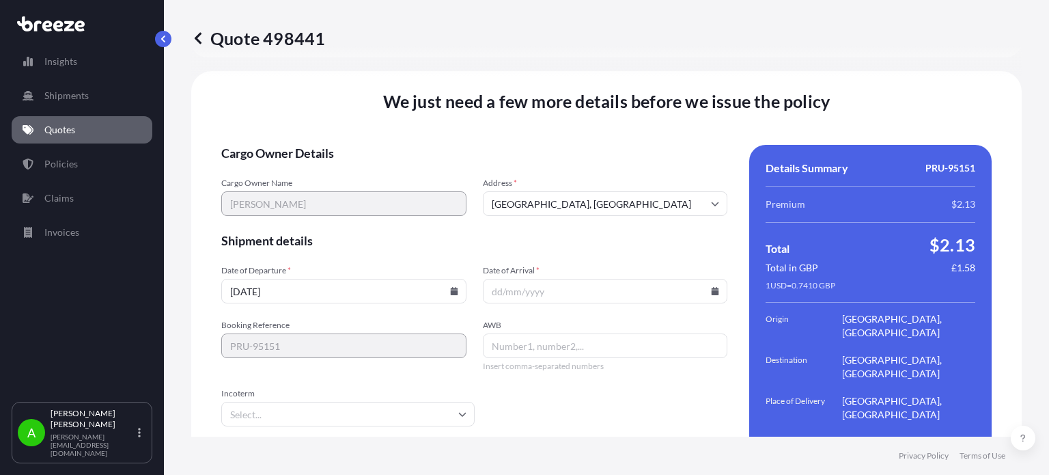
drag, startPoint x: 702, startPoint y: 276, endPoint x: 711, endPoint y: 268, distance: 11.6
click at [711, 279] on input "Date of Arrival *" at bounding box center [605, 291] width 245 height 25
click at [665, 279] on input "Date of Arrival *" at bounding box center [605, 291] width 245 height 25
click at [711, 287] on icon at bounding box center [715, 291] width 8 height 8
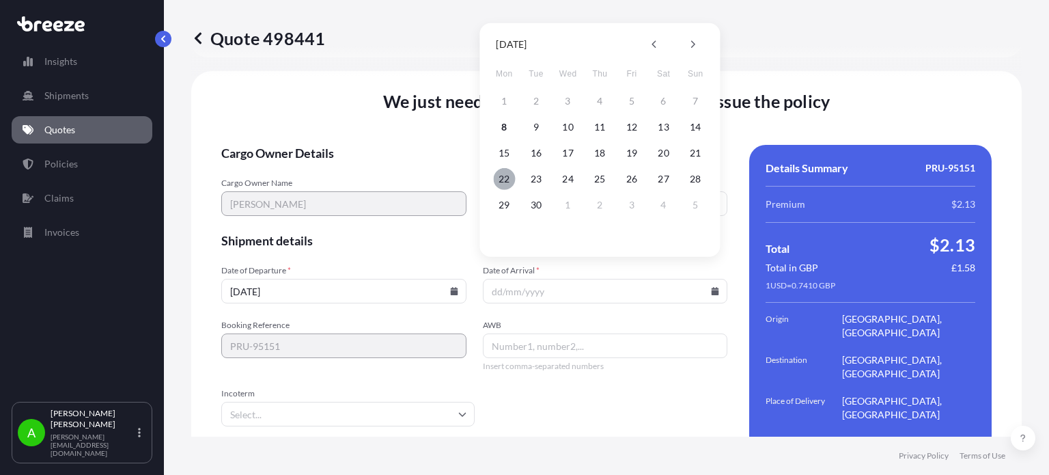
click at [503, 177] on button "22" at bounding box center [504, 179] width 22 height 22
type input "[DATE]"
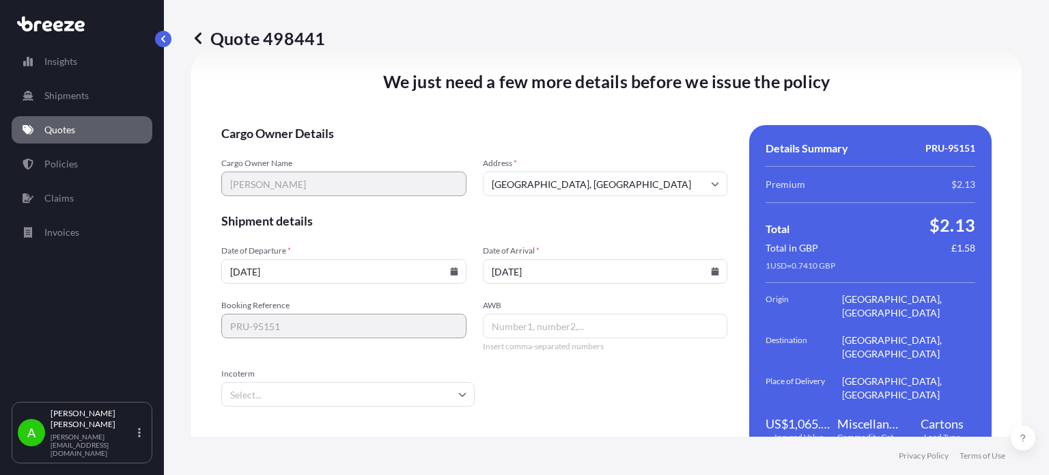
scroll to position [1800, 0]
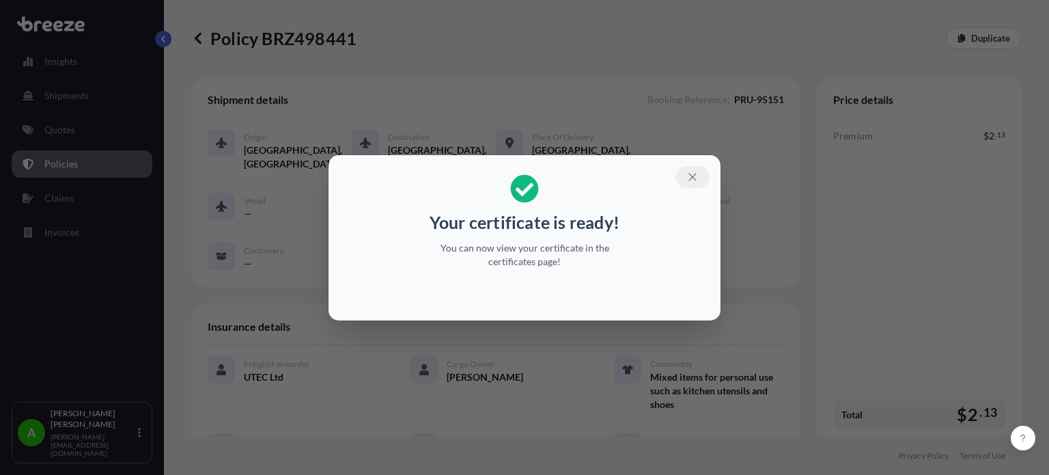
click at [693, 172] on icon "button" at bounding box center [692, 177] width 12 height 12
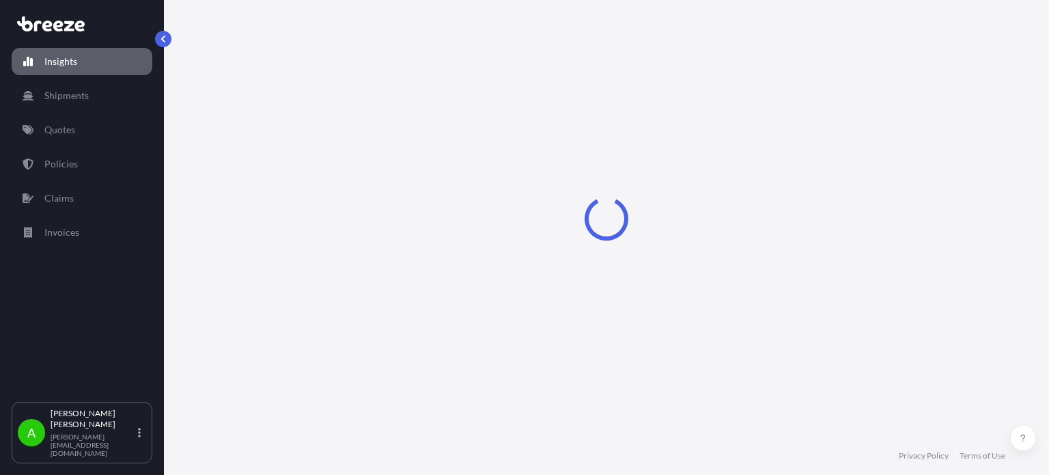
select select "2025"
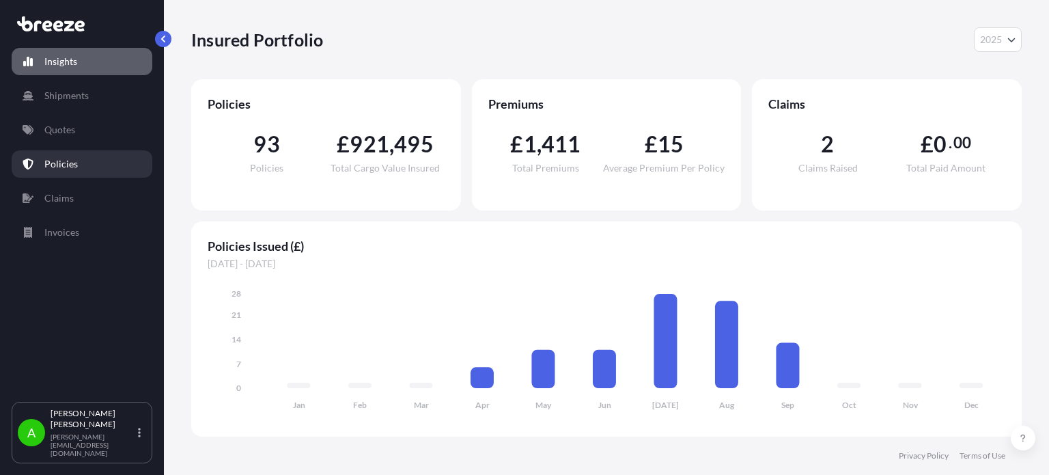
click at [105, 163] on link "Policies" at bounding box center [82, 163] width 141 height 27
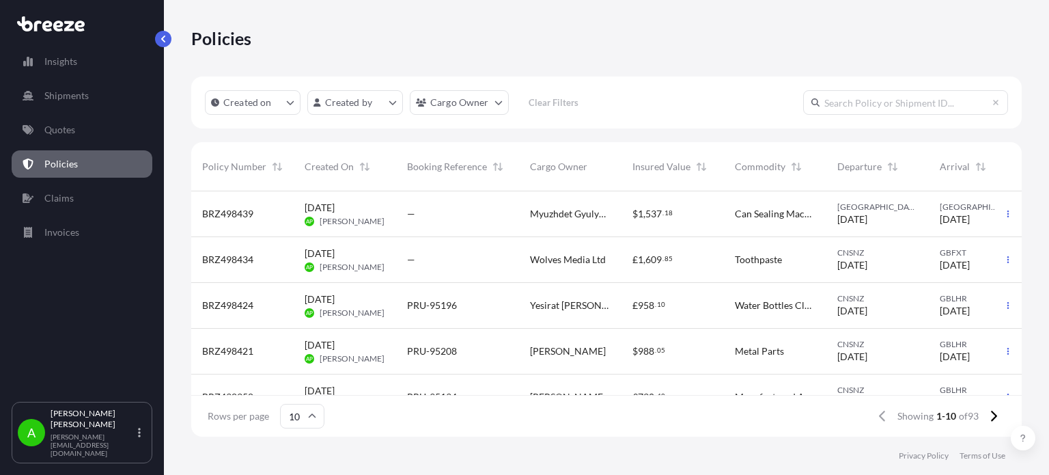
click at [443, 219] on div "—" at bounding box center [457, 214] width 101 height 14
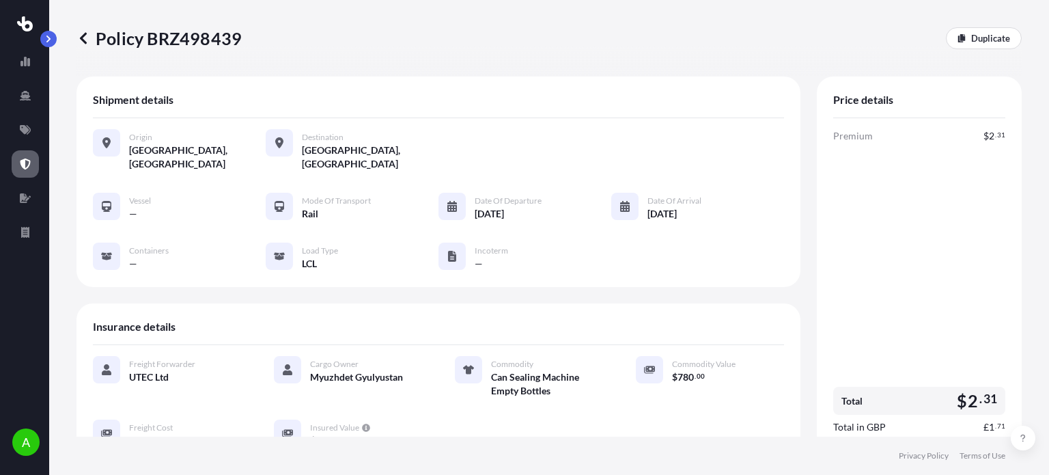
click at [25, 165] on icon at bounding box center [25, 163] width 11 height 11
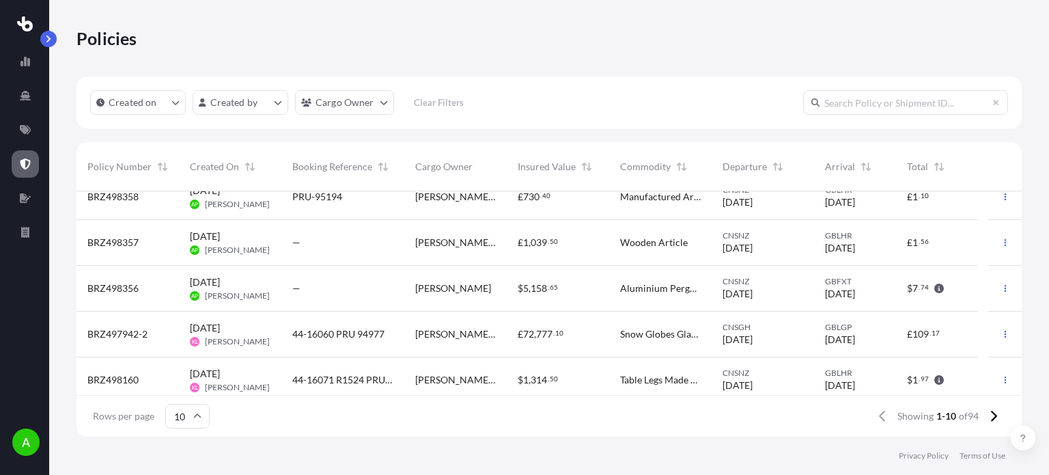
scroll to position [254, 0]
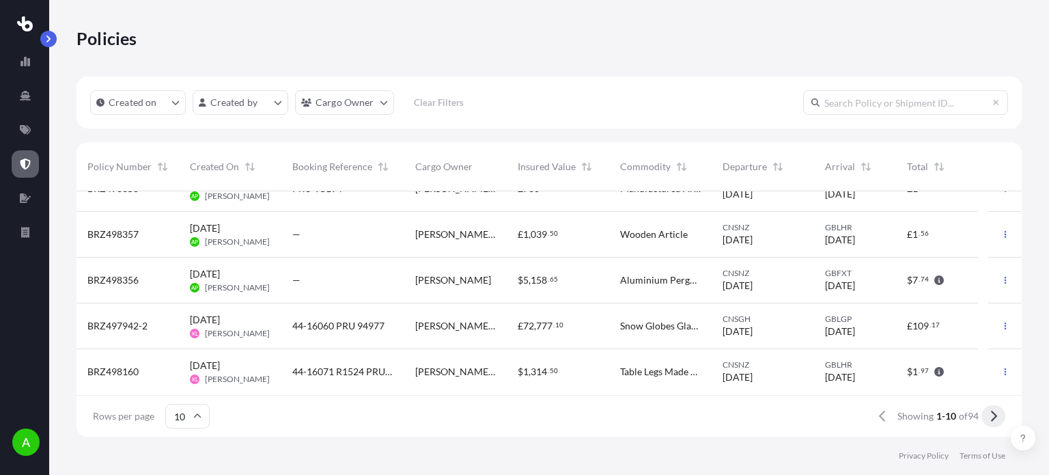
click at [990, 412] on icon at bounding box center [994, 416] width 8 height 12
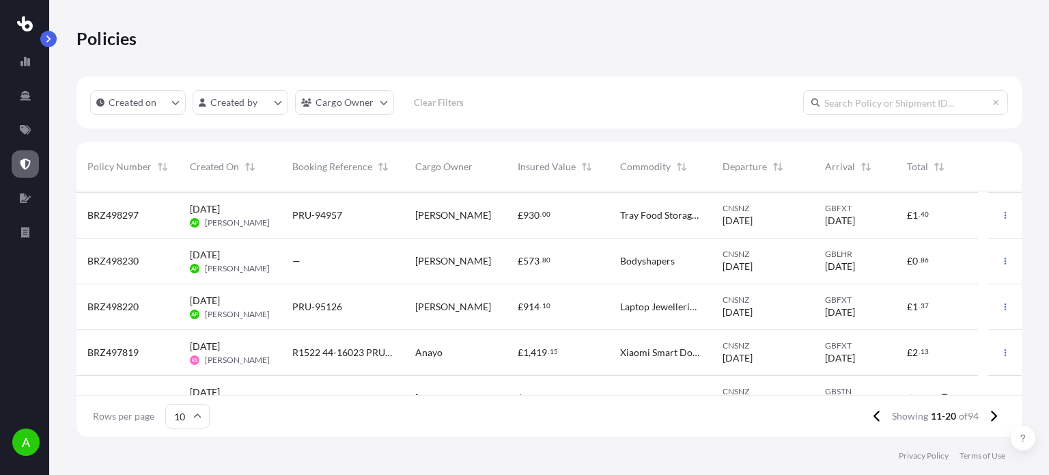
scroll to position [68, 0]
